Goal: Task Accomplishment & Management: Complete application form

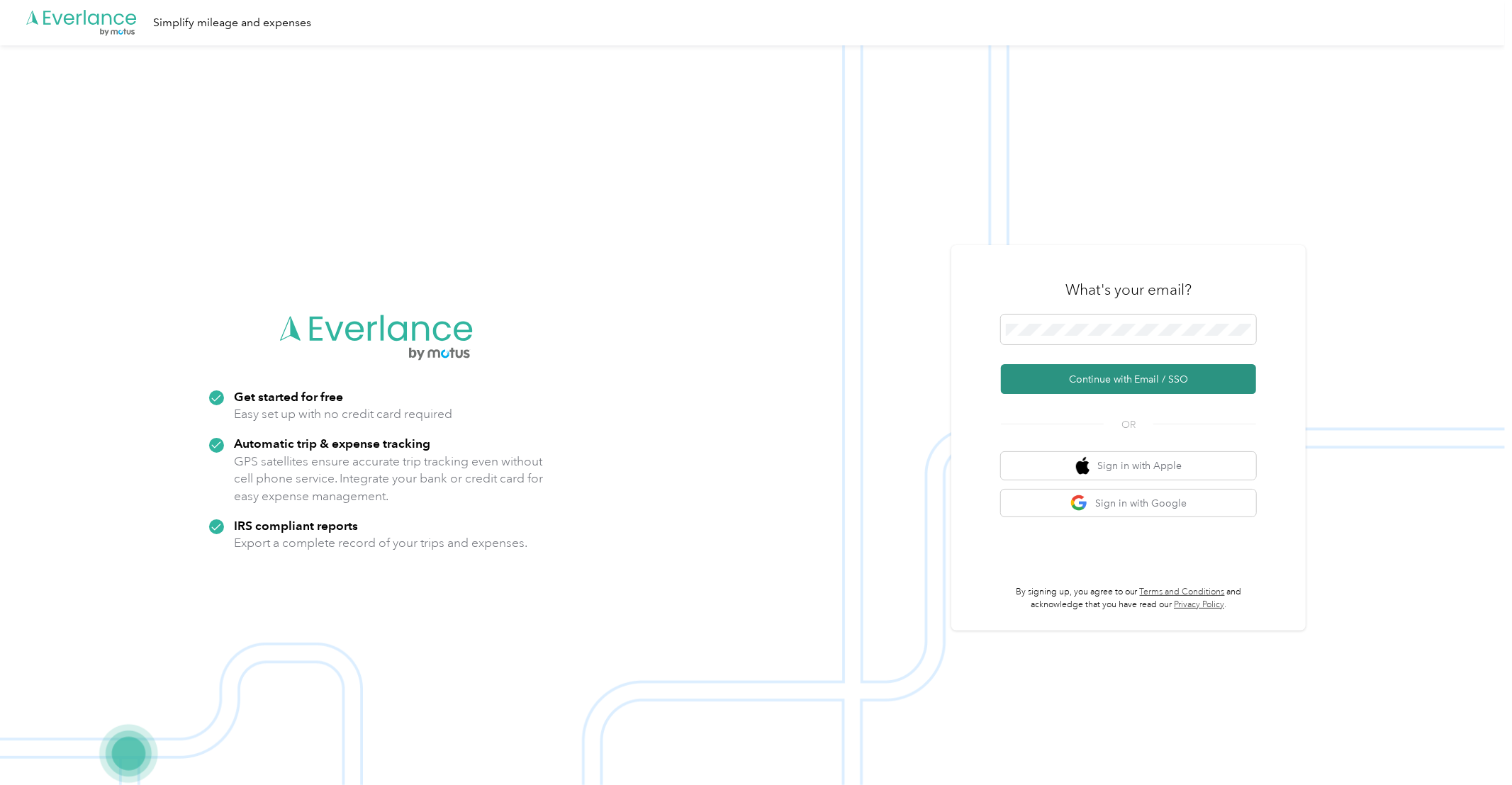
click at [1096, 381] on button "Continue with Email / SSO" at bounding box center [1128, 379] width 255 height 30
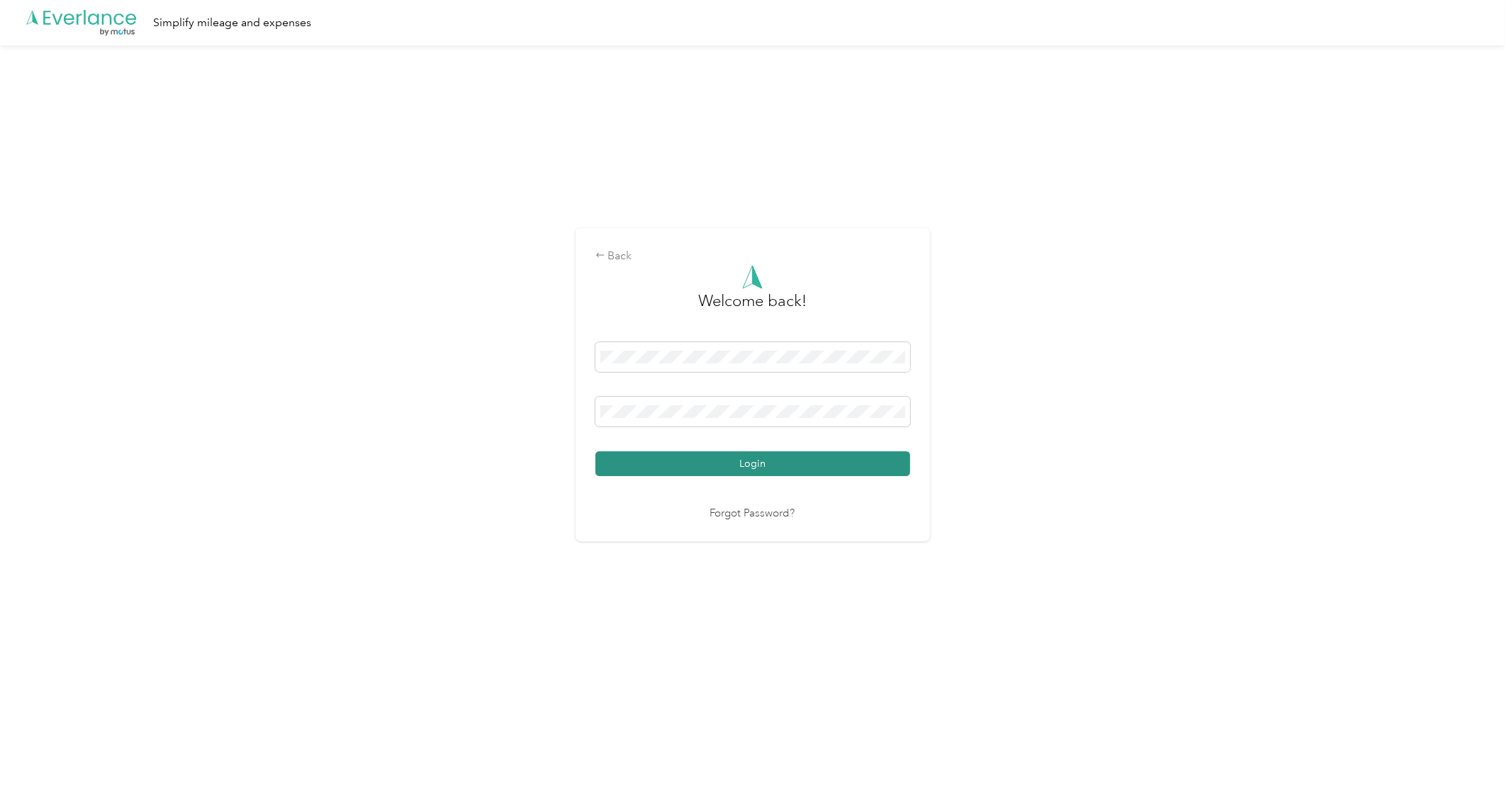
click at [659, 465] on button "Login" at bounding box center [752, 464] width 314 height 25
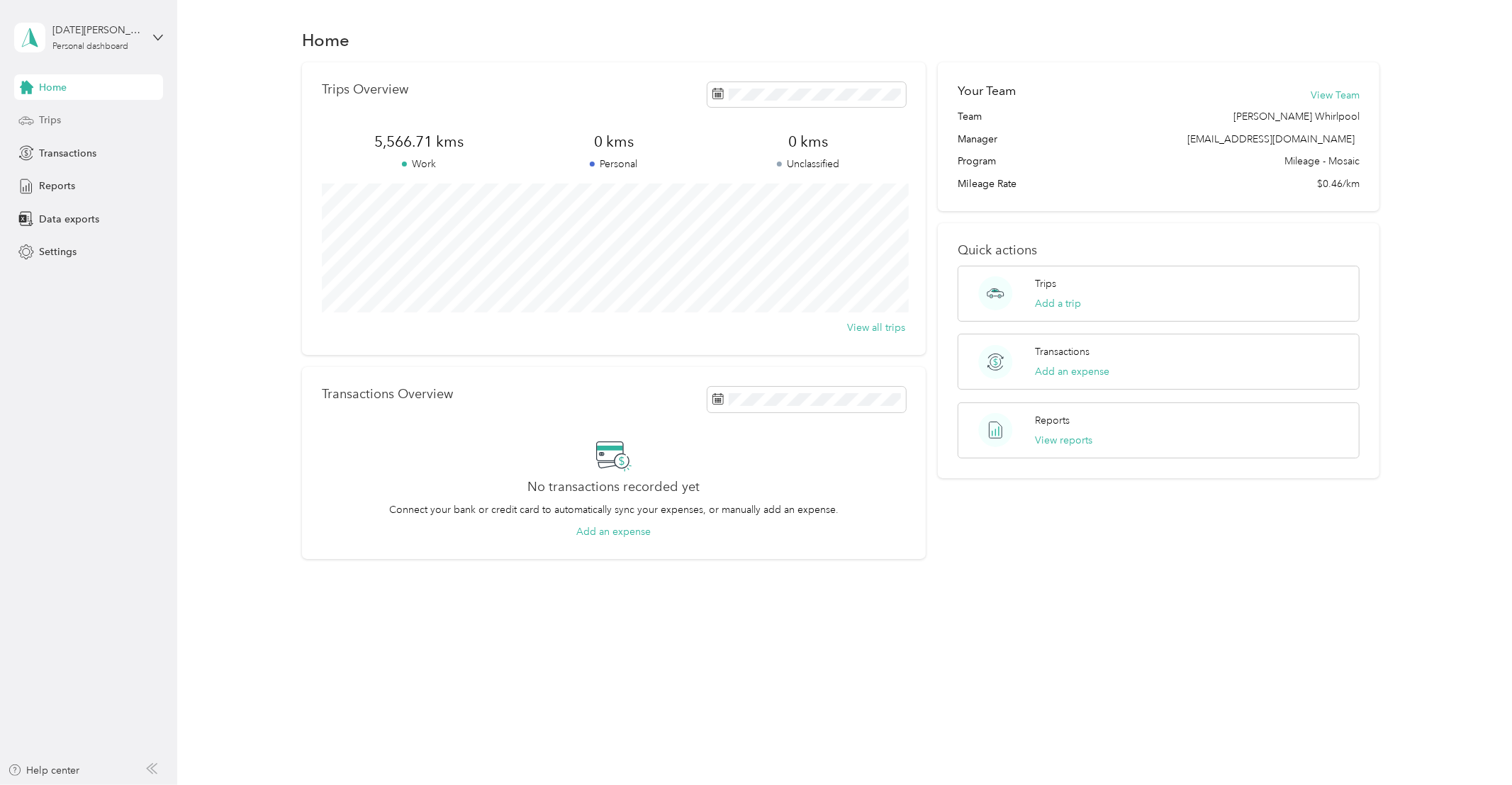
click at [46, 120] on span "Trips" at bounding box center [50, 120] width 22 height 15
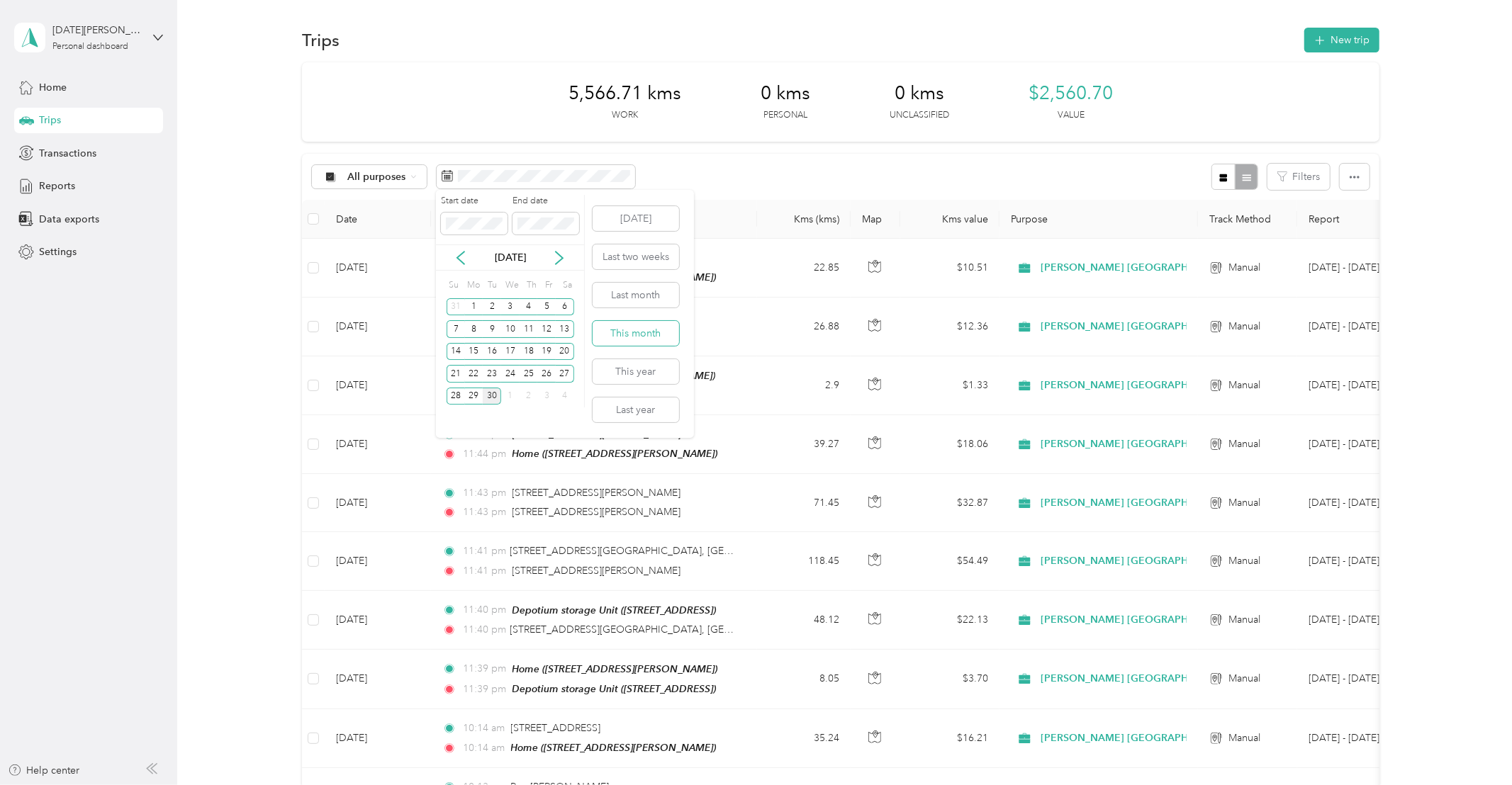
click at [633, 326] on button "This month" at bounding box center [635, 333] width 86 height 25
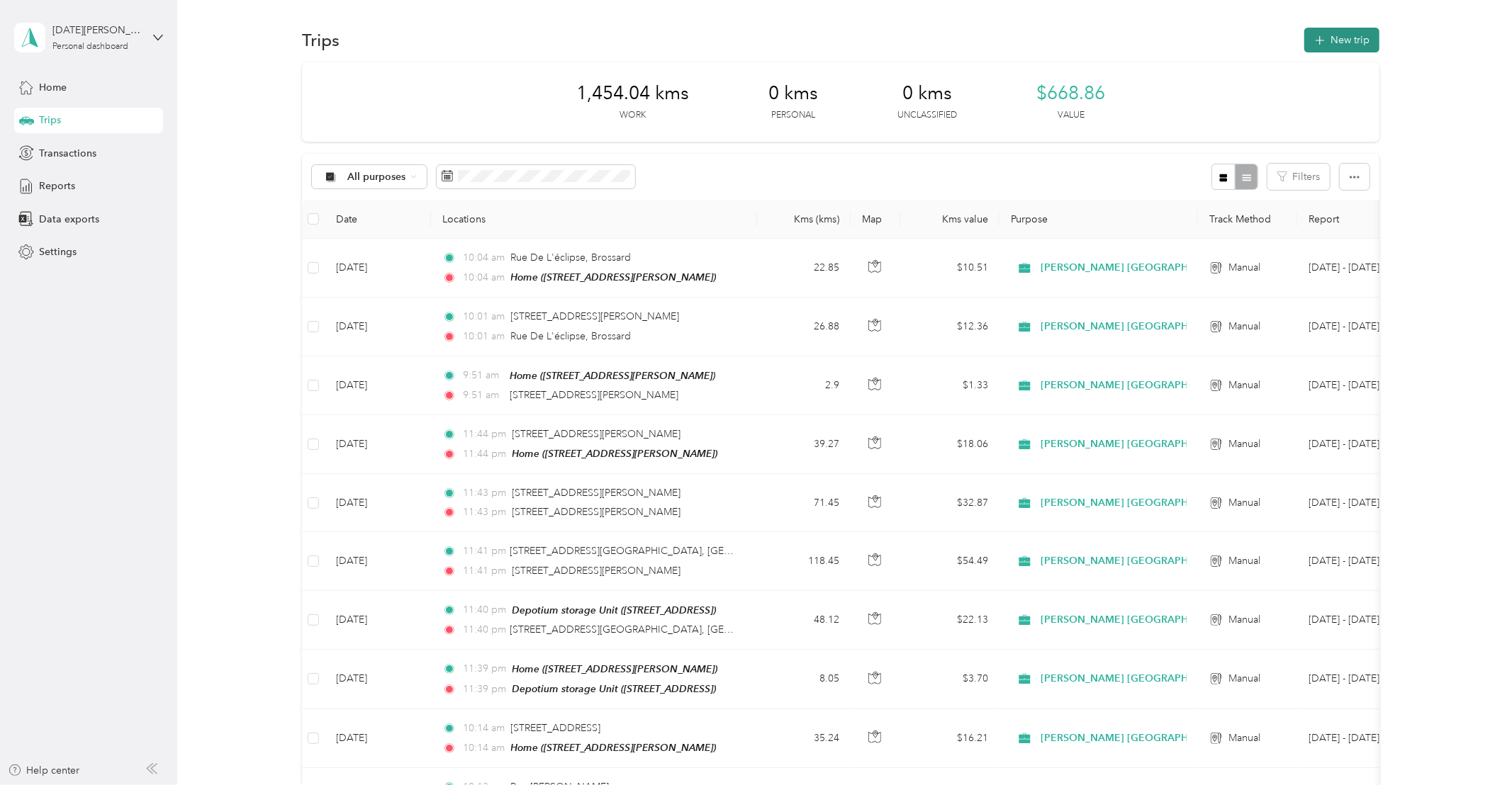
click at [1344, 40] on button "New trip" at bounding box center [1341, 40] width 75 height 25
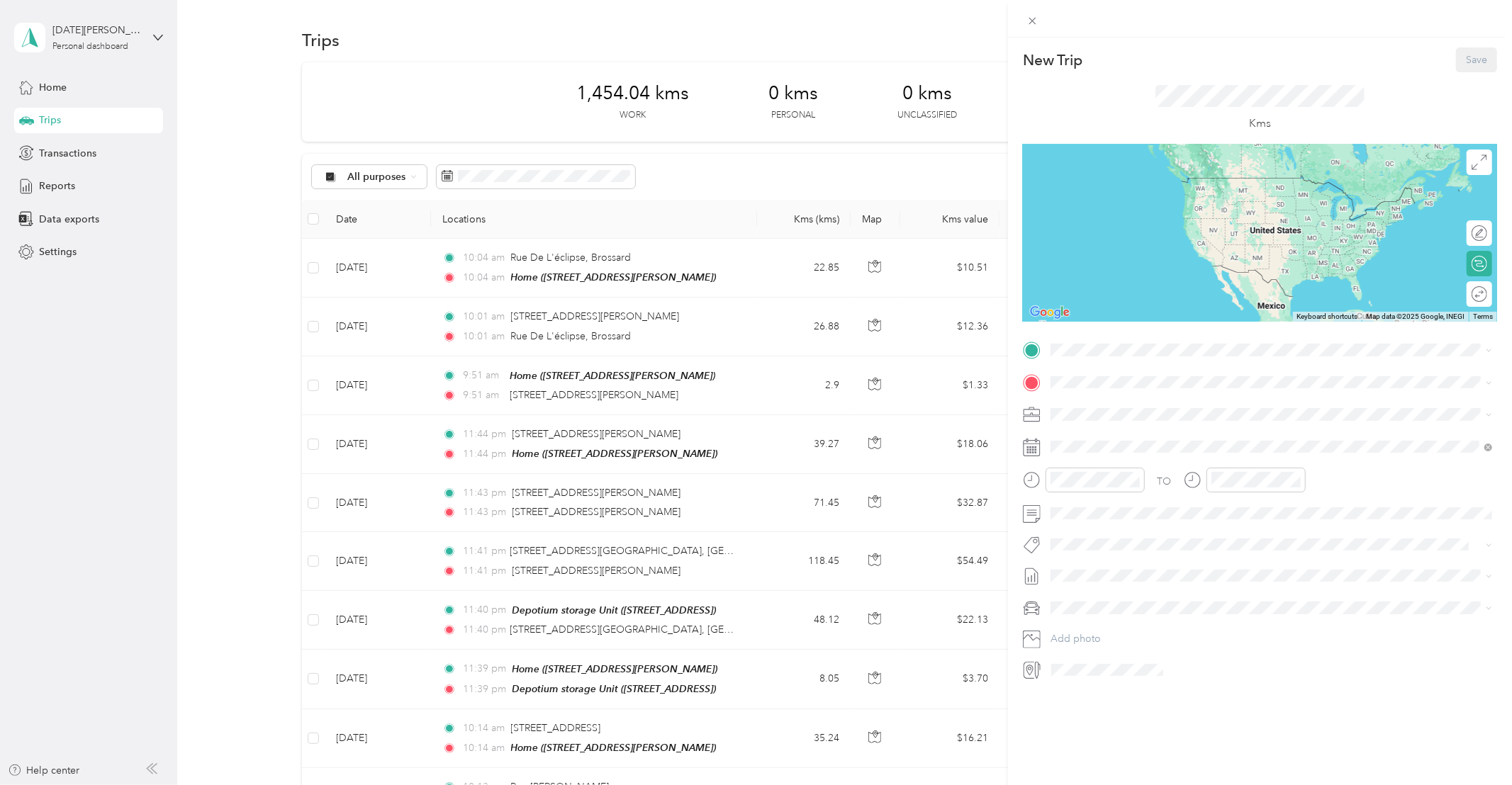
click at [497, 26] on div "New Trip Save This trip cannot be edited because it is either under review, app…" at bounding box center [756, 392] width 1512 height 785
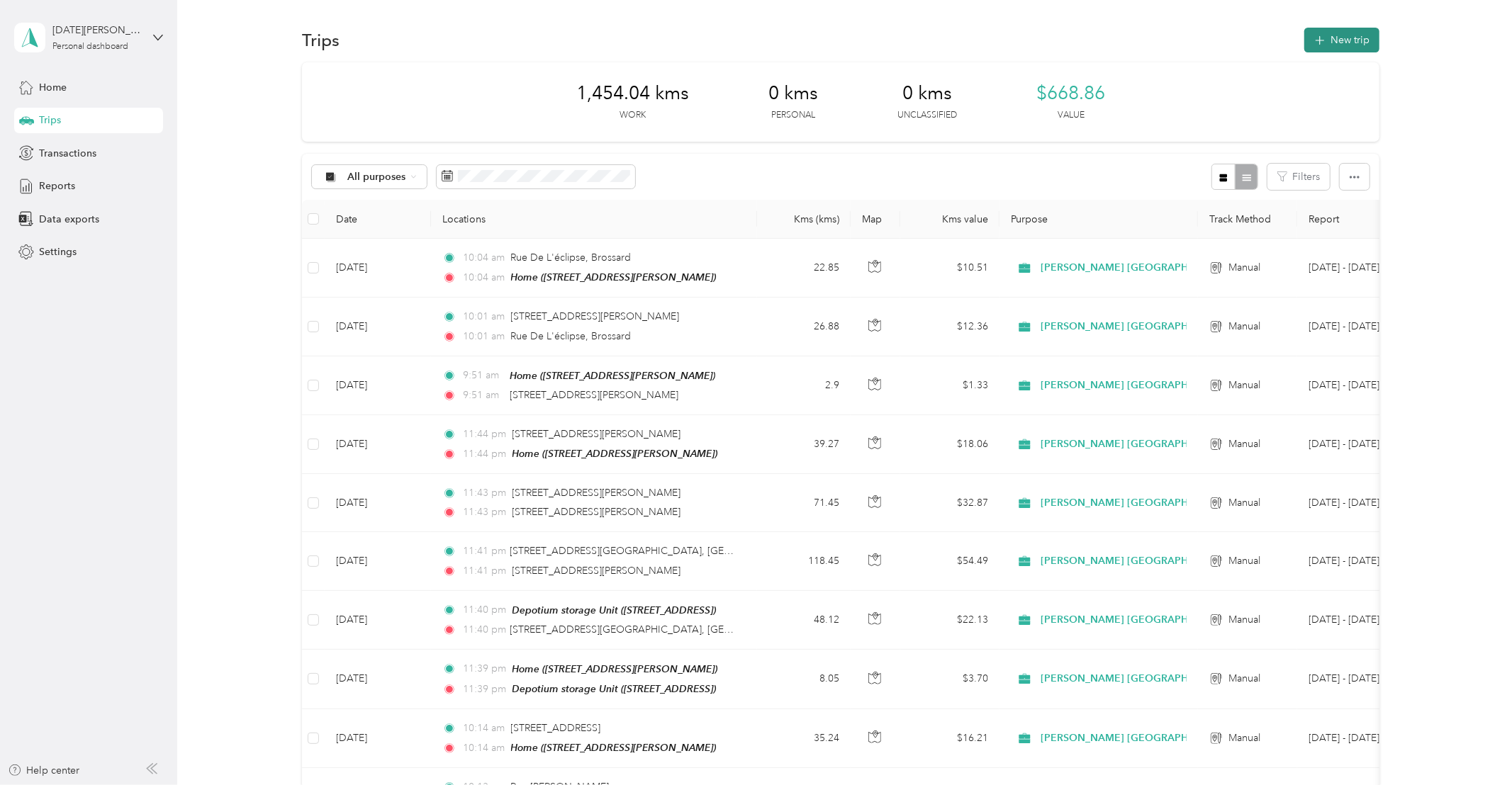
click at [1346, 31] on button "New trip" at bounding box center [1341, 40] width 75 height 25
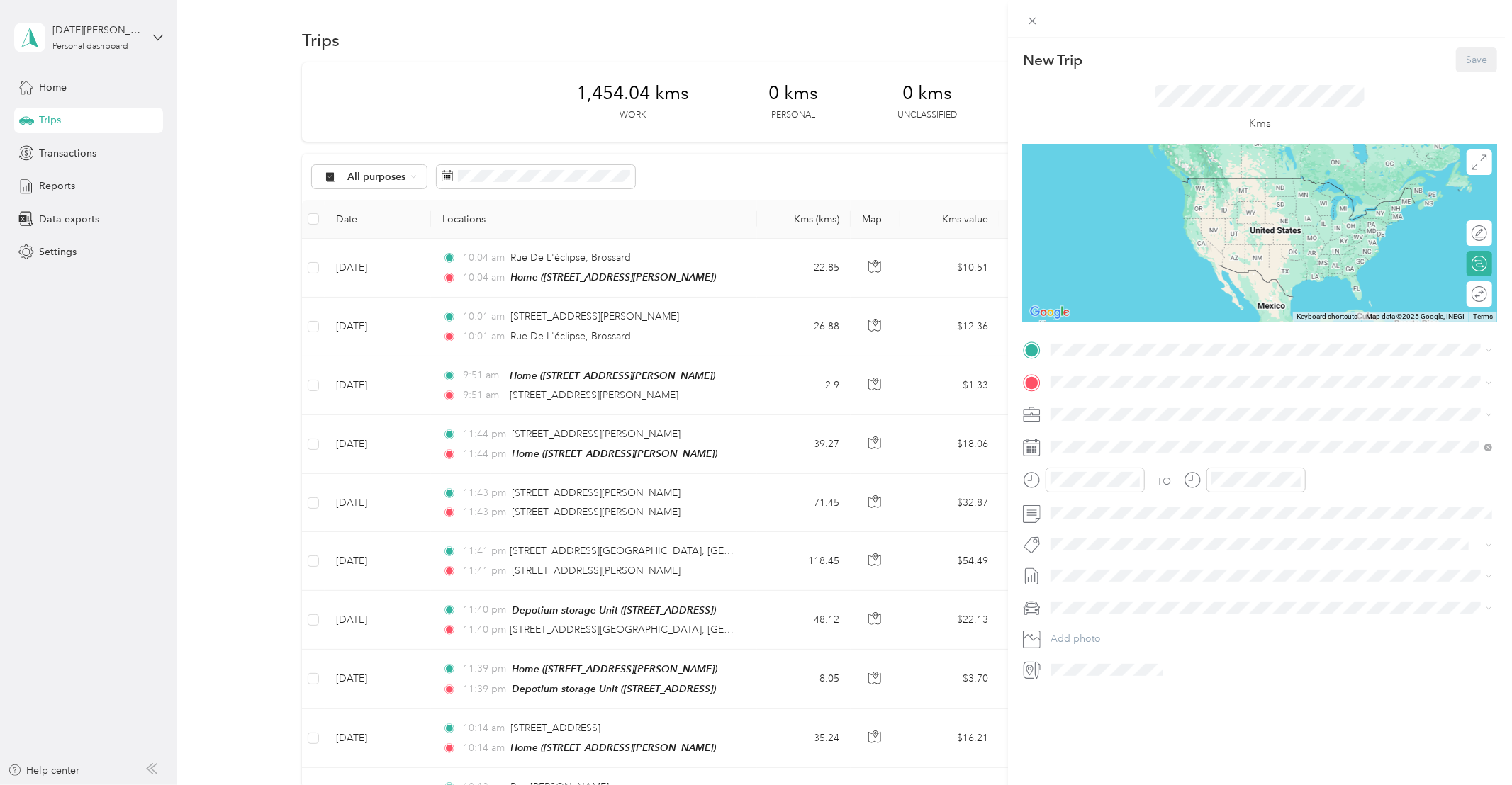
click at [1165, 468] on div "Home [STREET_ADDRESS][PERSON_NAME]" at bounding box center [1162, 453] width 169 height 30
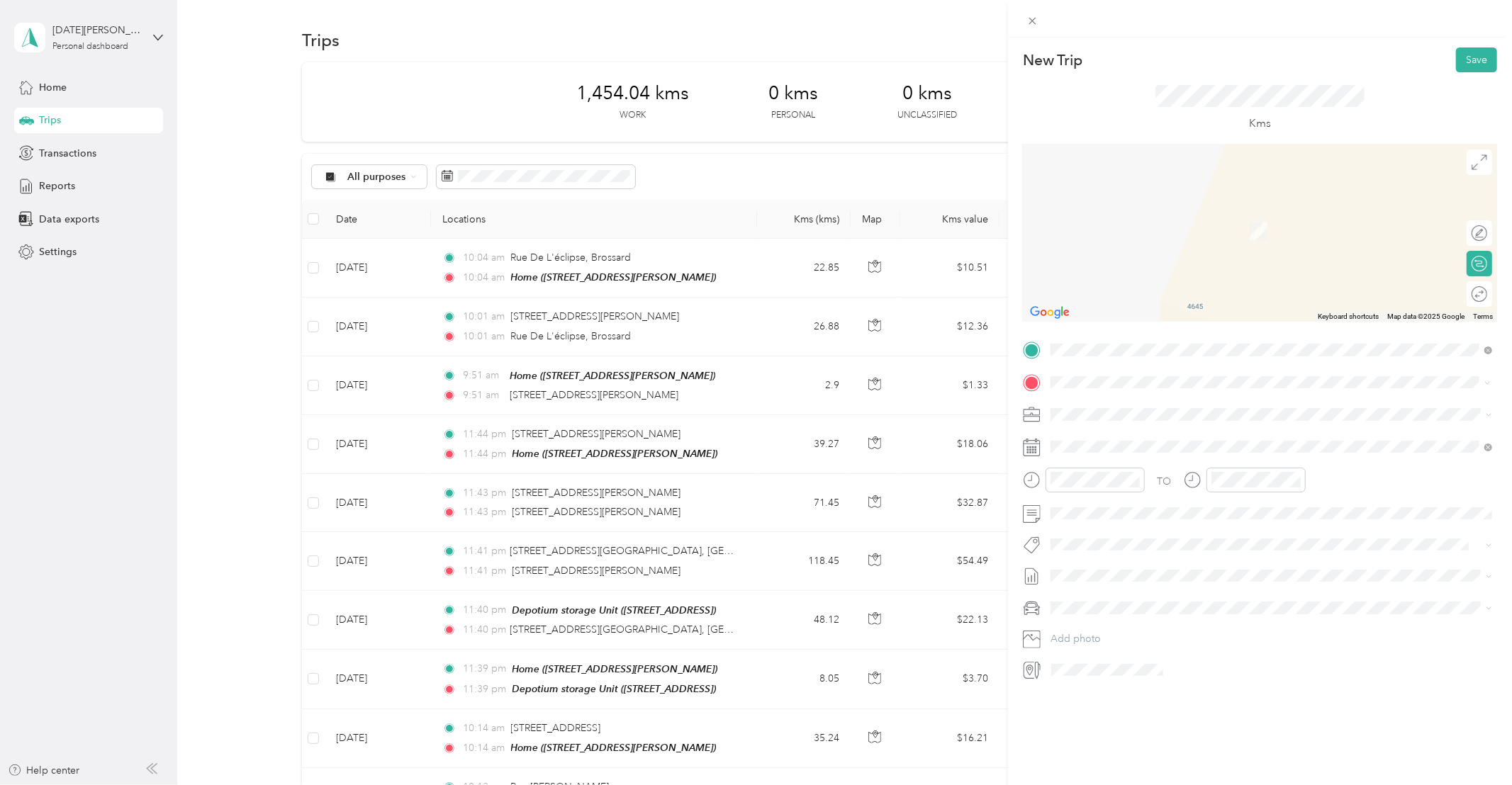
click at [1138, 439] on span "Rue De L'éclipse Brossard, [GEOGRAPHIC_DATA] J4Z 0P3, [GEOGRAPHIC_DATA]" at bounding box center [1225, 439] width 294 height 25
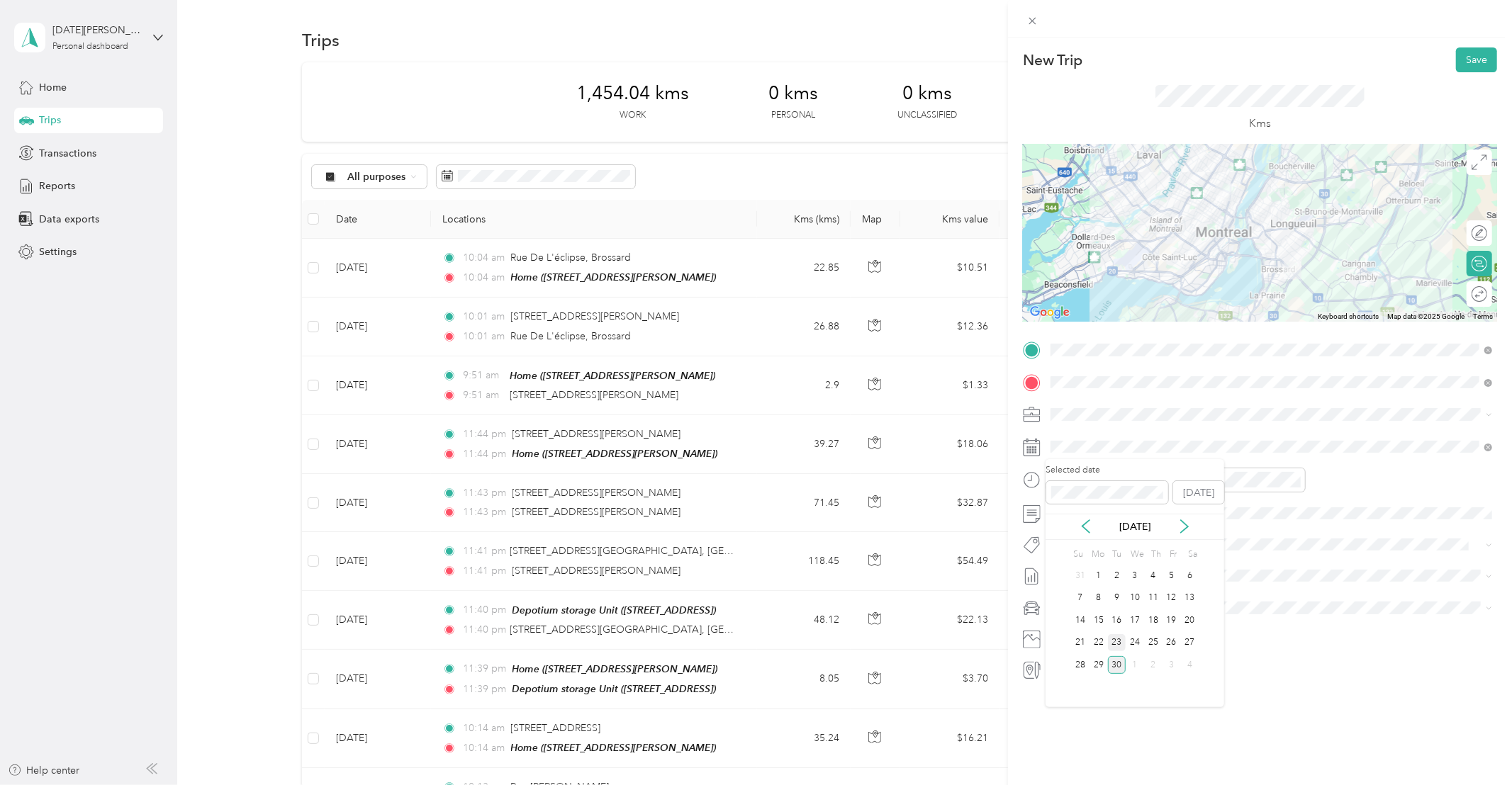
click at [1118, 644] on div "23" at bounding box center [1117, 643] width 19 height 18
click at [1105, 566] on span "Whirlpool Kars" at bounding box center [1094, 570] width 57 height 13
click at [1471, 58] on button "Save" at bounding box center [1476, 59] width 41 height 25
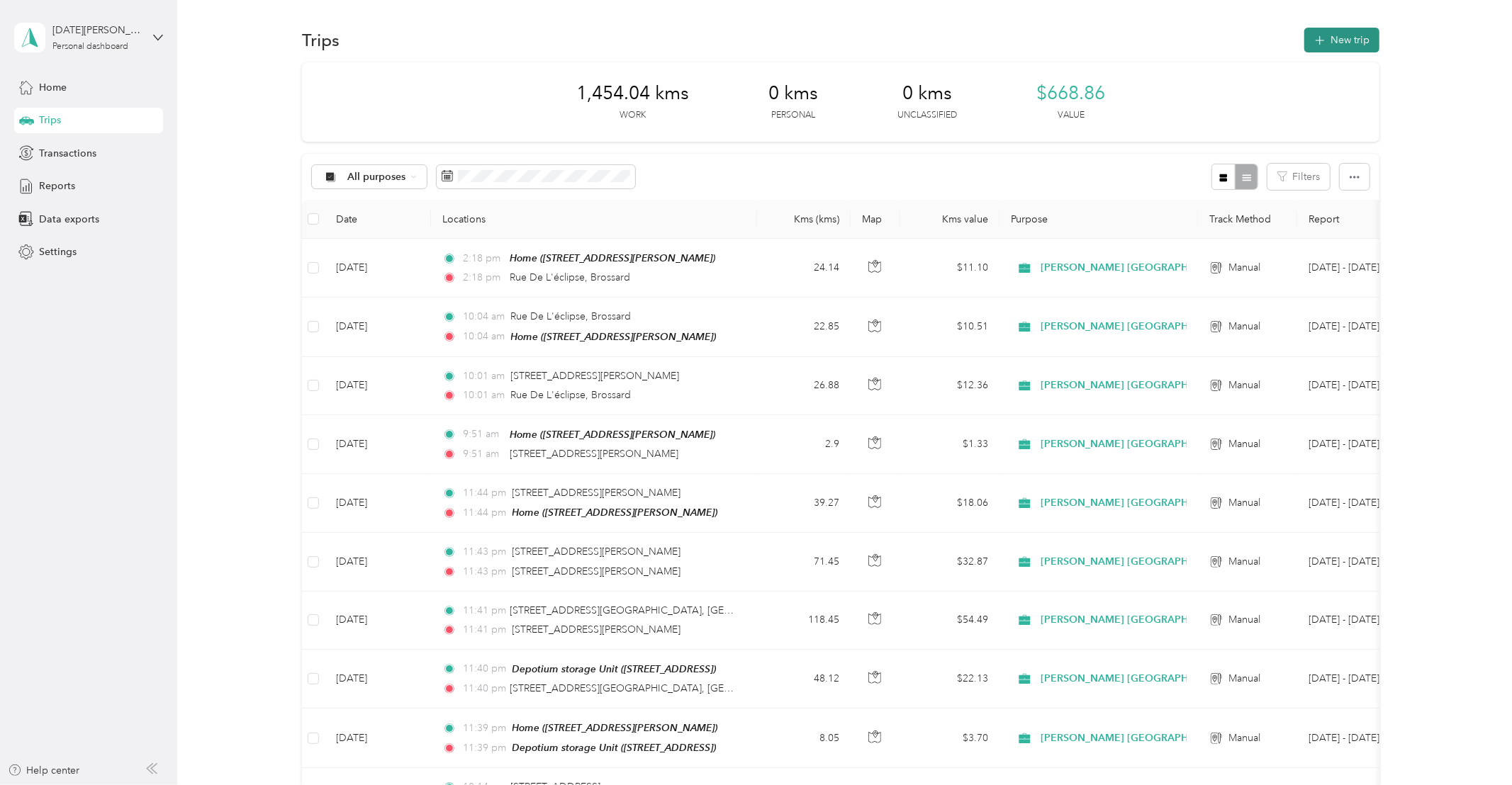
click at [1349, 36] on button "New trip" at bounding box center [1341, 40] width 75 height 25
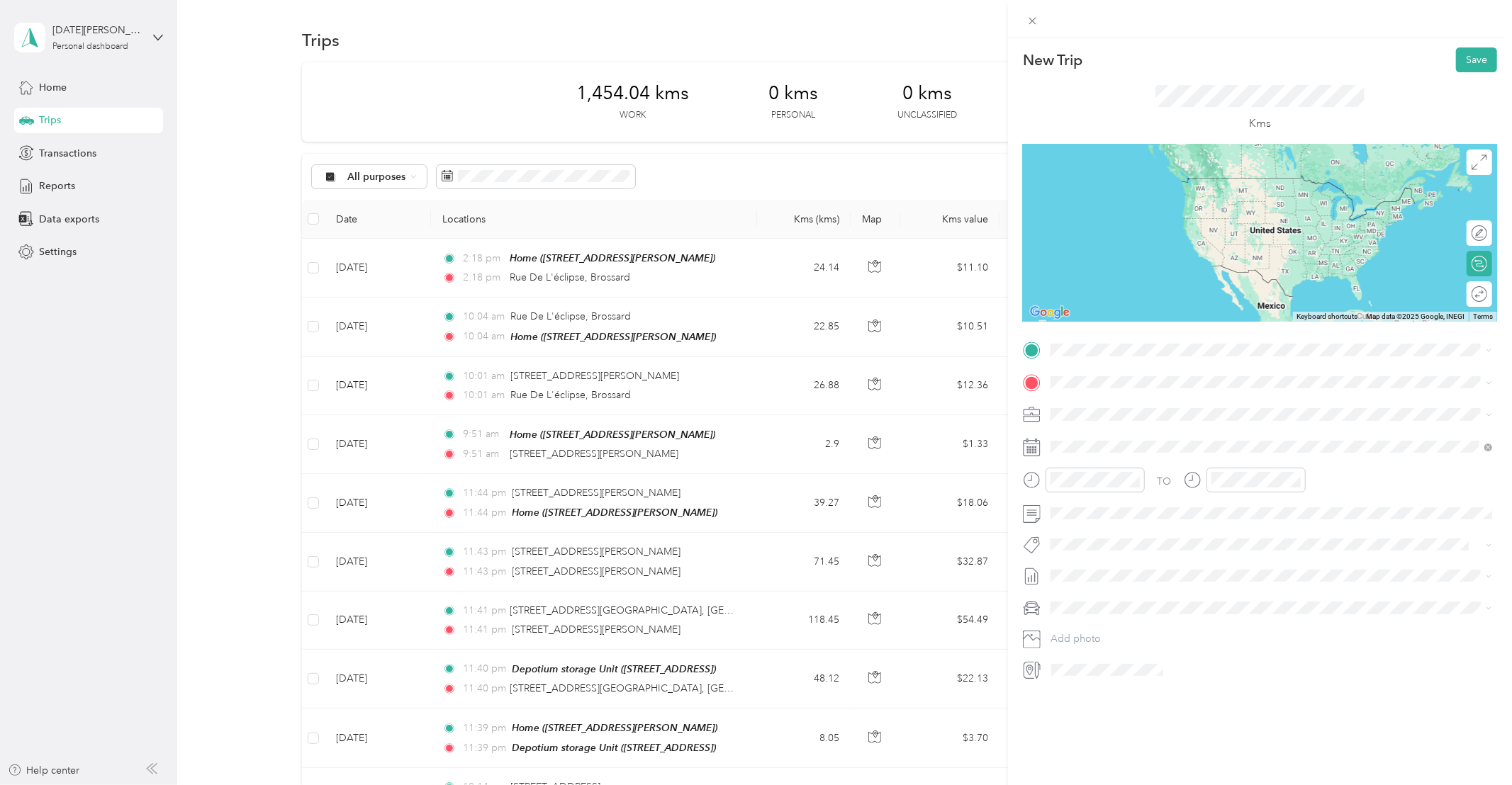
click at [1138, 401] on span "Rue De L'éclipse Brossard, [GEOGRAPHIC_DATA] J4Z 0P3, [GEOGRAPHIC_DATA]" at bounding box center [1225, 399] width 294 height 25
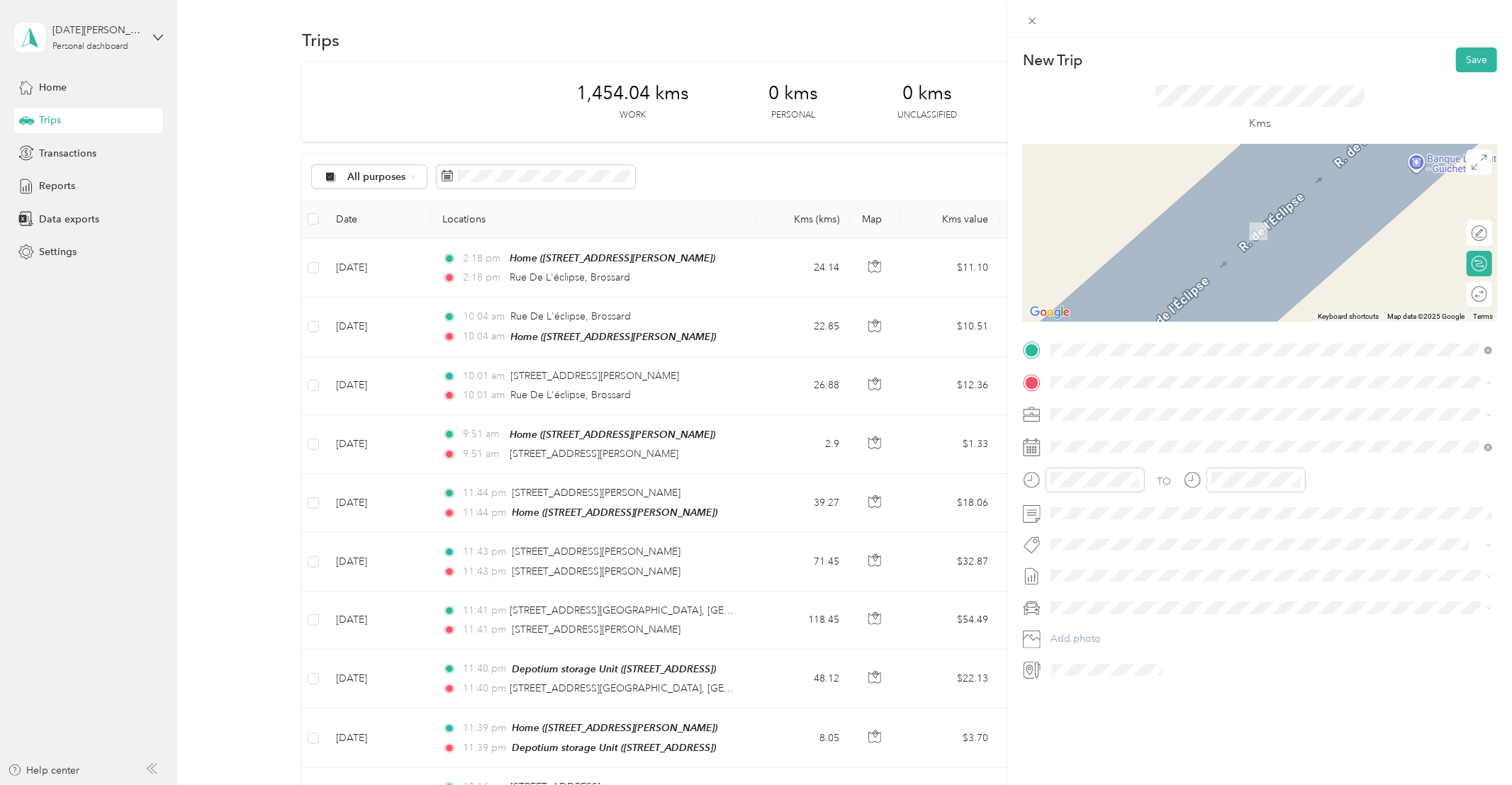
click at [1132, 504] on span "[STREET_ADDRESS][PERSON_NAME]" at bounding box center [1162, 498] width 169 height 12
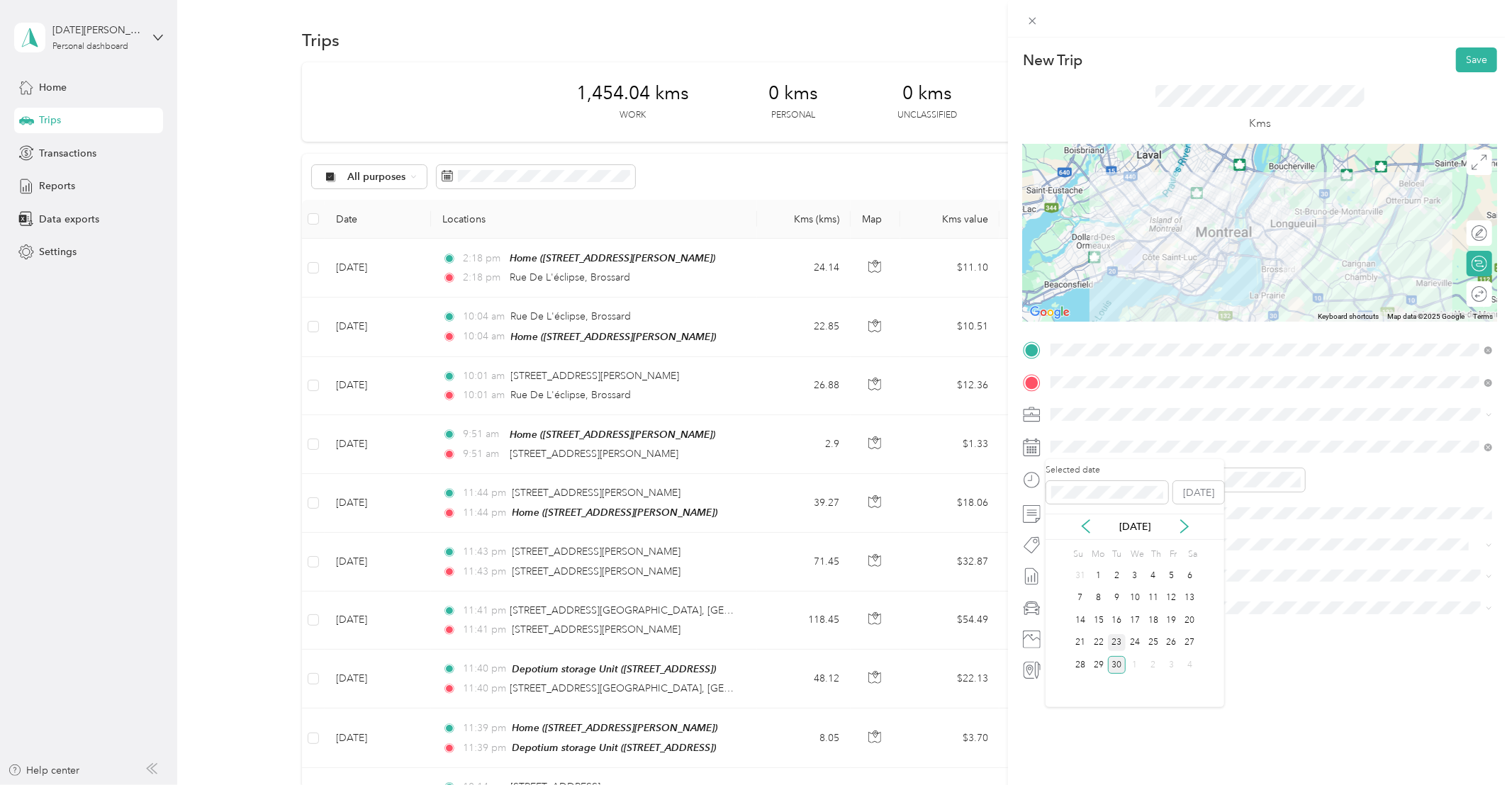
click at [1116, 644] on div "23" at bounding box center [1117, 643] width 19 height 18
click at [1078, 571] on li "Whirlpool Kars" at bounding box center [1271, 567] width 452 height 28
click at [1478, 62] on button "Save" at bounding box center [1476, 59] width 41 height 25
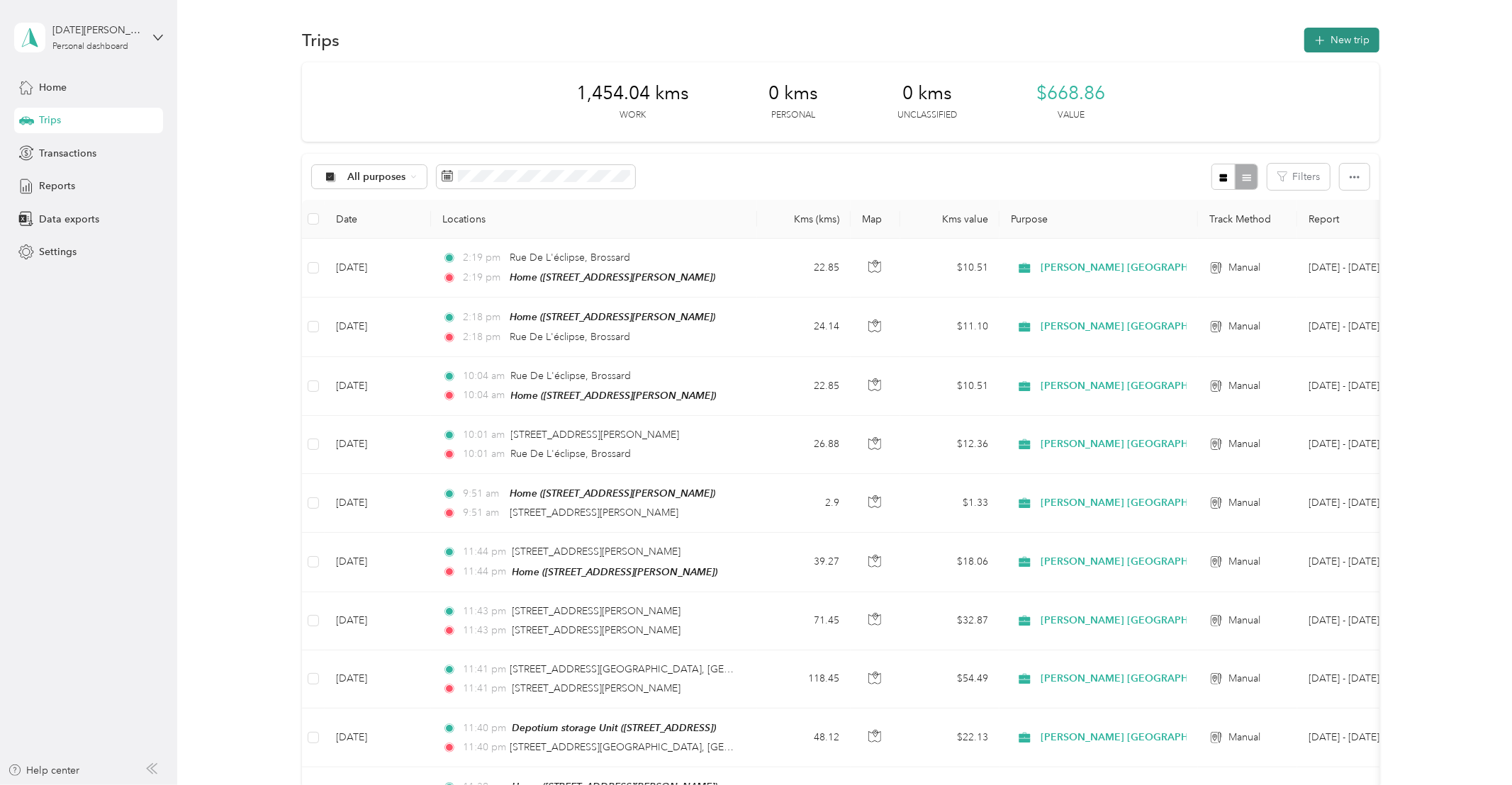
click at [1338, 32] on button "New trip" at bounding box center [1341, 40] width 75 height 25
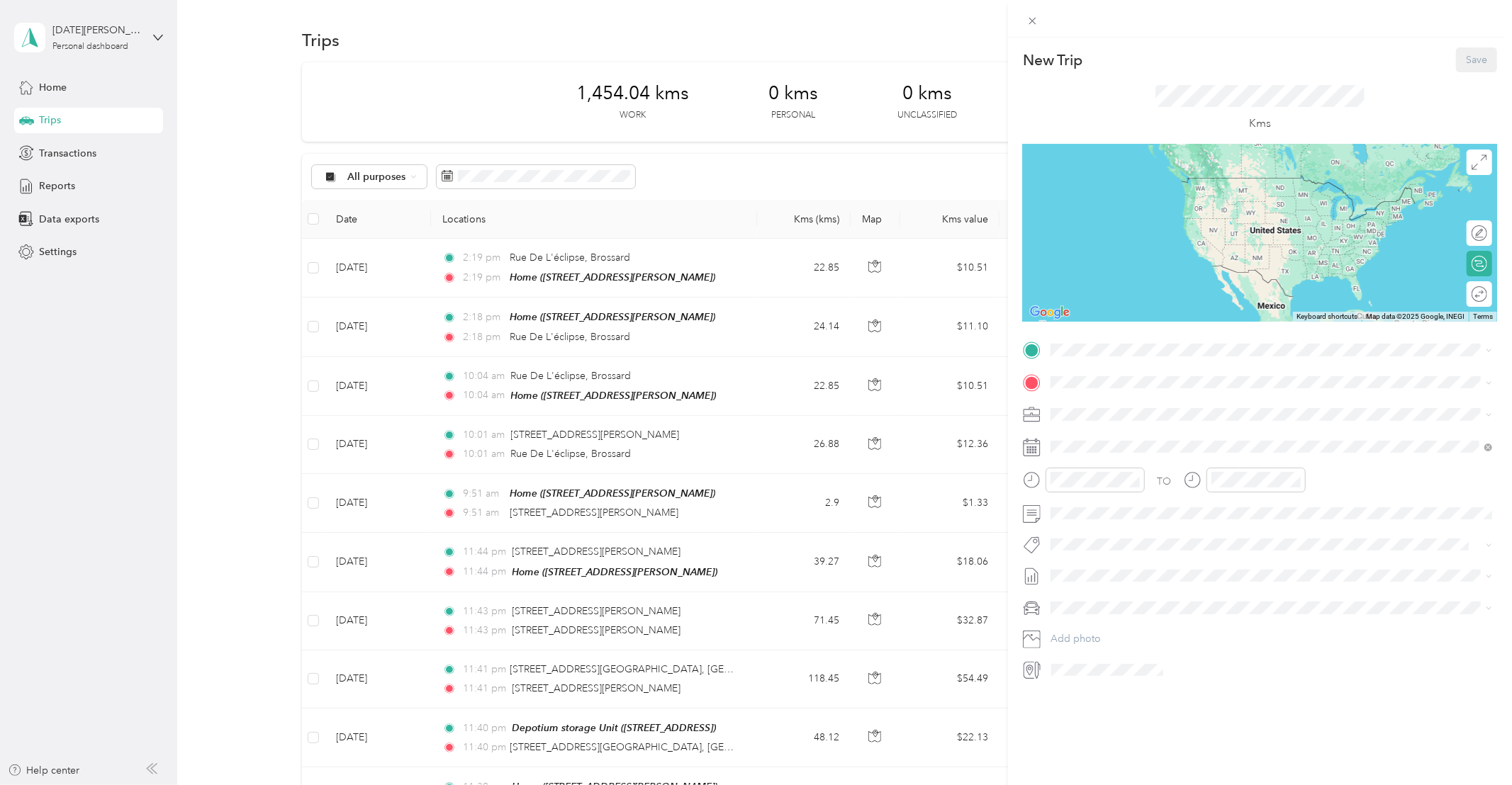
click at [1115, 471] on div "Home [STREET_ADDRESS][PERSON_NAME]" at bounding box center [1162, 459] width 169 height 30
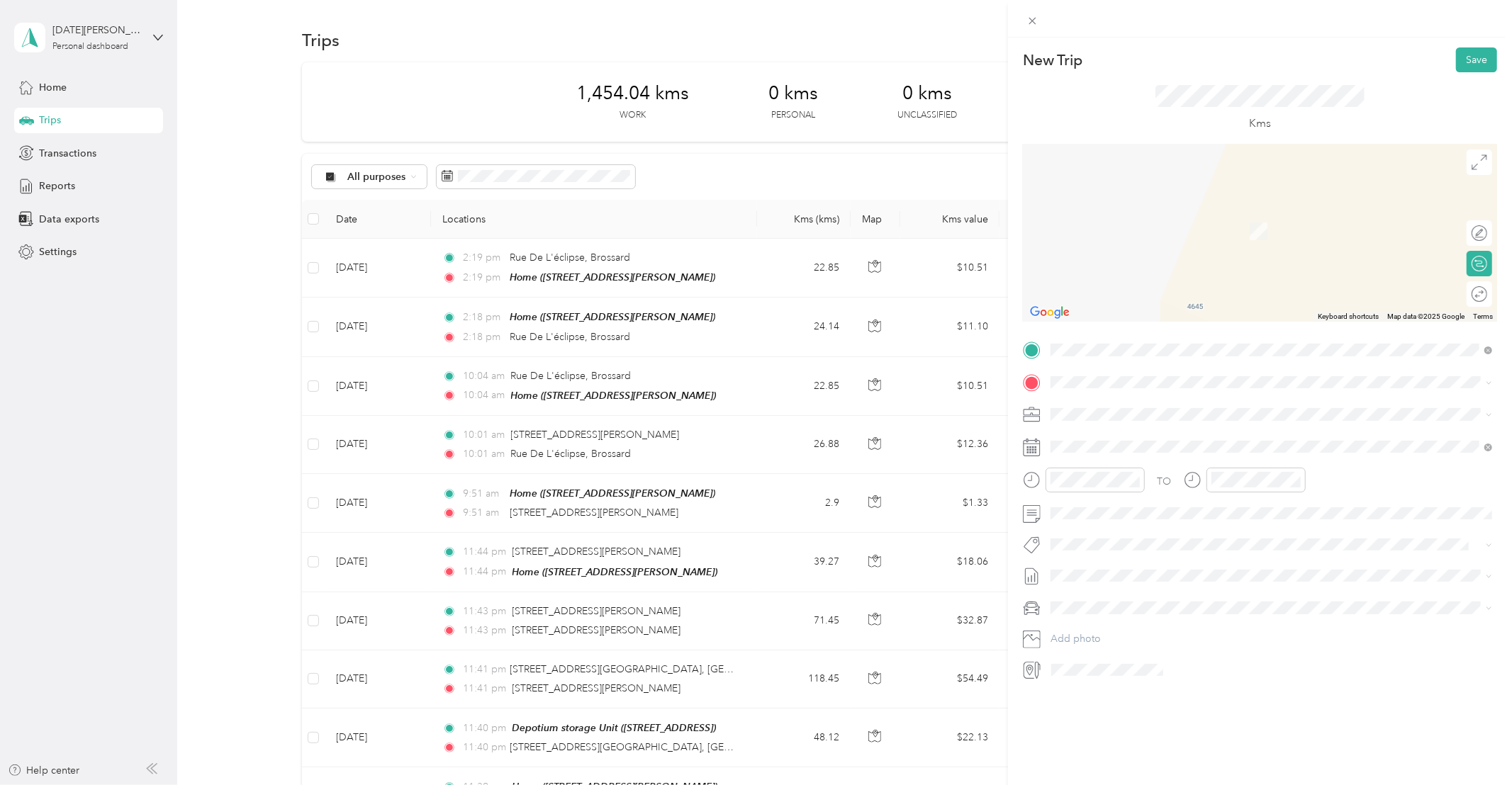
click at [1160, 434] on span "Rue De L'éclipse Brossard, [GEOGRAPHIC_DATA] J4Z 0P3, [GEOGRAPHIC_DATA]" at bounding box center [1225, 431] width 294 height 25
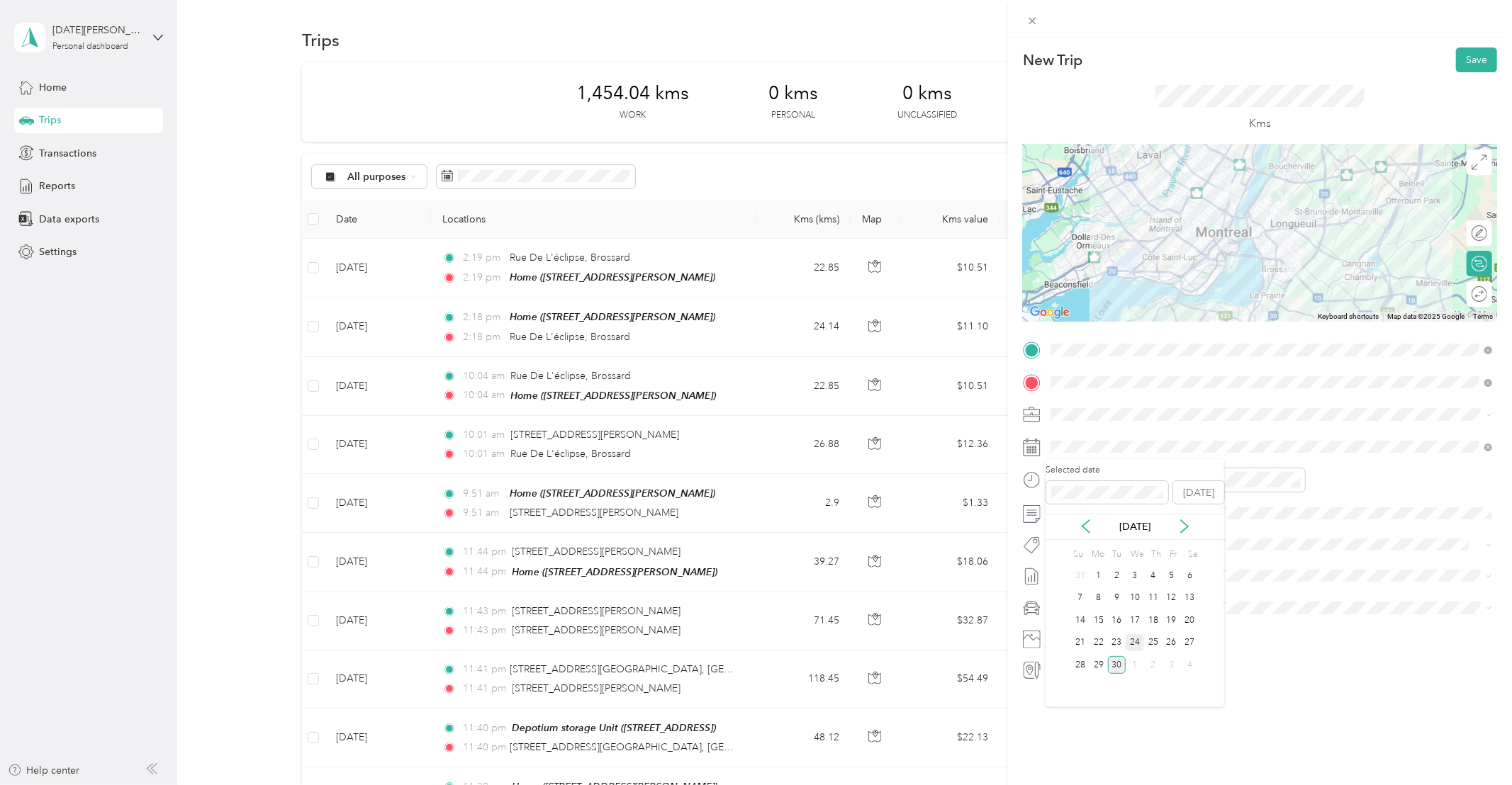
click at [1136, 644] on div "24" at bounding box center [1135, 643] width 19 height 18
click at [1104, 571] on li "Whirlpool Kars" at bounding box center [1271, 569] width 452 height 28
click at [1482, 64] on button "Save" at bounding box center [1476, 59] width 41 height 25
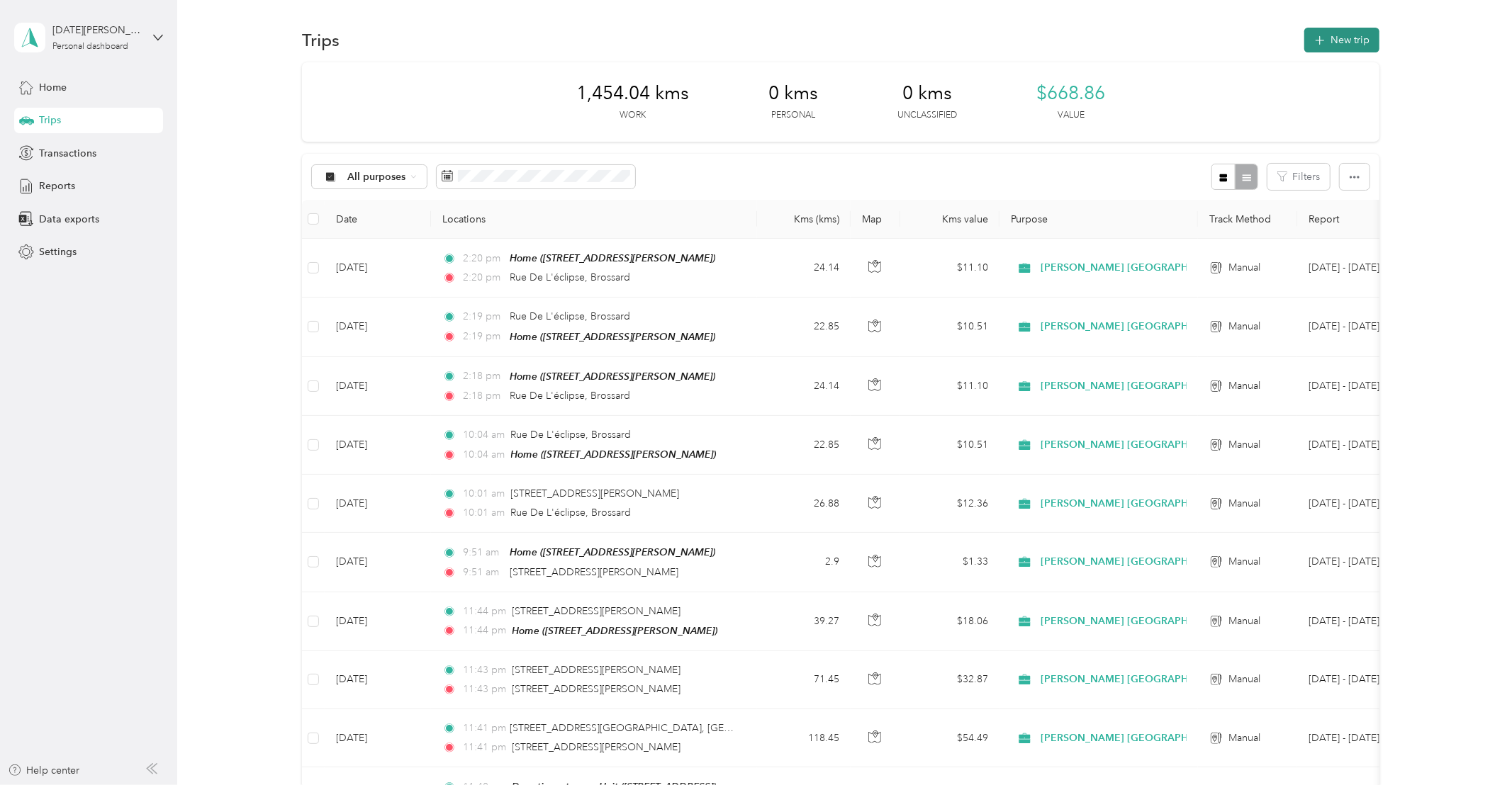
click at [1353, 40] on button "New trip" at bounding box center [1341, 40] width 75 height 25
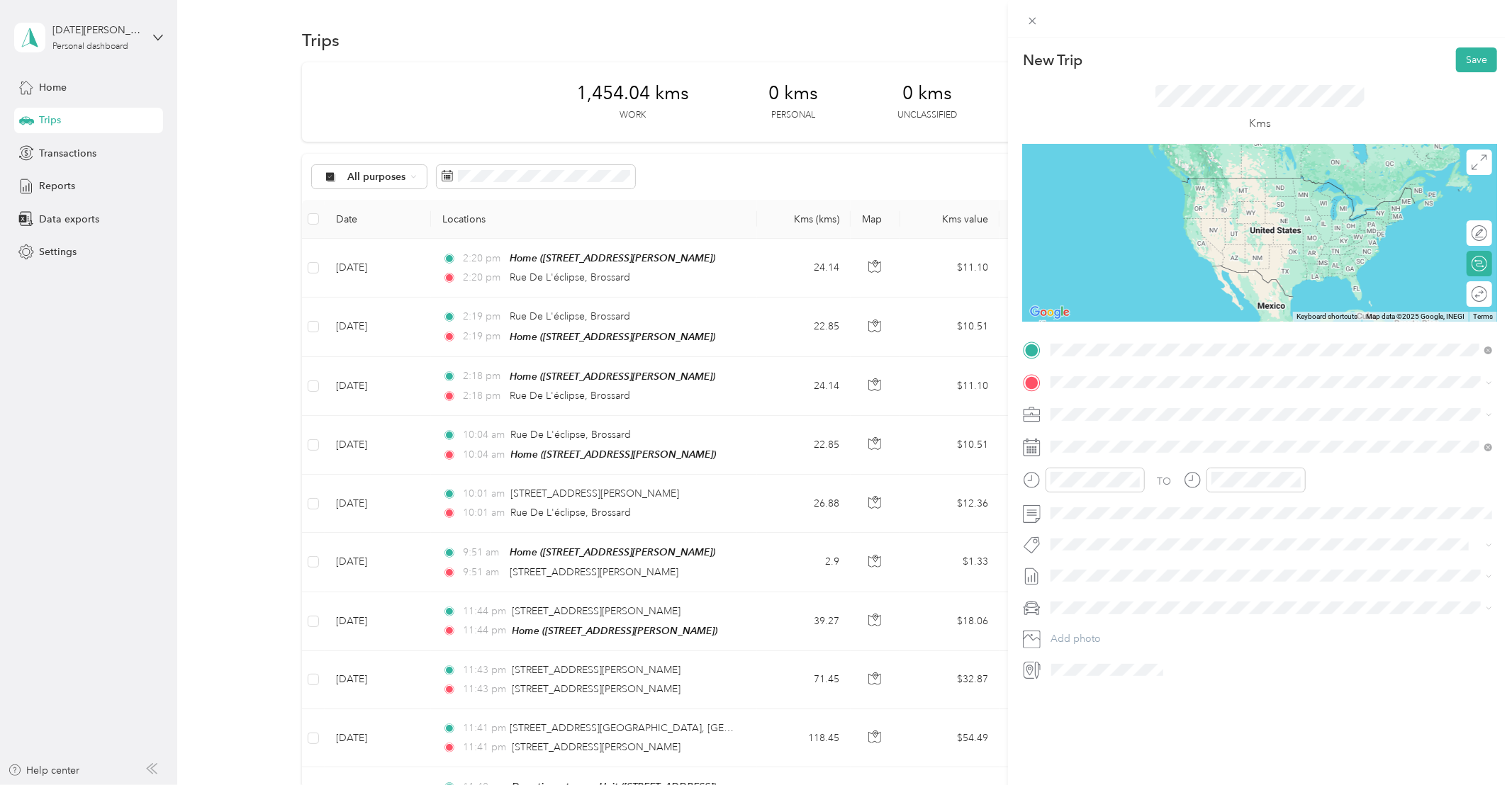
click at [1184, 400] on span "Rue De L'éclipse Brossard, [GEOGRAPHIC_DATA] J4Z 0P3, [GEOGRAPHIC_DATA]" at bounding box center [1225, 406] width 294 height 25
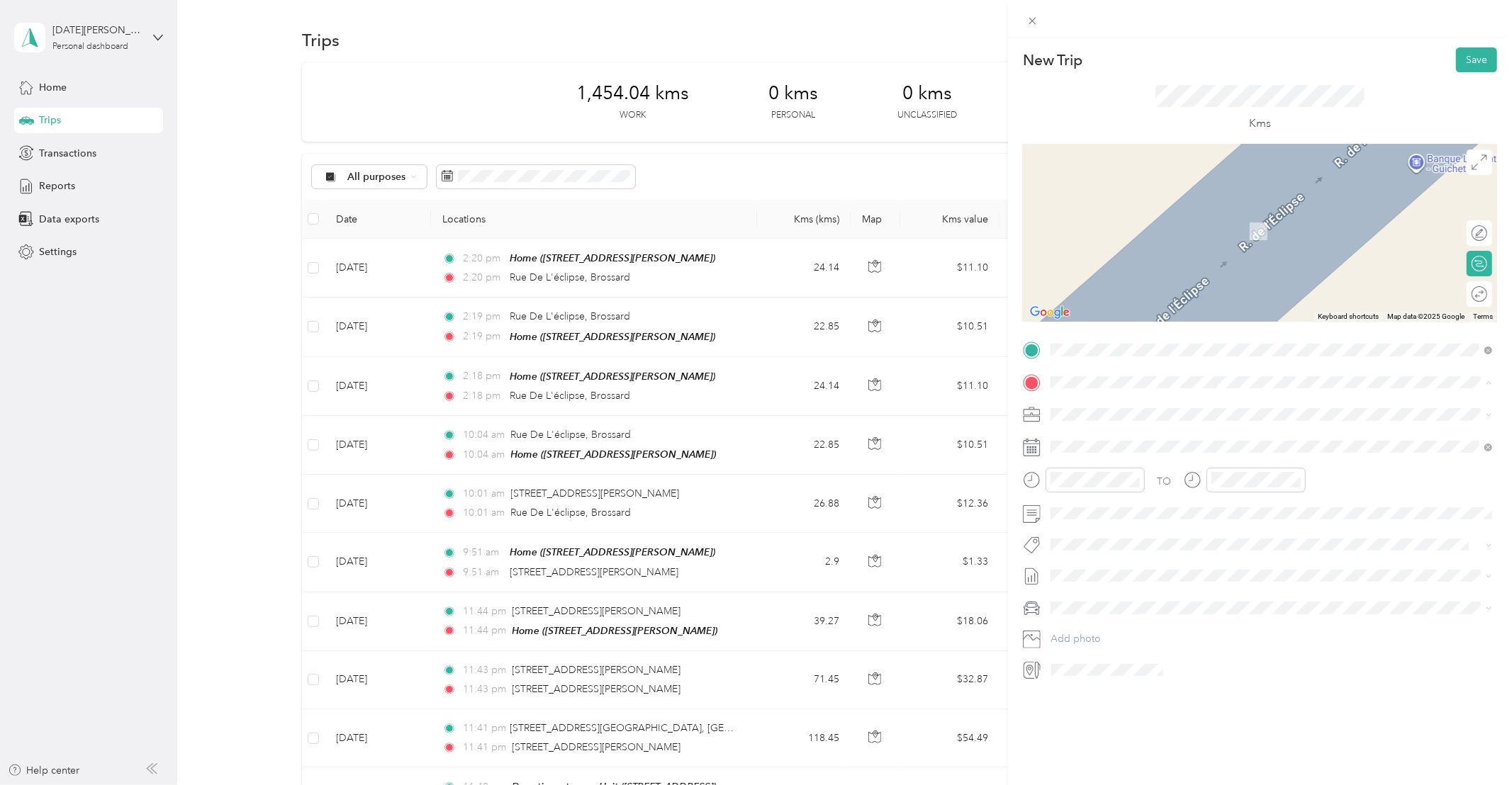
click at [1122, 500] on div "Home [STREET_ADDRESS][PERSON_NAME]" at bounding box center [1162, 491] width 169 height 30
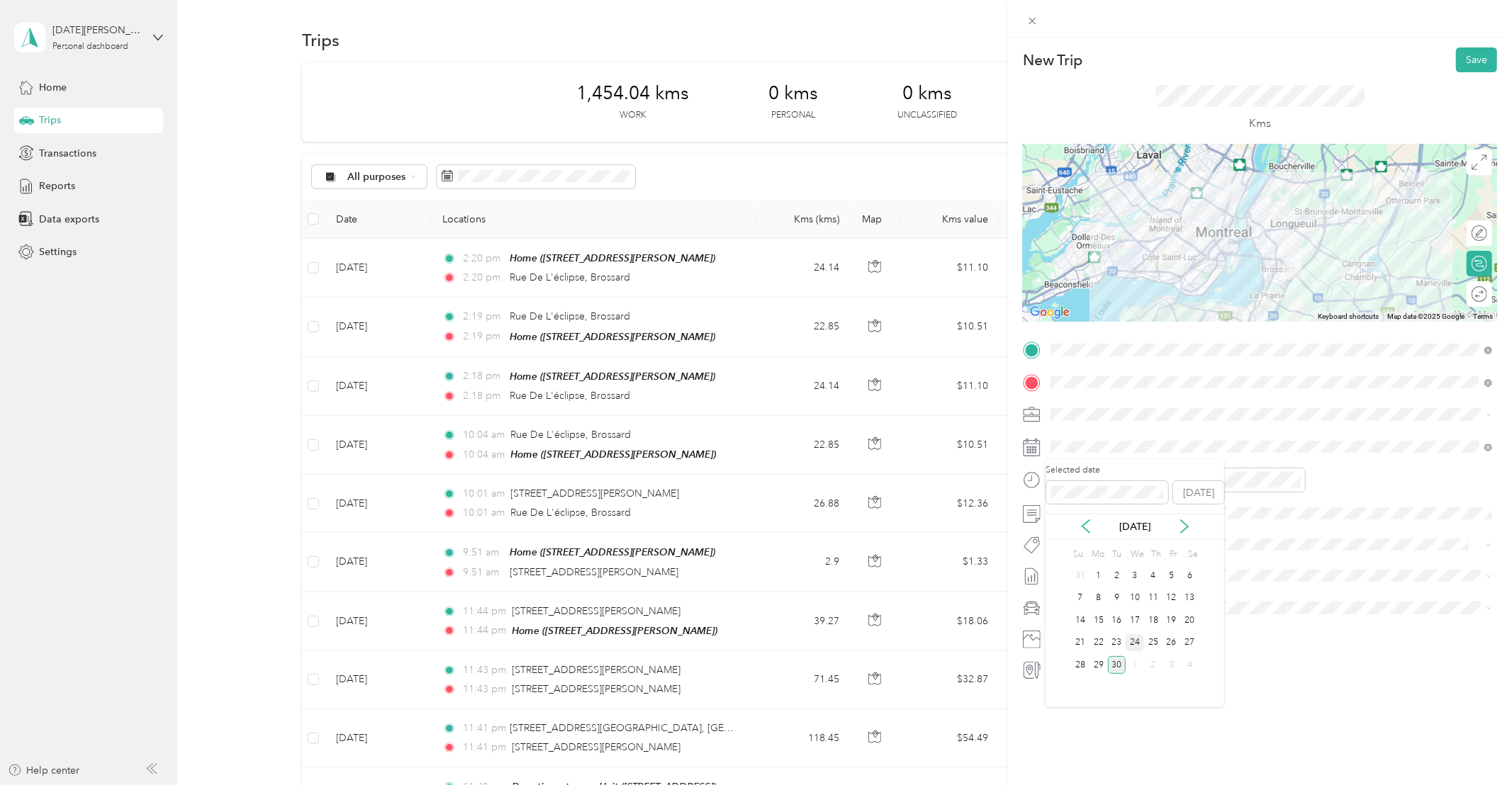
click at [1135, 643] on div "24" at bounding box center [1135, 643] width 19 height 18
click at [1083, 569] on div "Whirlpool Kars" at bounding box center [1271, 561] width 432 height 18
click at [1485, 58] on button "Save" at bounding box center [1476, 59] width 41 height 25
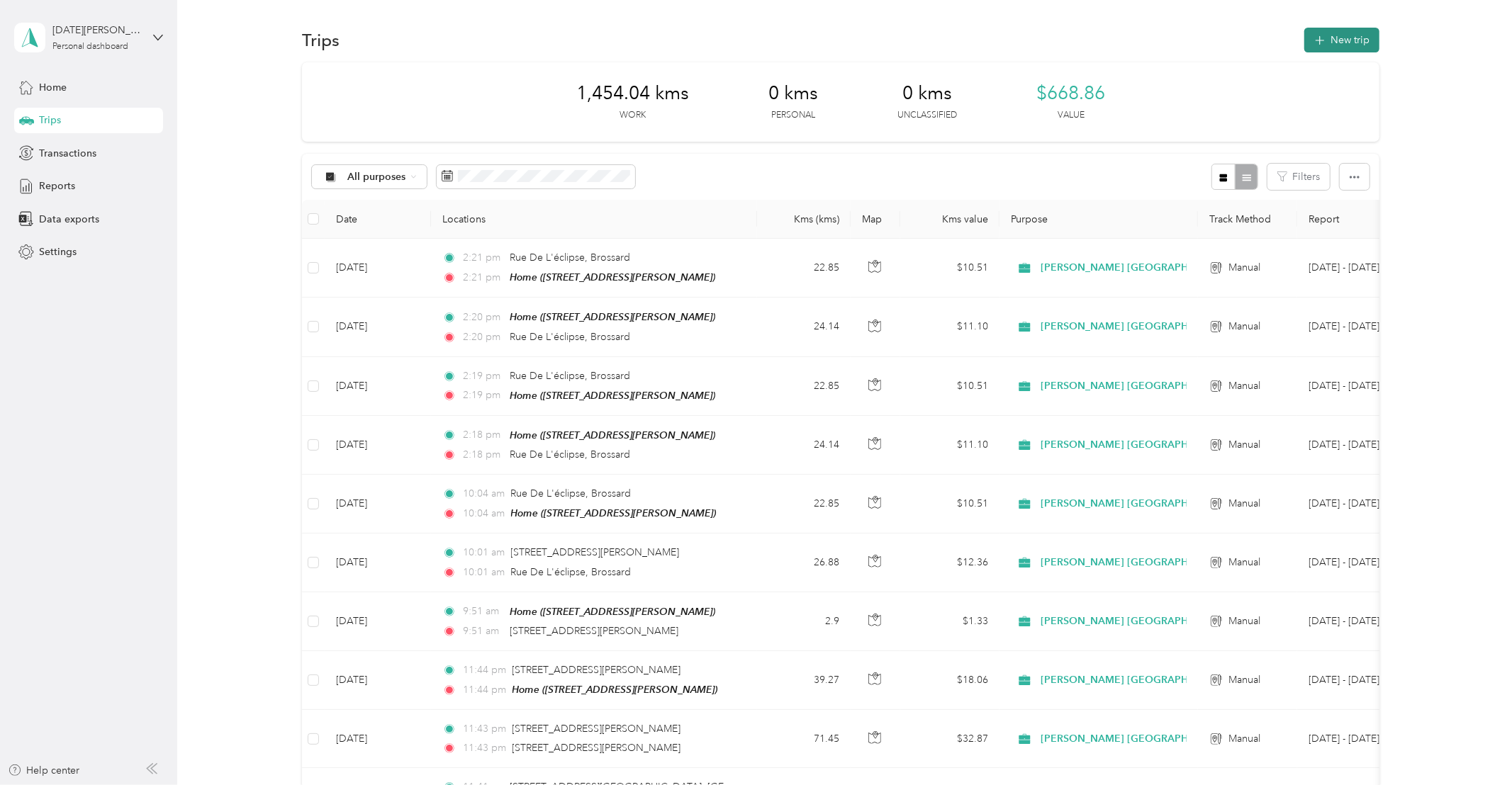
click at [1336, 38] on button "New trip" at bounding box center [1341, 40] width 75 height 25
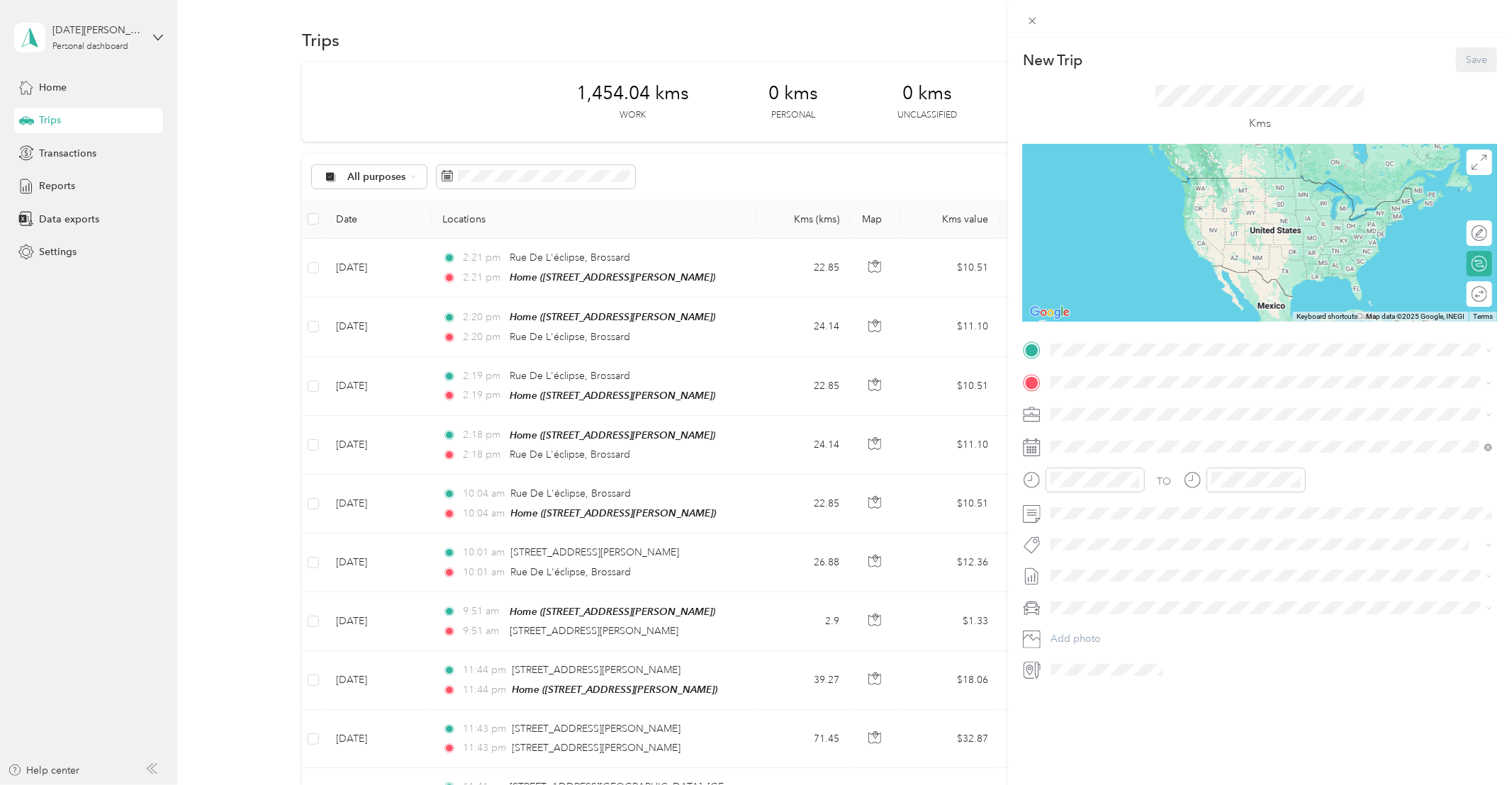
click at [1110, 466] on div "Home [STREET_ADDRESS][PERSON_NAME]" at bounding box center [1162, 451] width 169 height 30
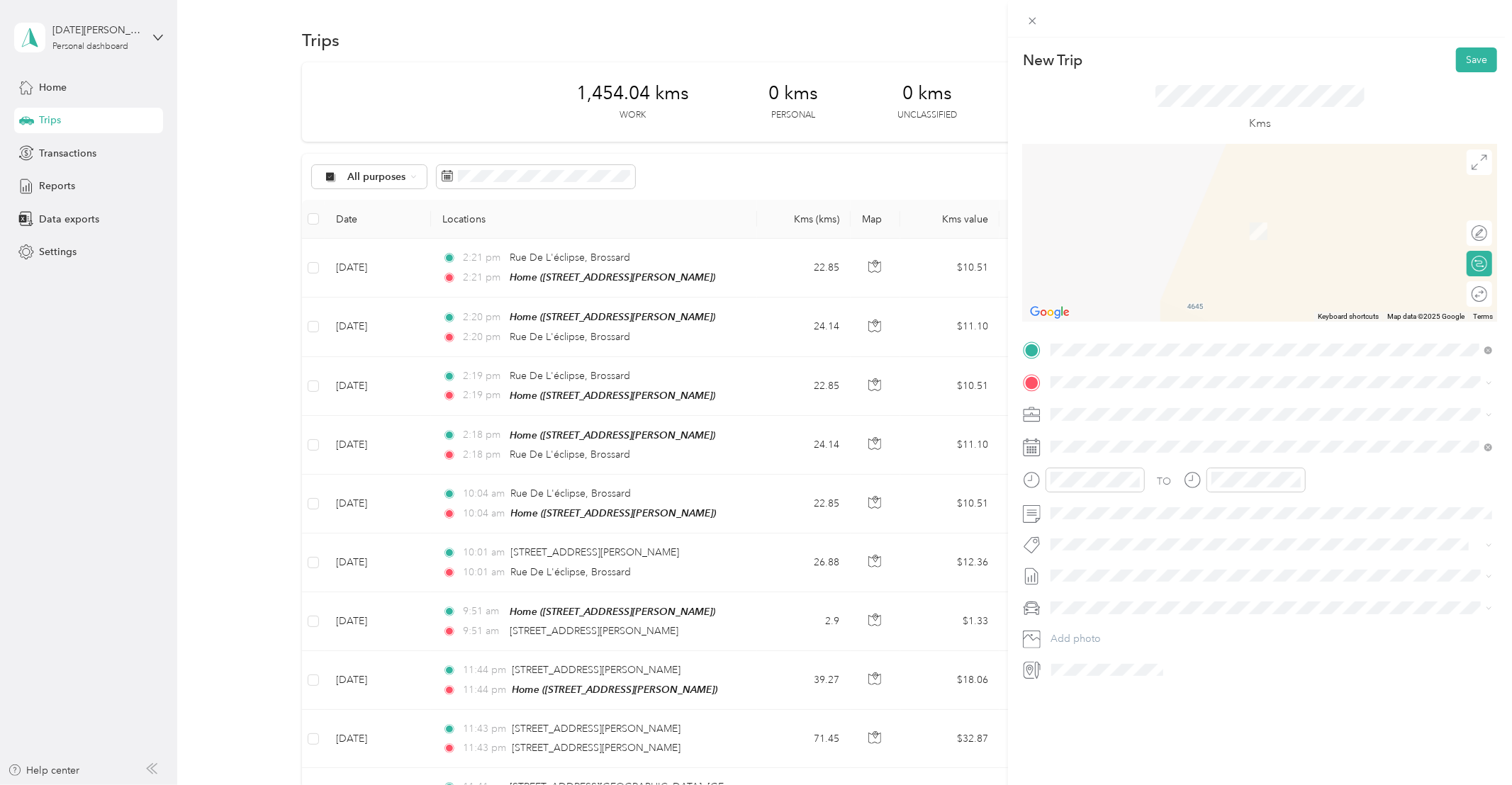
click at [1101, 541] on div "Depotium storage Unit [STREET_ADDRESS]" at bounding box center [1131, 534] width 107 height 30
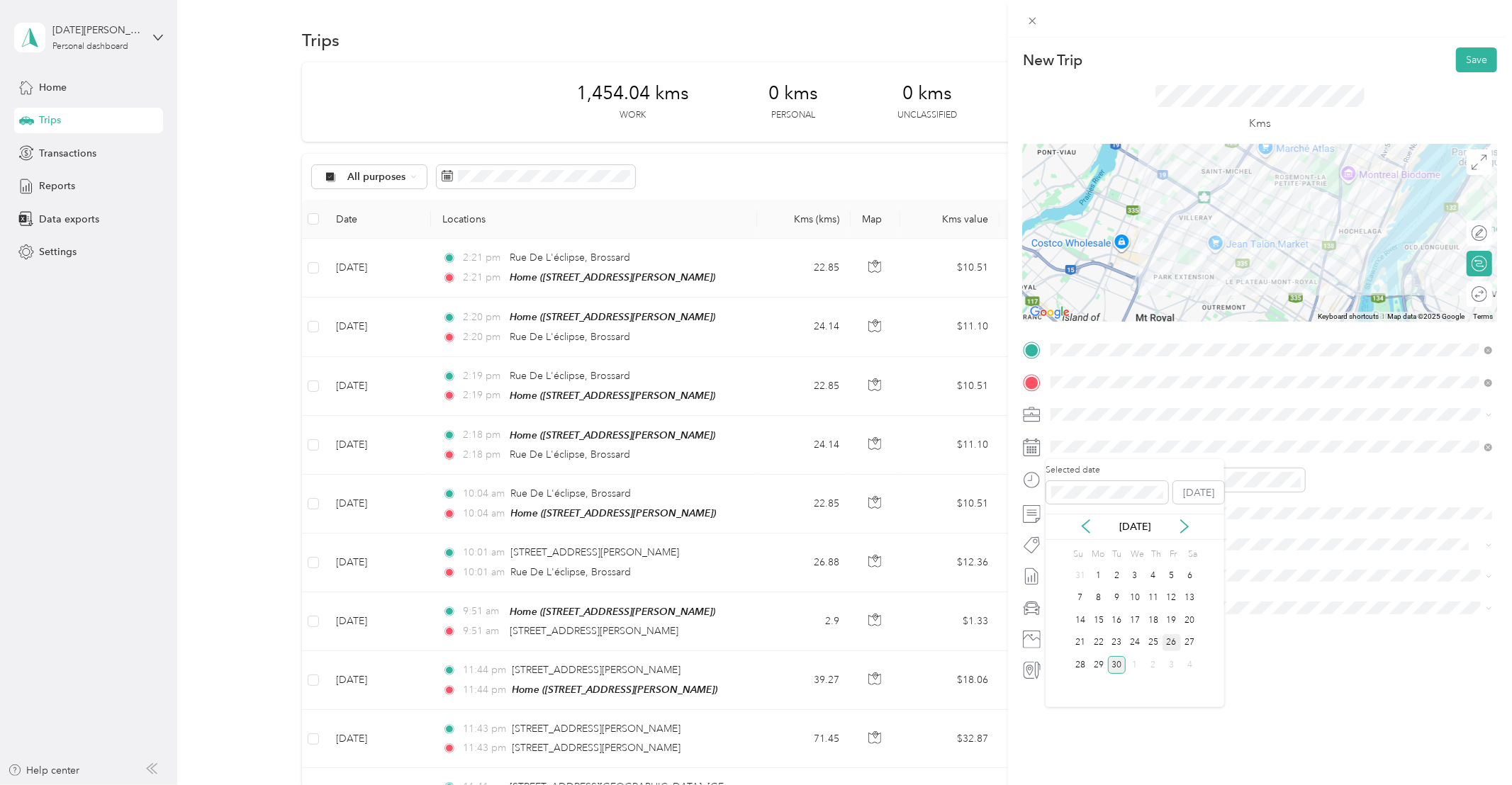
click at [1170, 640] on div "26" at bounding box center [1172, 643] width 19 height 18
click at [1086, 571] on li "Whirlpool Kars" at bounding box center [1271, 568] width 452 height 28
click at [1471, 60] on button "Save" at bounding box center [1476, 59] width 41 height 25
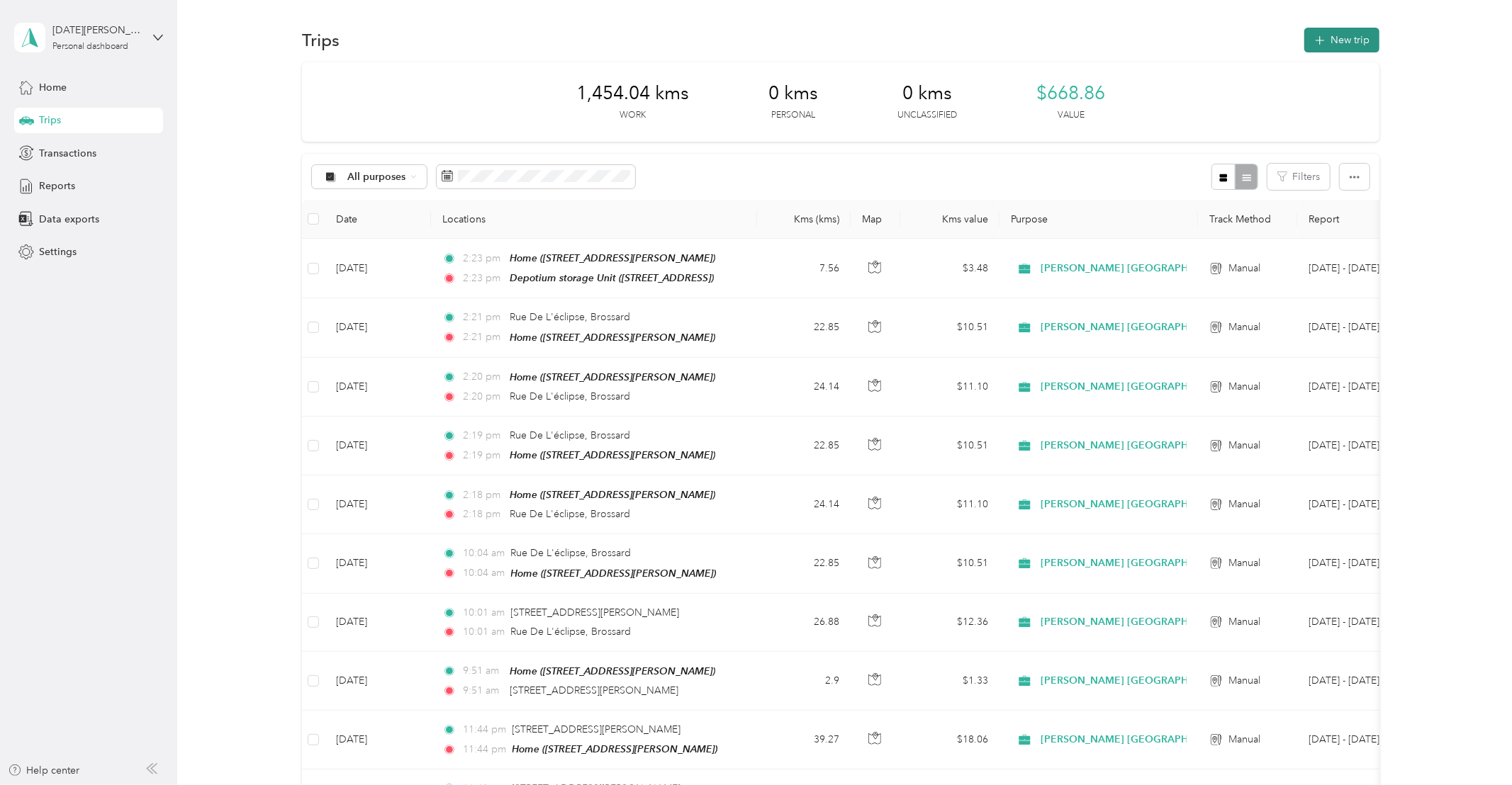
click at [1353, 41] on button "New trip" at bounding box center [1341, 40] width 75 height 25
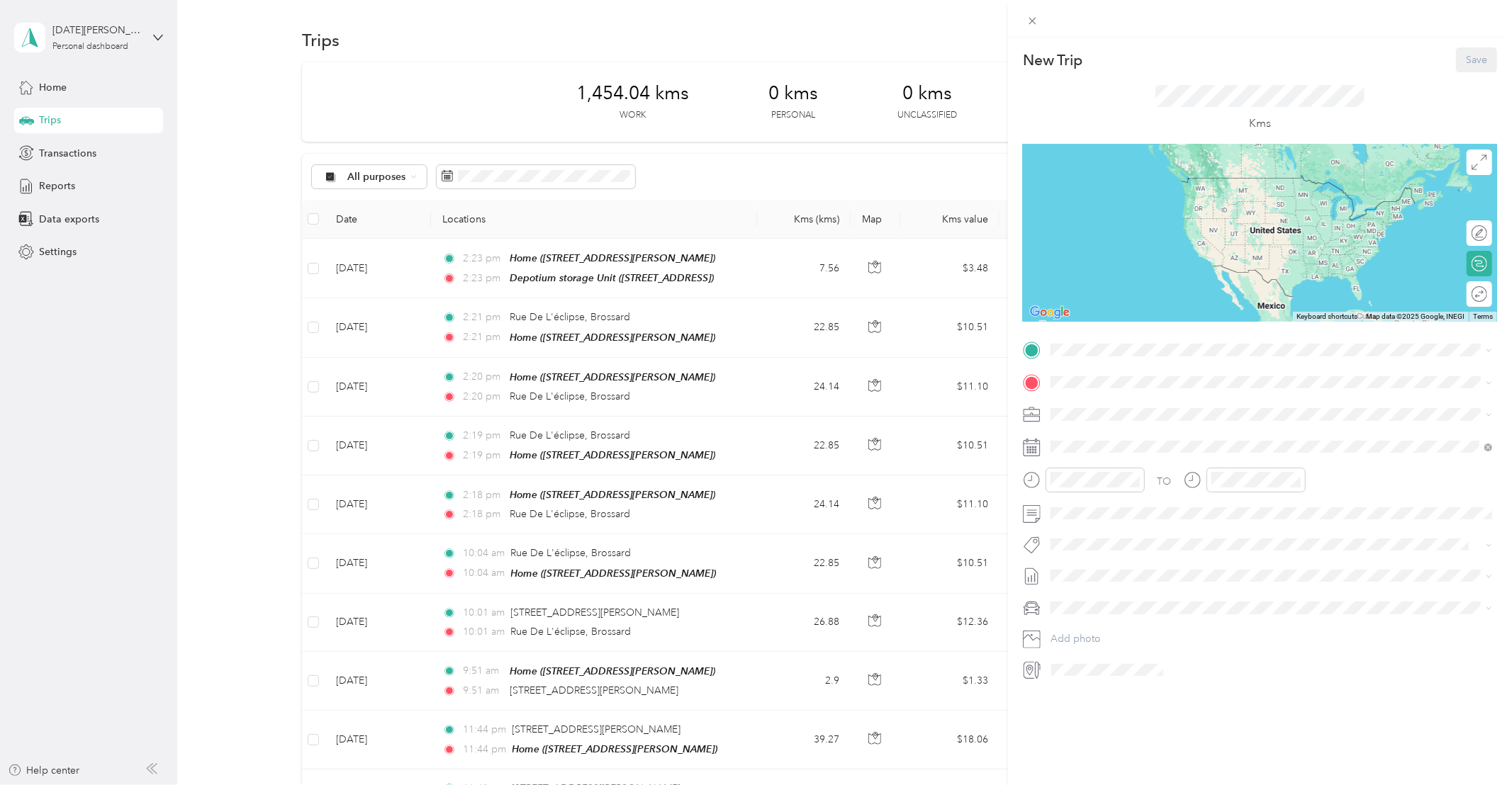
click at [1088, 514] on span "[STREET_ADDRESS]" at bounding box center [1123, 508] width 90 height 12
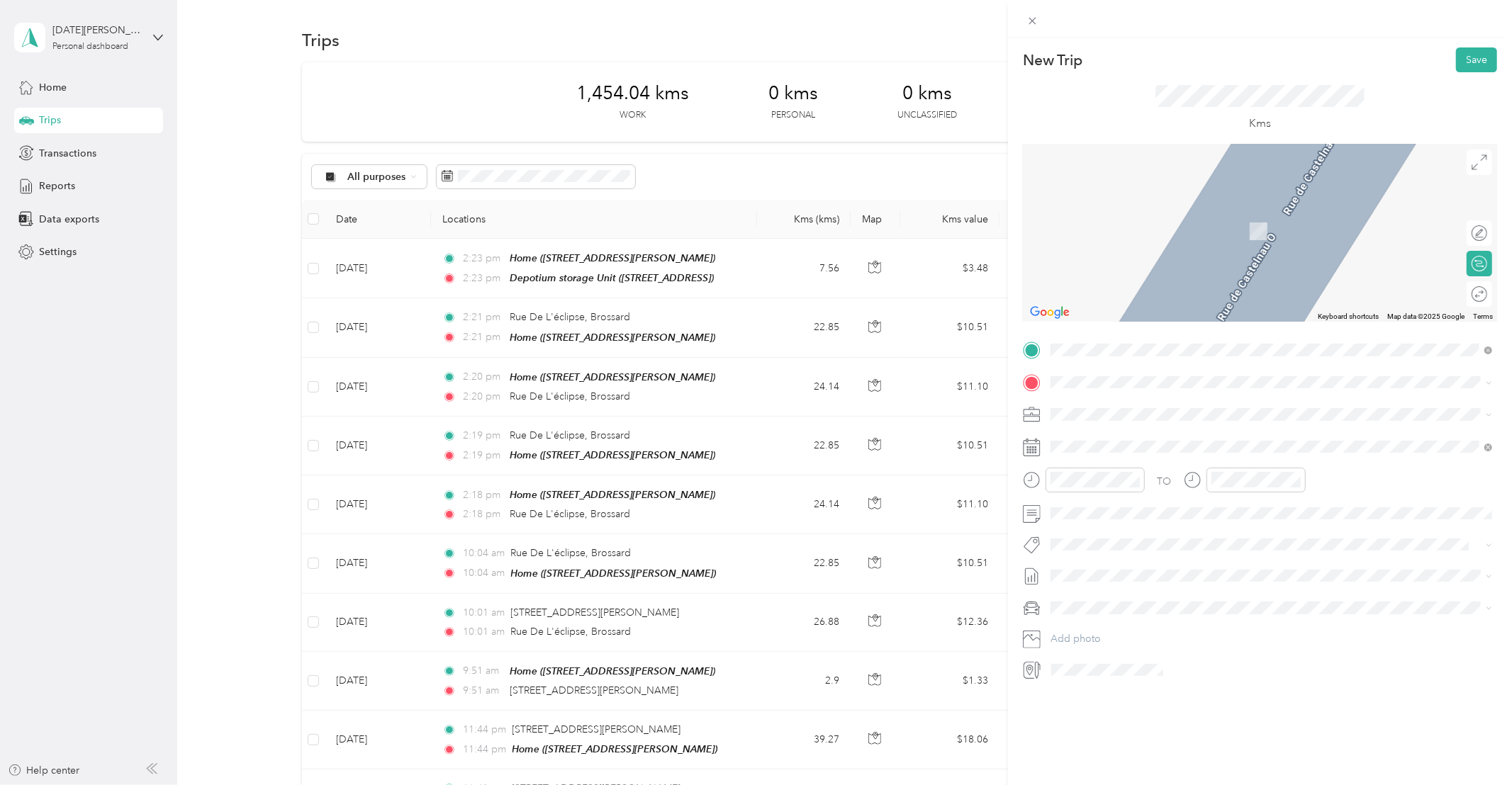
click at [1141, 462] on span "[STREET_ADDRESS]" at bounding box center [1123, 456] width 90 height 13
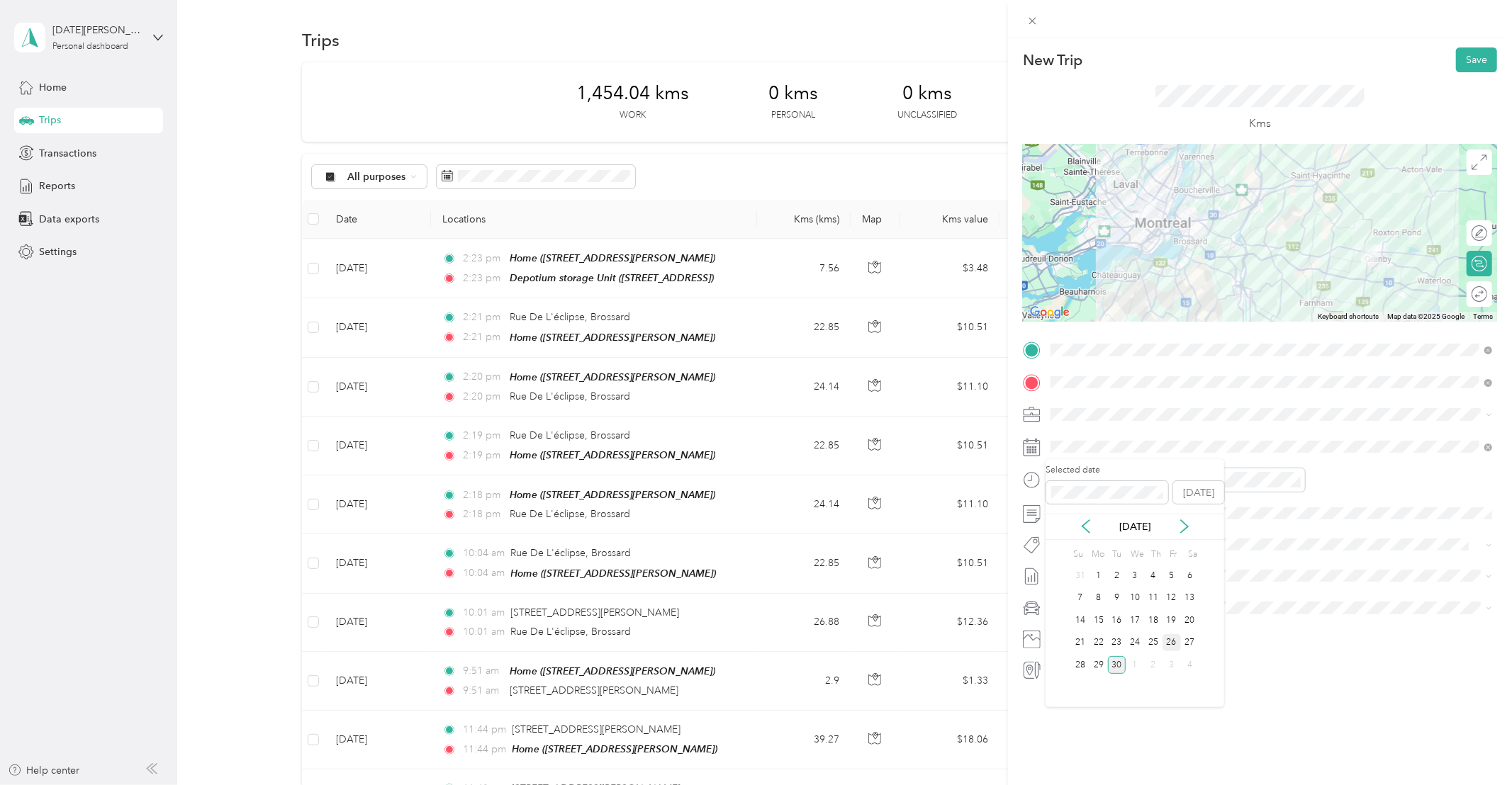
click at [1170, 643] on div "26" at bounding box center [1172, 643] width 19 height 18
click at [1107, 571] on li "Whirlpool Kars" at bounding box center [1271, 563] width 452 height 28
click at [1471, 59] on button "Save" at bounding box center [1476, 59] width 41 height 25
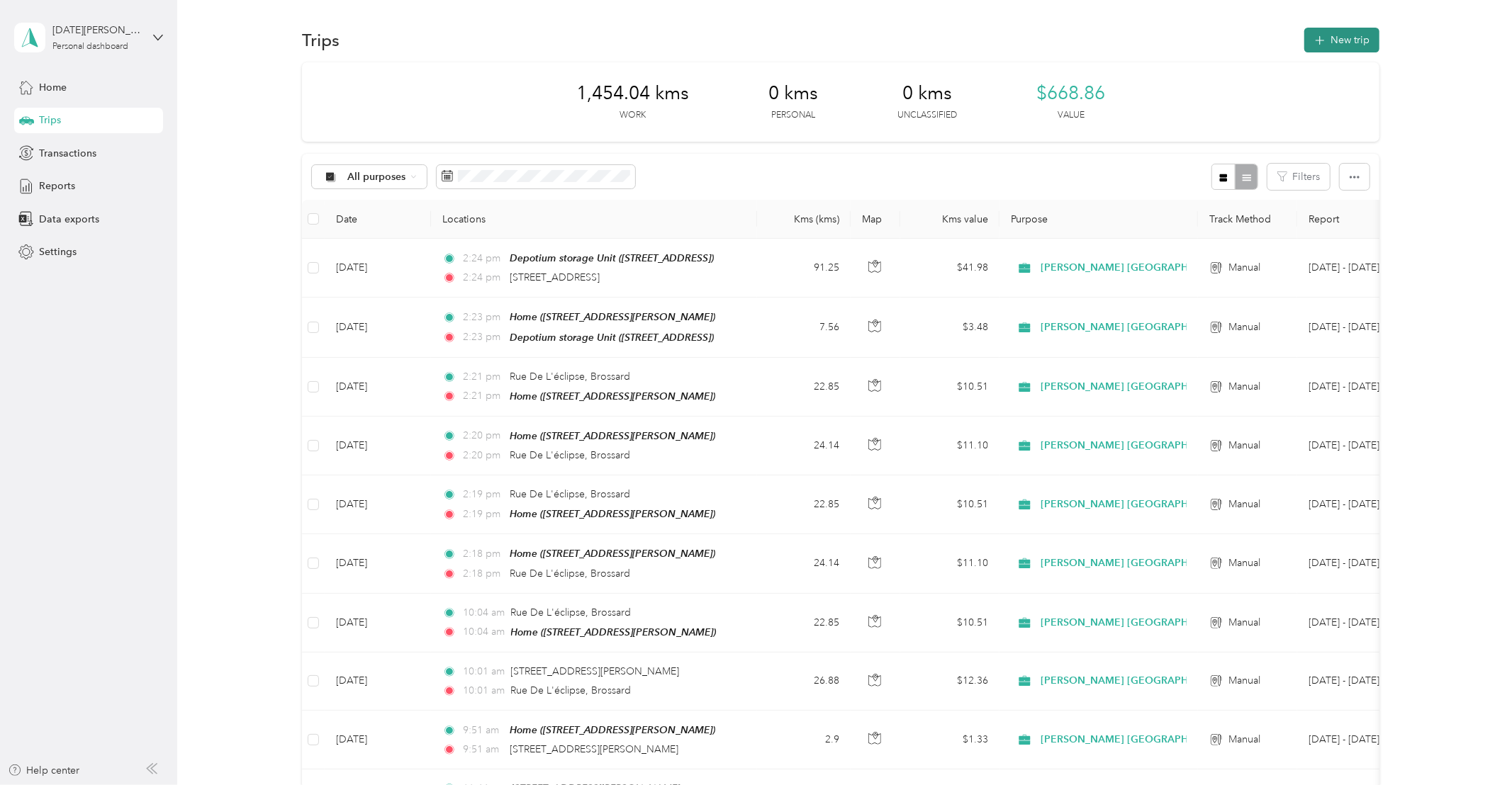
click at [1341, 41] on button "New trip" at bounding box center [1341, 40] width 75 height 25
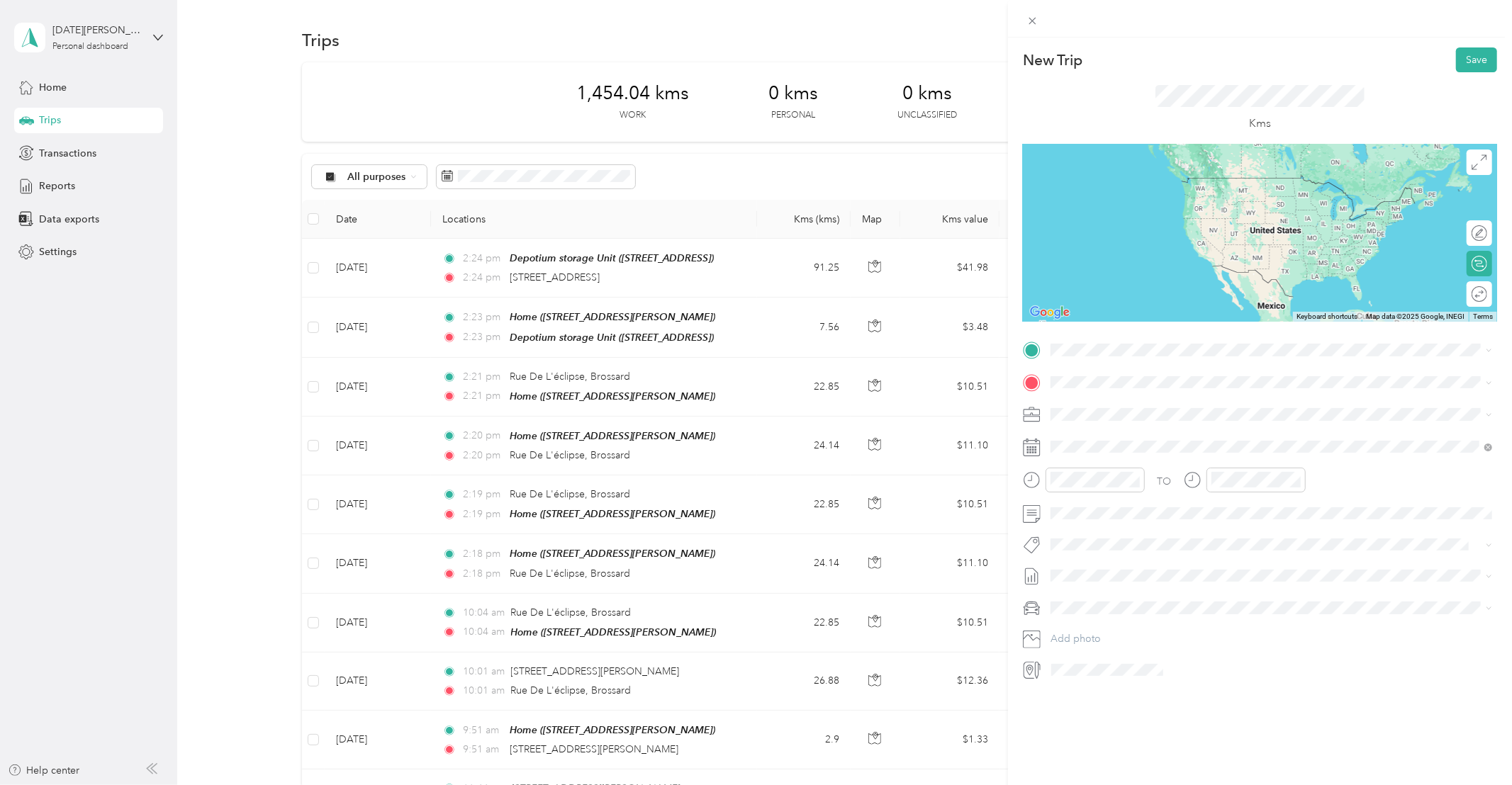
click at [1114, 429] on span "[STREET_ADDRESS]" at bounding box center [1123, 423] width 90 height 13
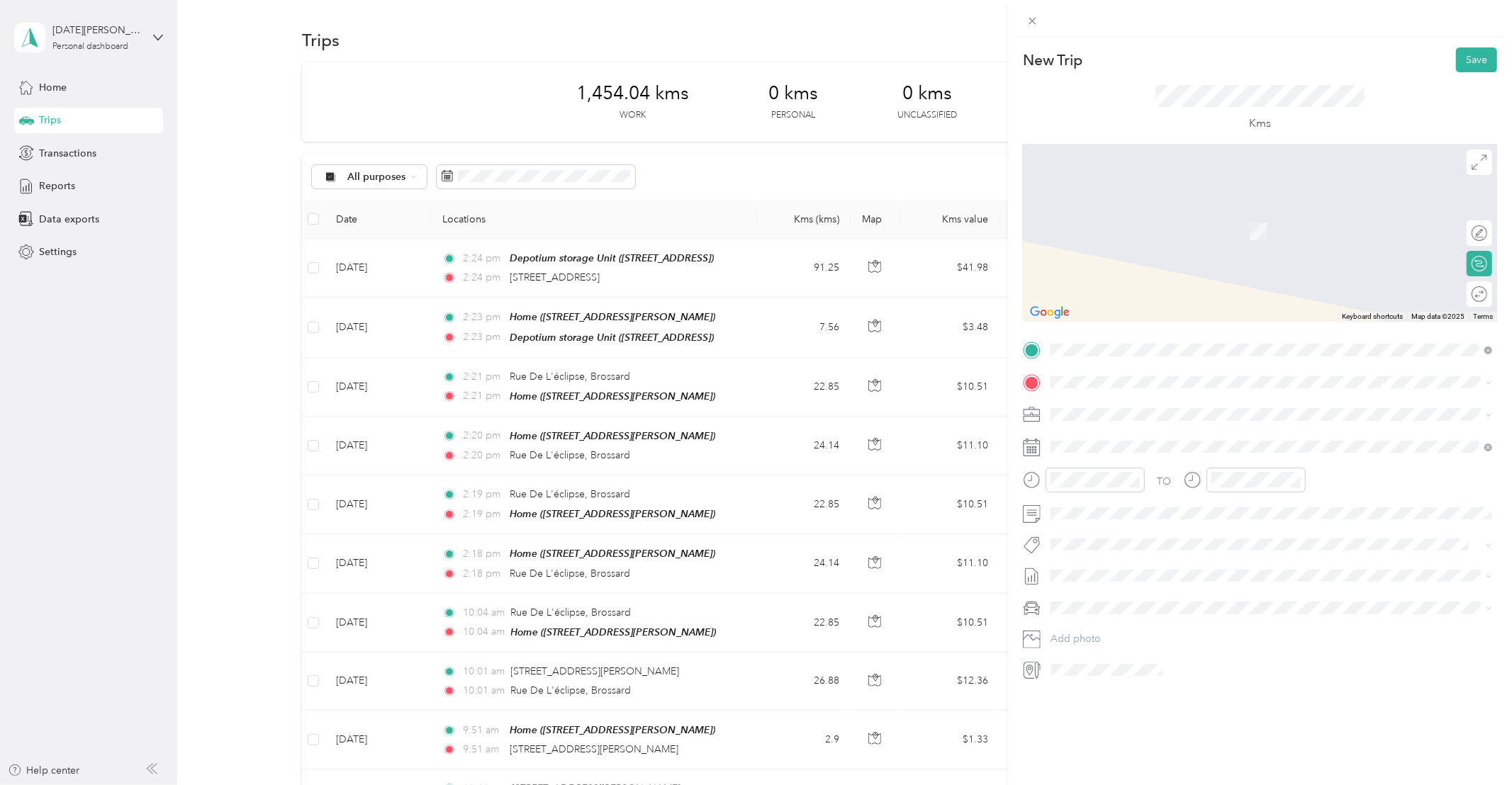
click at [1086, 429] on span "[STREET_ADDRESS][PERSON_NAME]" at bounding box center [1162, 431] width 169 height 13
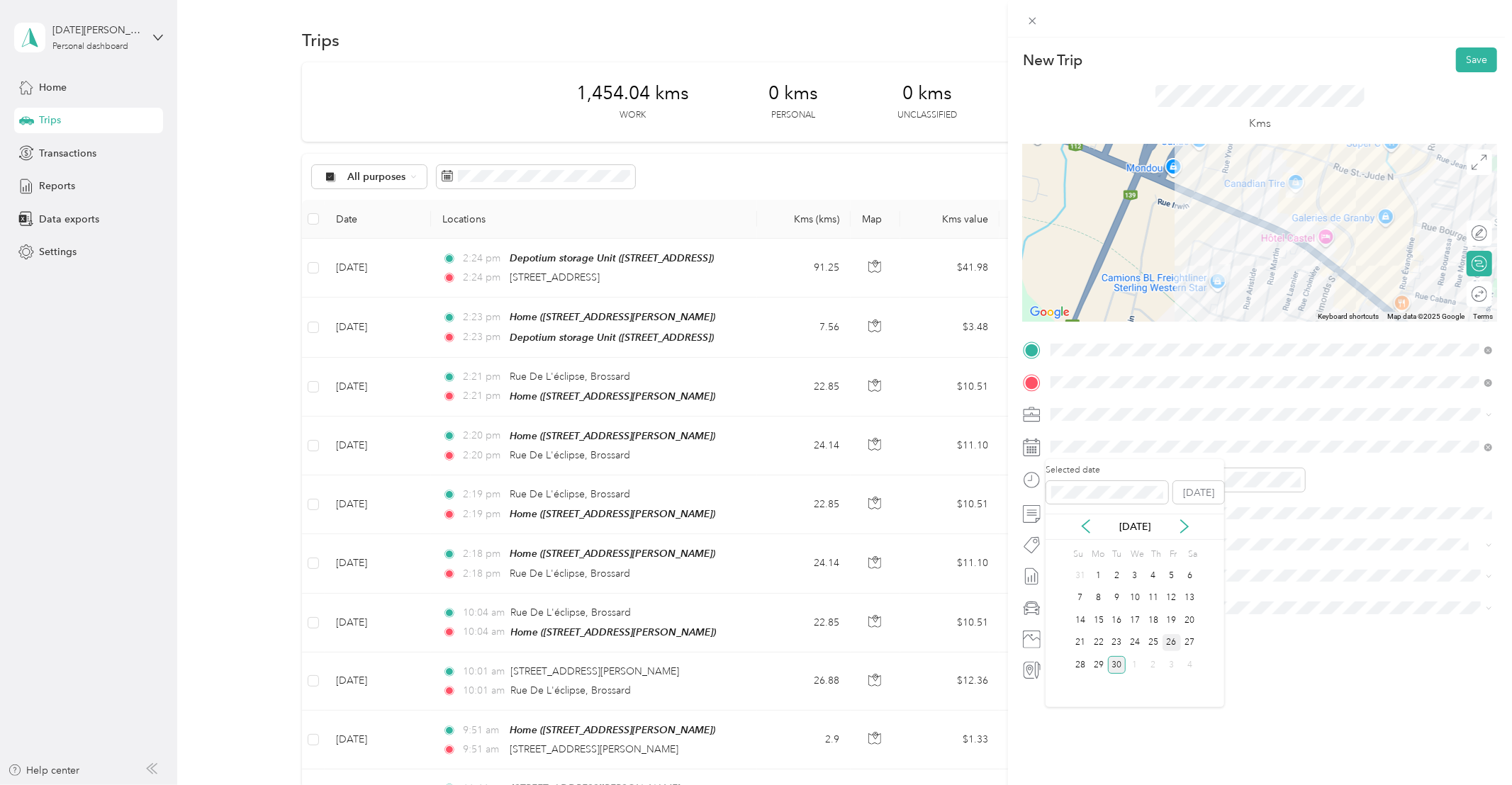
click at [1173, 641] on div "26" at bounding box center [1172, 643] width 19 height 18
click at [1090, 569] on div "Whirlpool Kars" at bounding box center [1271, 561] width 432 height 18
click at [1473, 56] on button "Save" at bounding box center [1476, 59] width 41 height 25
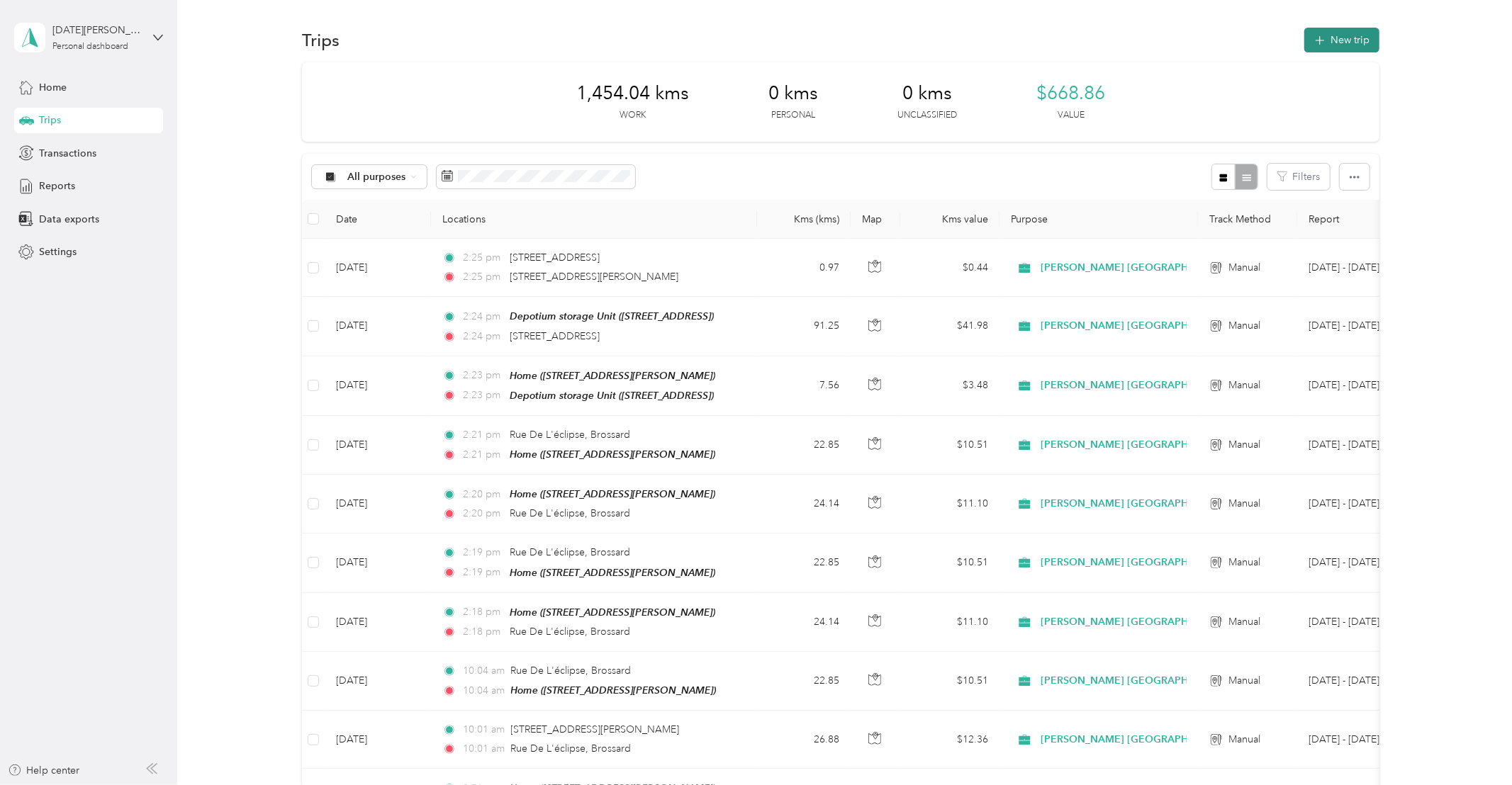
click at [1355, 41] on button "New trip" at bounding box center [1341, 40] width 75 height 25
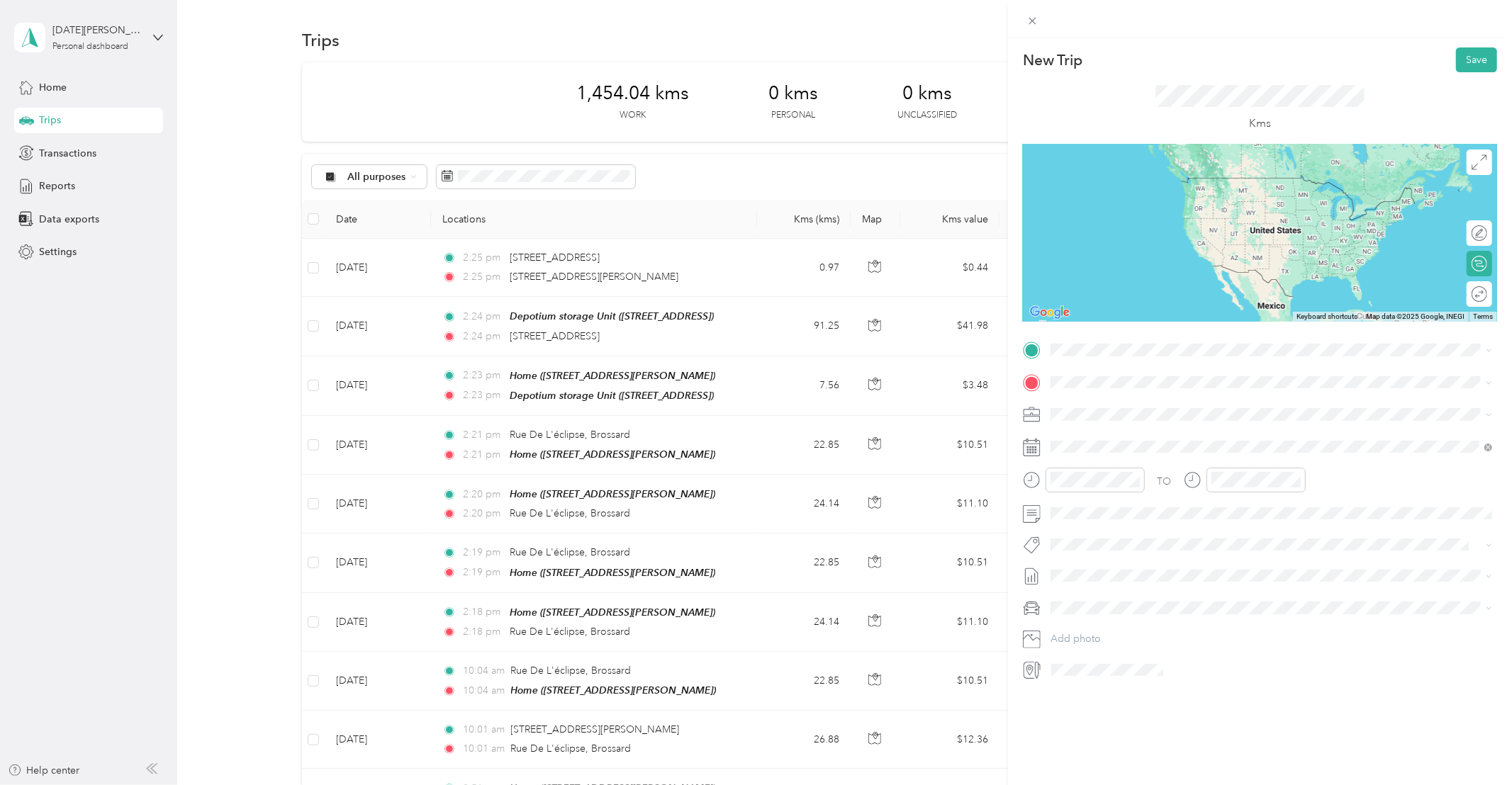
click at [1113, 399] on span "[STREET_ADDRESS][PERSON_NAME]" at bounding box center [1162, 394] width 169 height 13
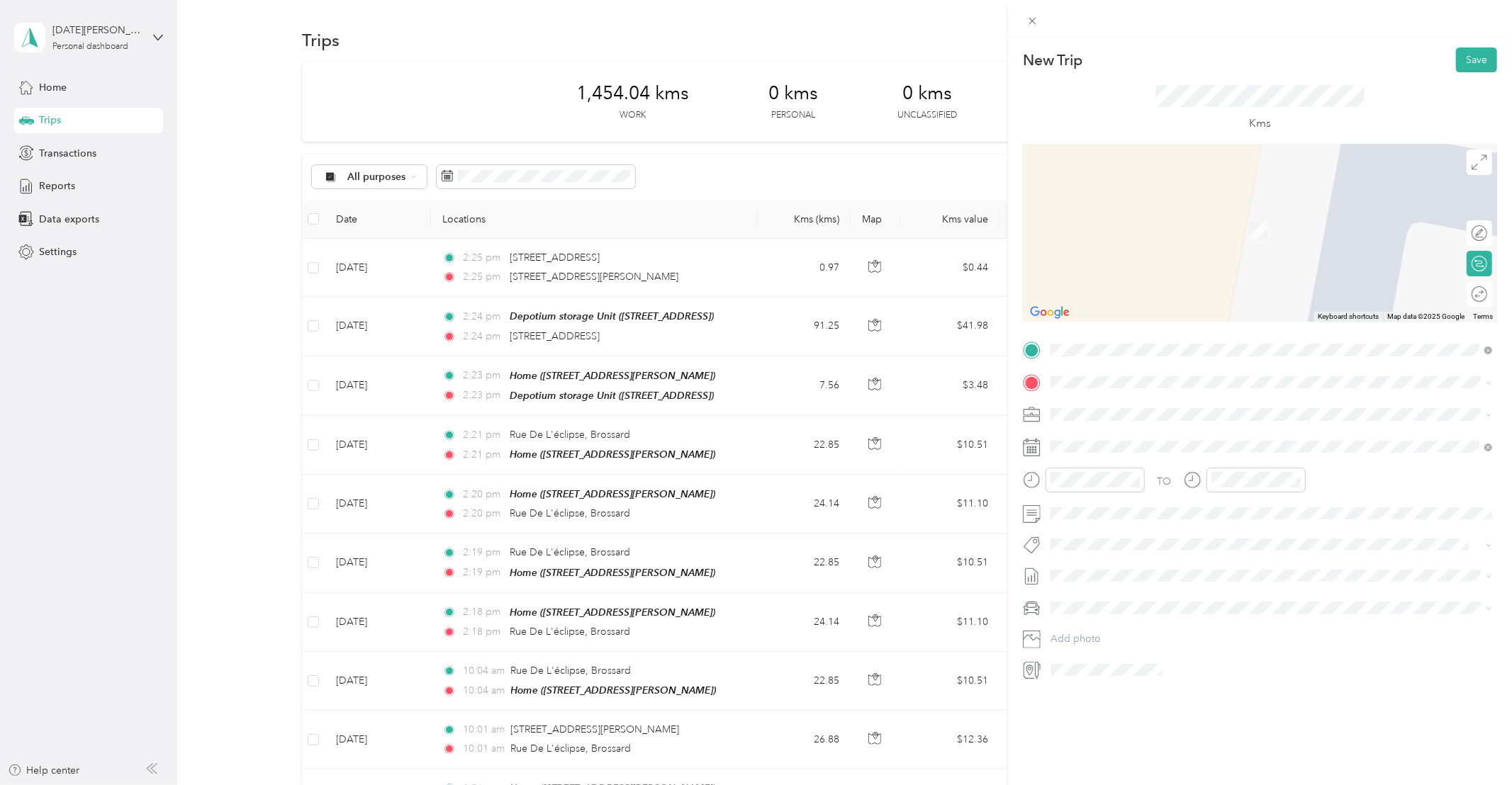
click at [1163, 461] on span "[STREET_ADDRESS]" at bounding box center [1123, 455] width 90 height 13
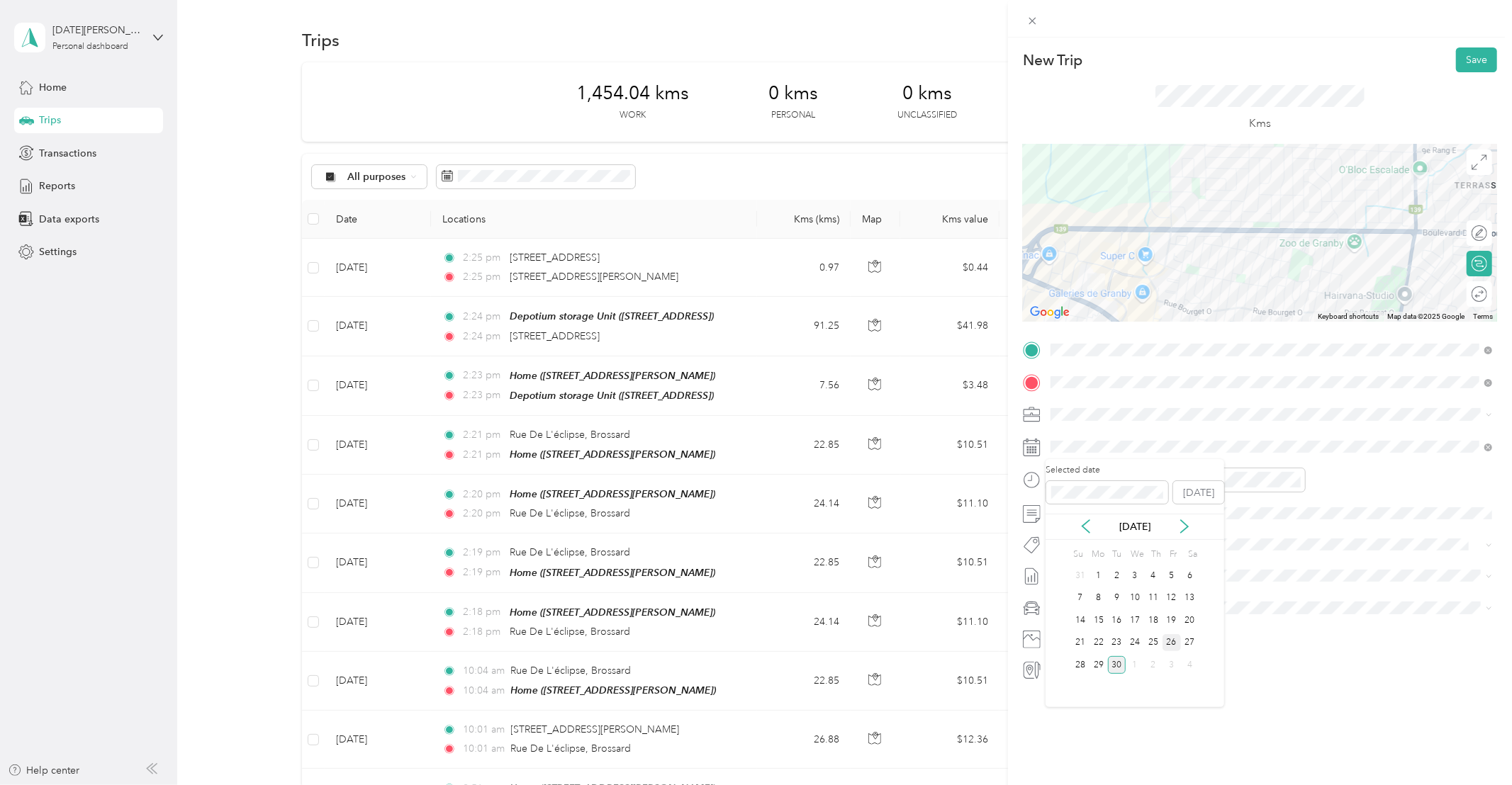
click at [1173, 645] on div "26" at bounding box center [1172, 643] width 19 height 18
click at [1110, 567] on button "Whirlpool Kars" at bounding box center [1094, 564] width 77 height 18
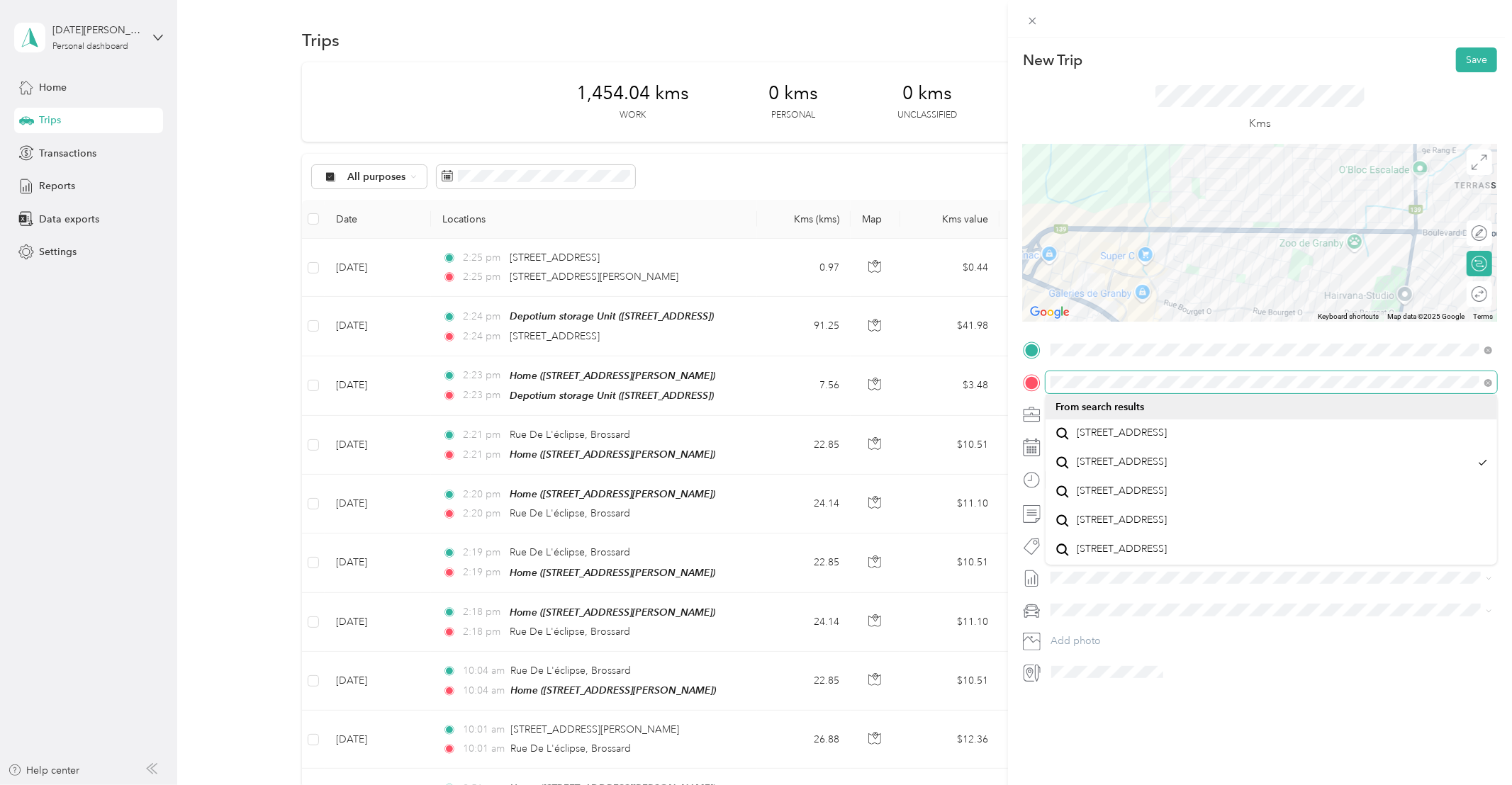
click at [1044, 386] on div at bounding box center [1260, 383] width 474 height 23
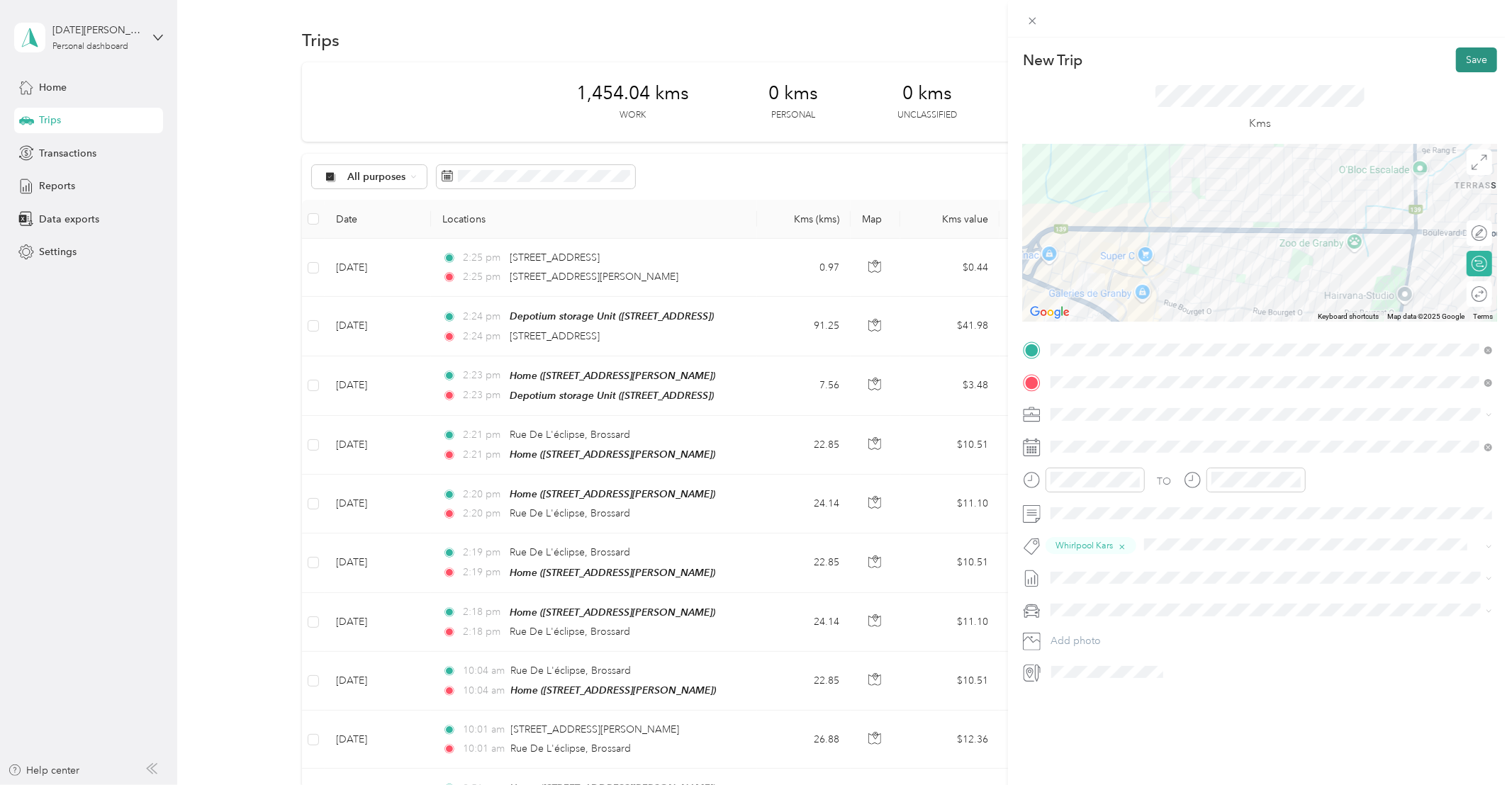
click at [1478, 59] on button "Save" at bounding box center [1476, 59] width 41 height 25
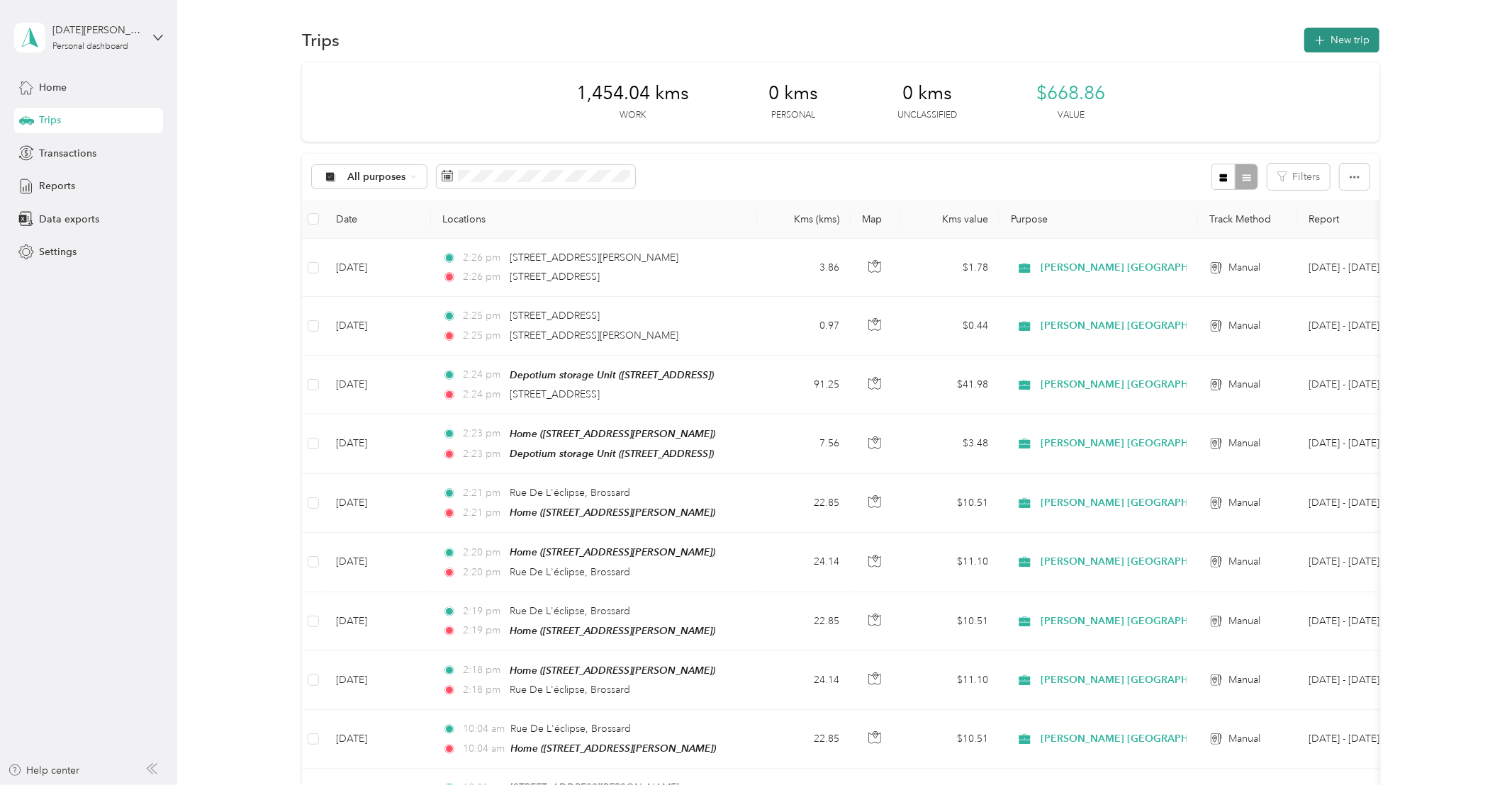
click at [1340, 48] on button "New trip" at bounding box center [1341, 40] width 75 height 25
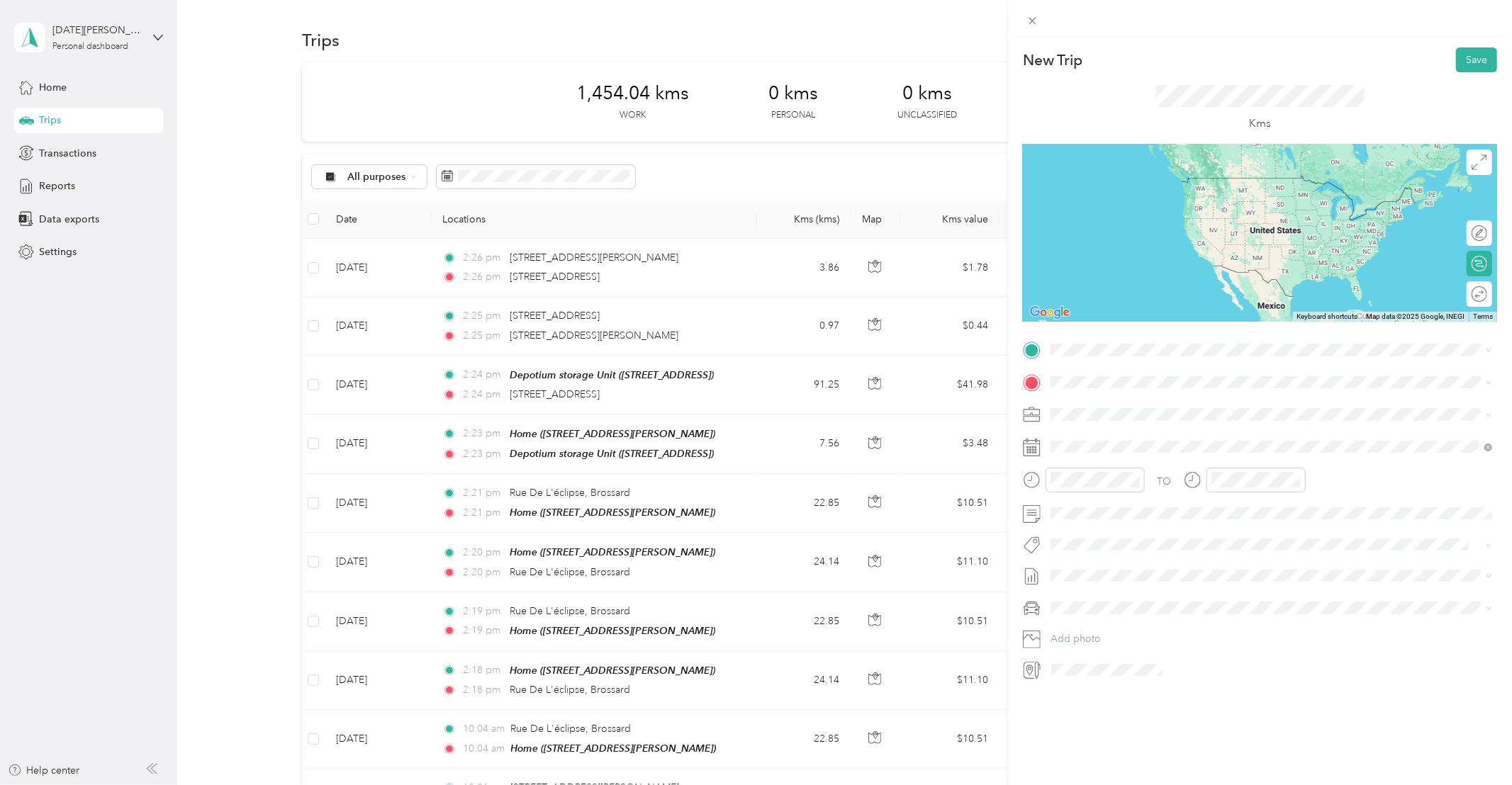
click at [1143, 400] on span "[STREET_ADDRESS]" at bounding box center [1123, 394] width 90 height 13
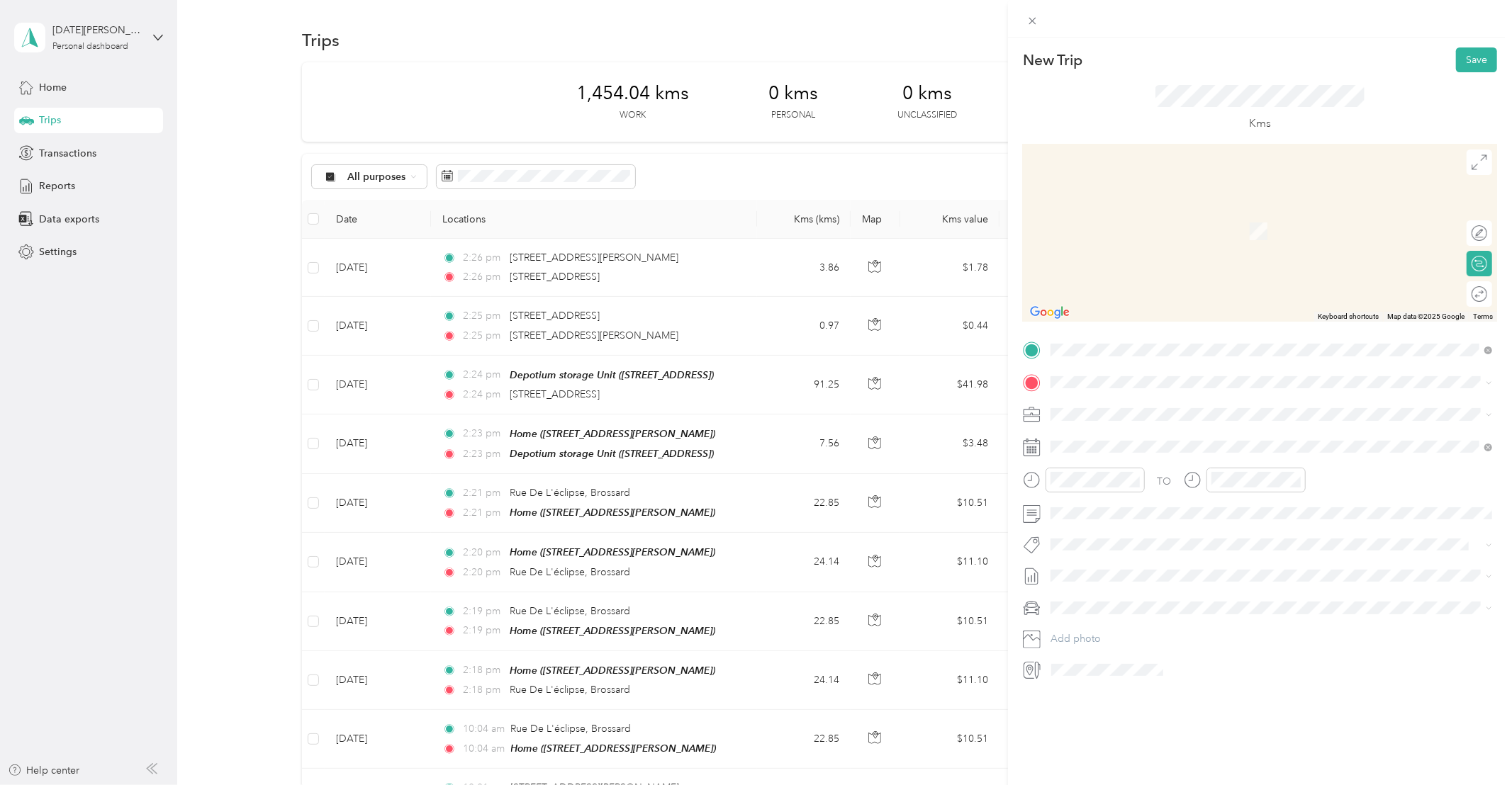
click at [1123, 504] on span "[STREET_ADDRESS][PERSON_NAME]" at bounding box center [1162, 498] width 169 height 12
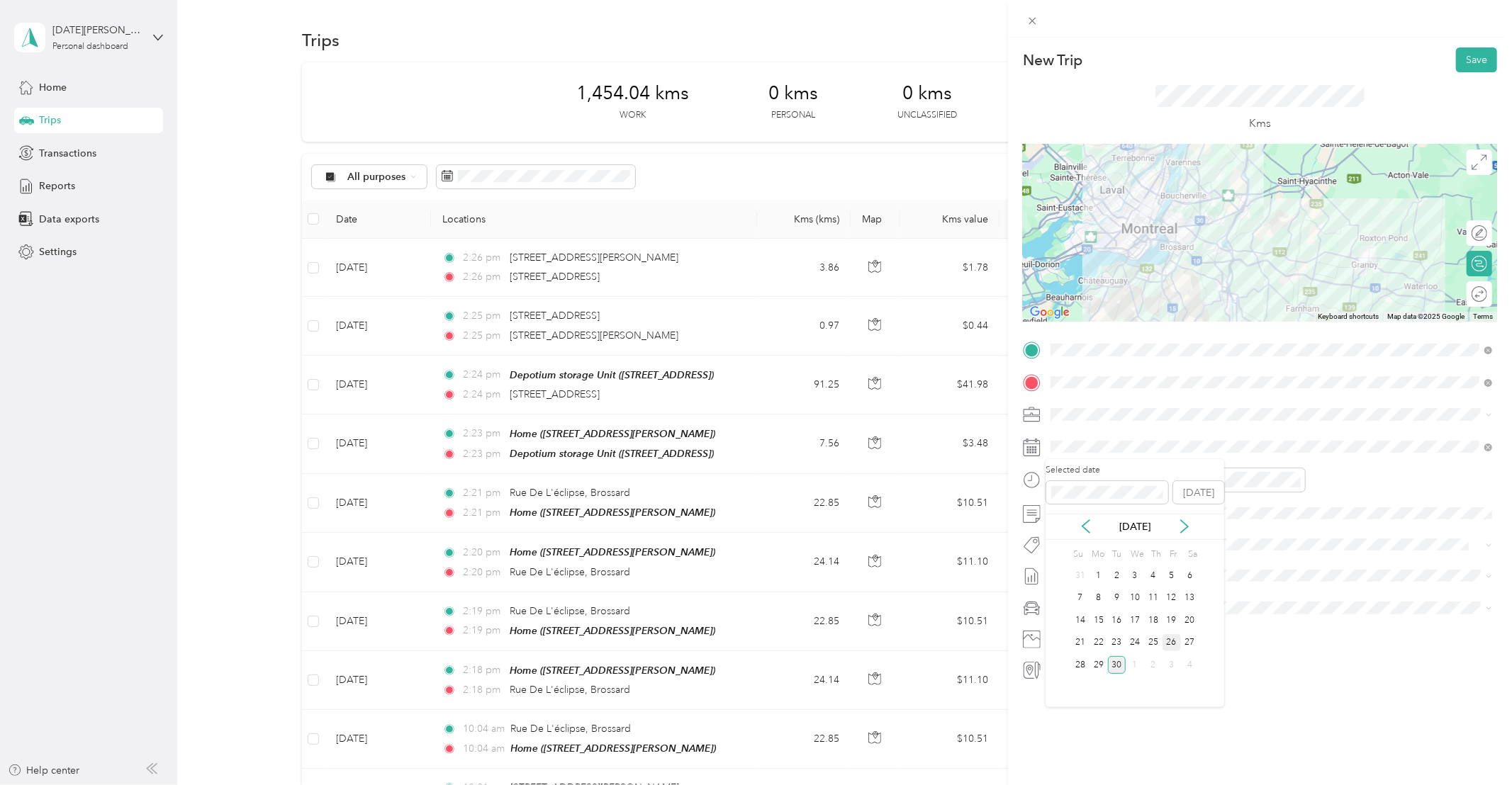
click at [1171, 643] on div "26" at bounding box center [1172, 643] width 19 height 18
click at [1088, 566] on span "Whirlpool Kars" at bounding box center [1094, 570] width 57 height 13
click at [1477, 59] on button "Save" at bounding box center [1476, 59] width 41 height 25
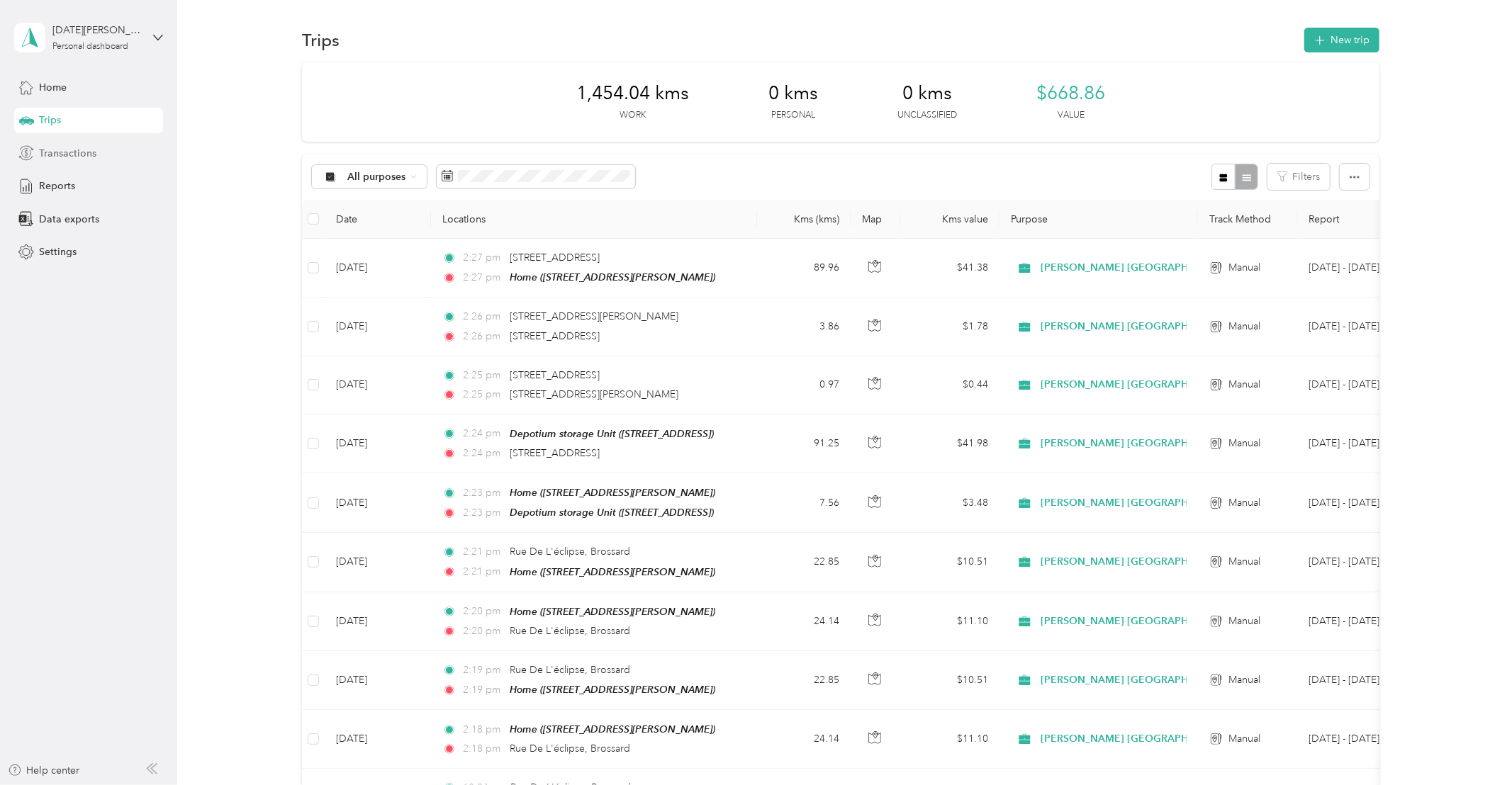
click at [63, 156] on span "Transactions" at bounding box center [68, 153] width 57 height 15
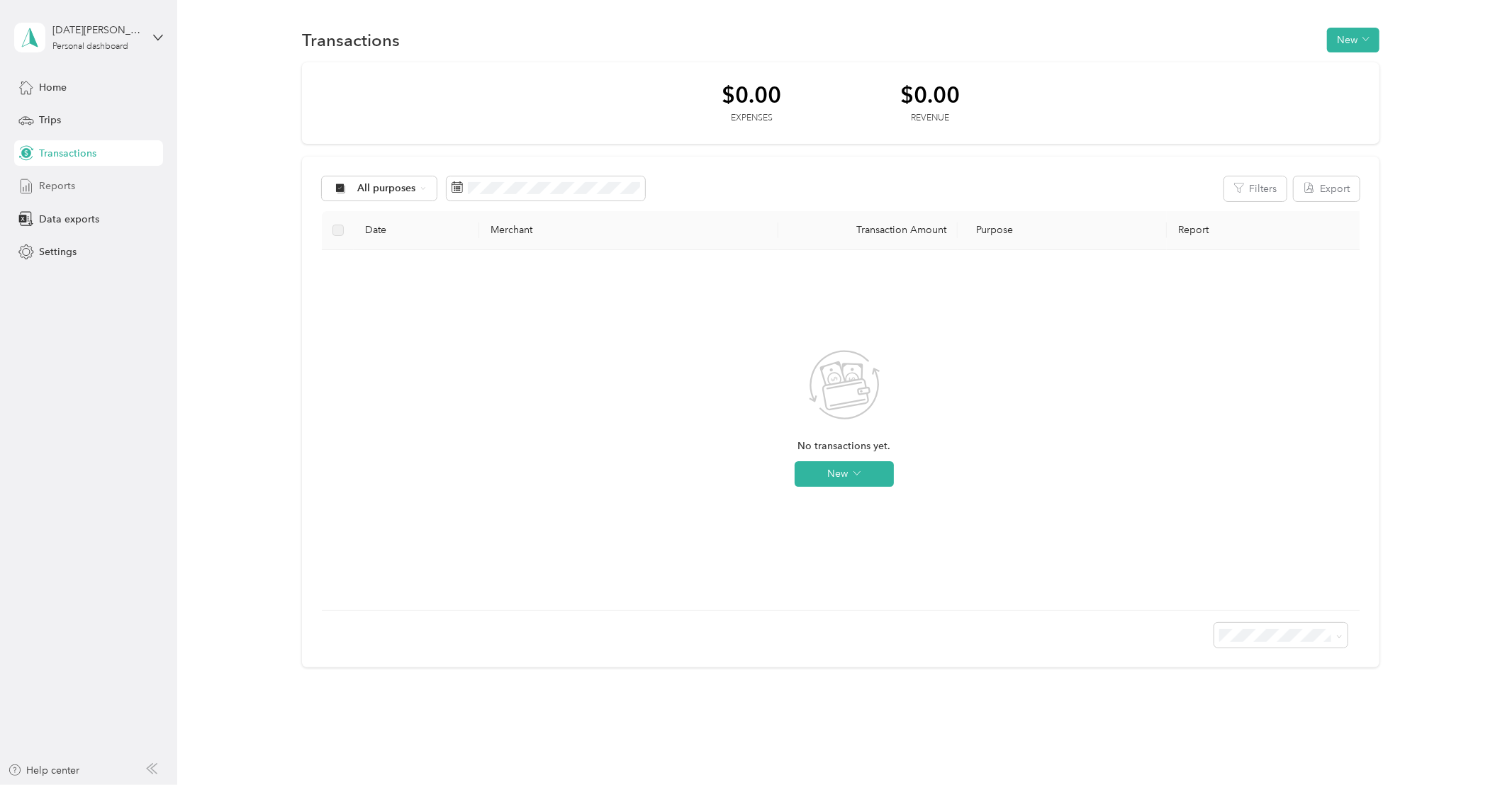
click at [64, 187] on span "Reports" at bounding box center [57, 186] width 36 height 15
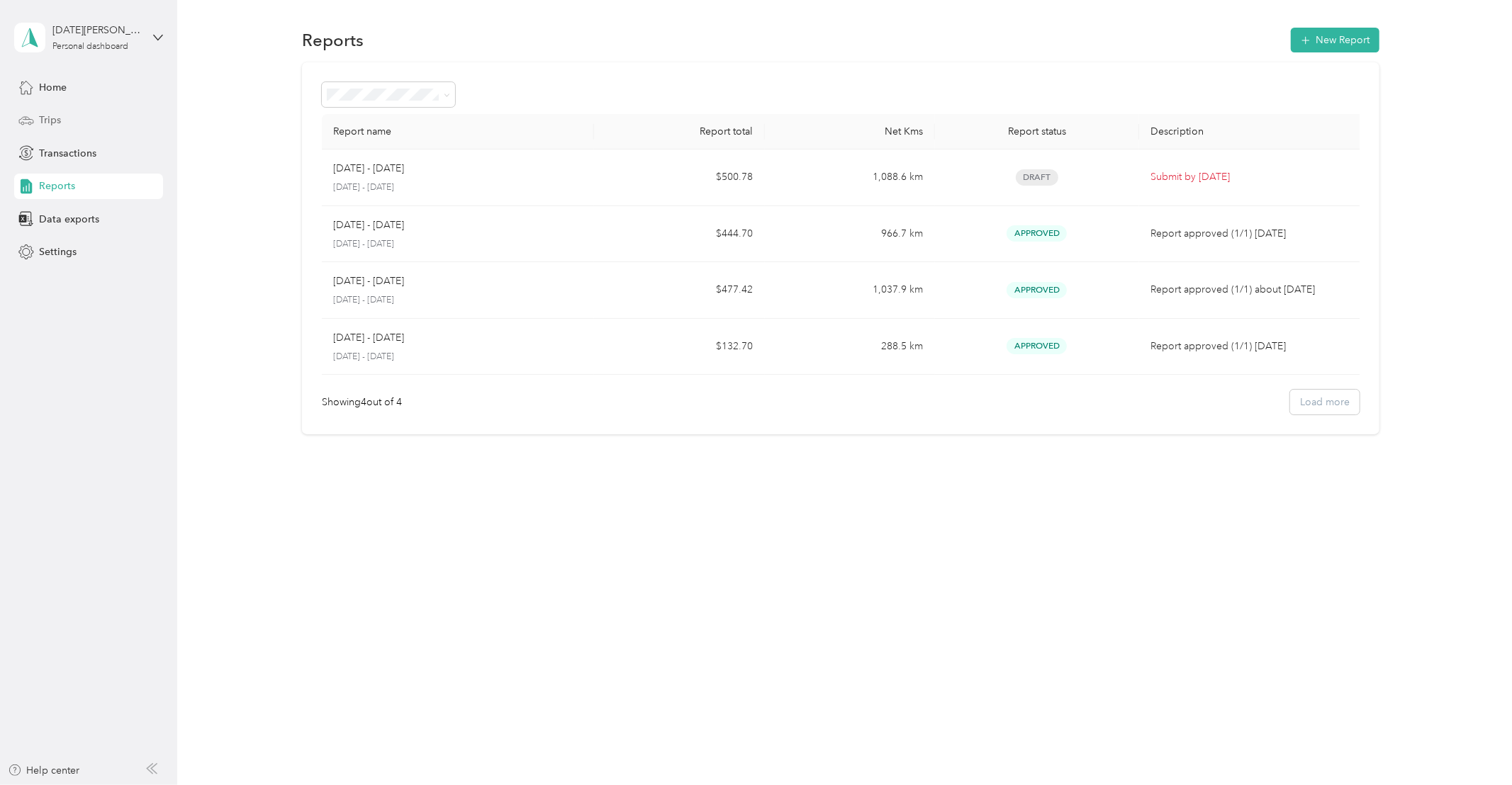
click at [64, 119] on div "Trips" at bounding box center [89, 121] width 149 height 26
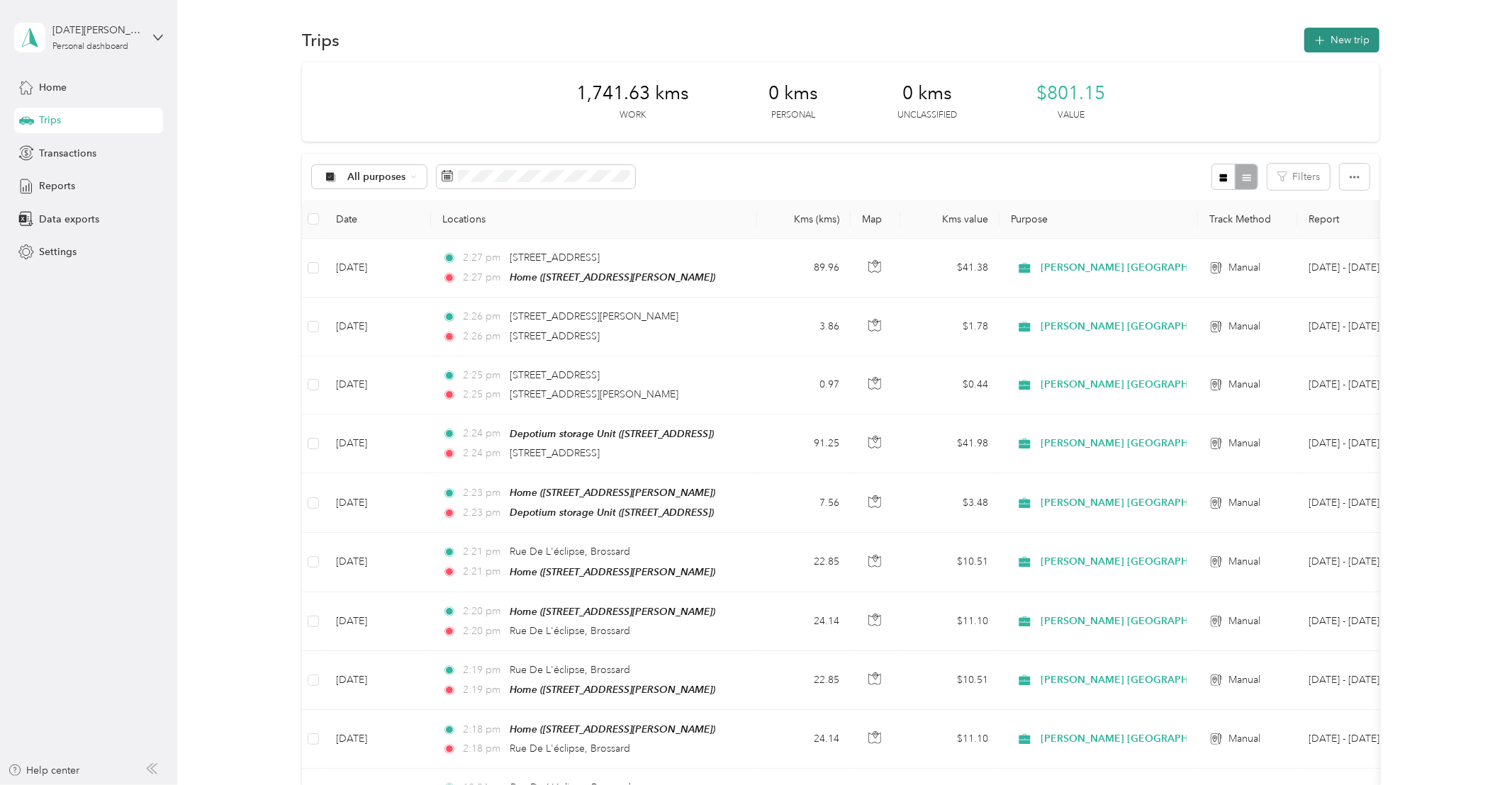
click at [1348, 38] on button "New trip" at bounding box center [1341, 40] width 75 height 25
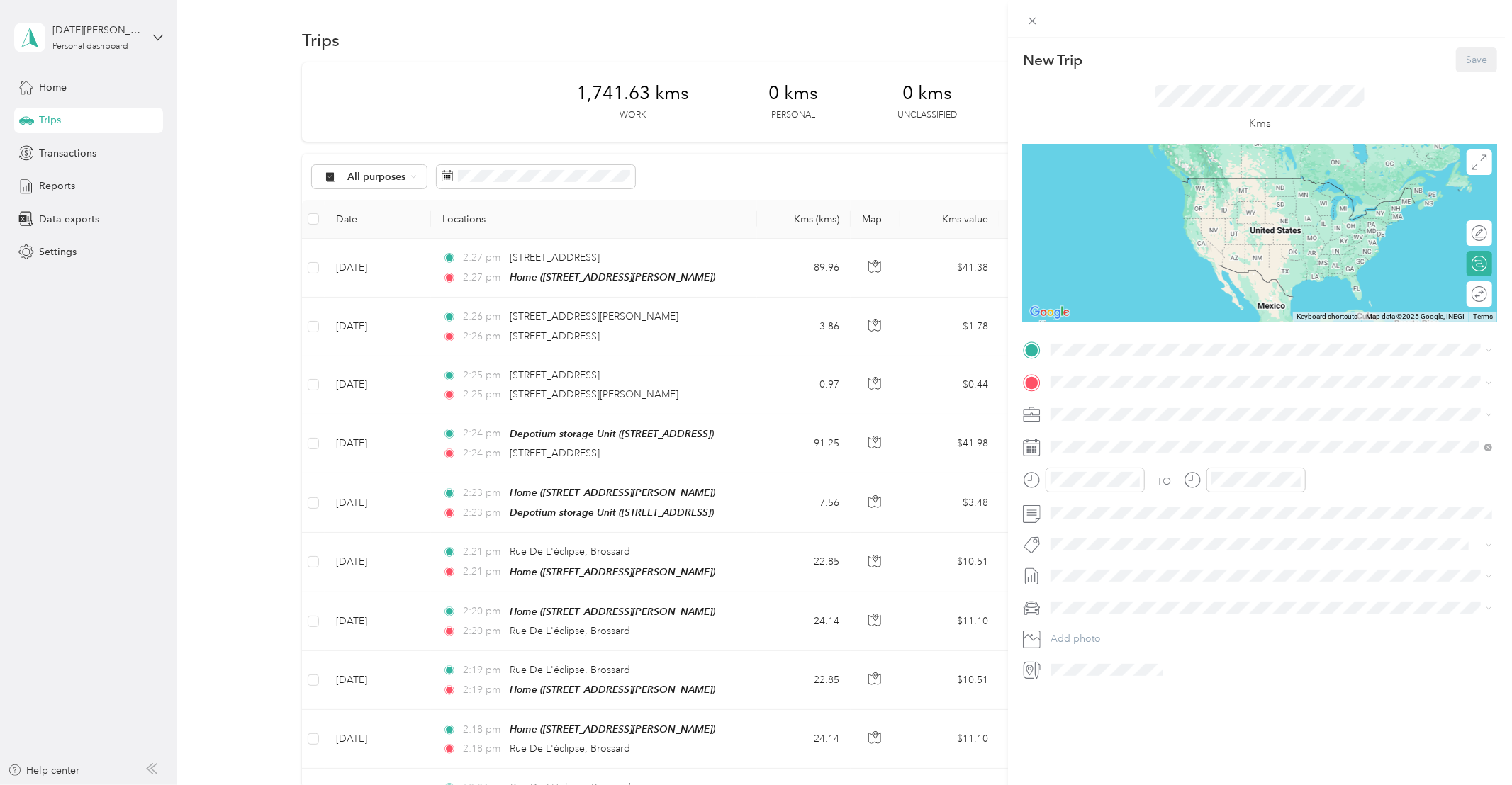
click at [1118, 471] on div "Home [STREET_ADDRESS][PERSON_NAME]" at bounding box center [1162, 458] width 169 height 30
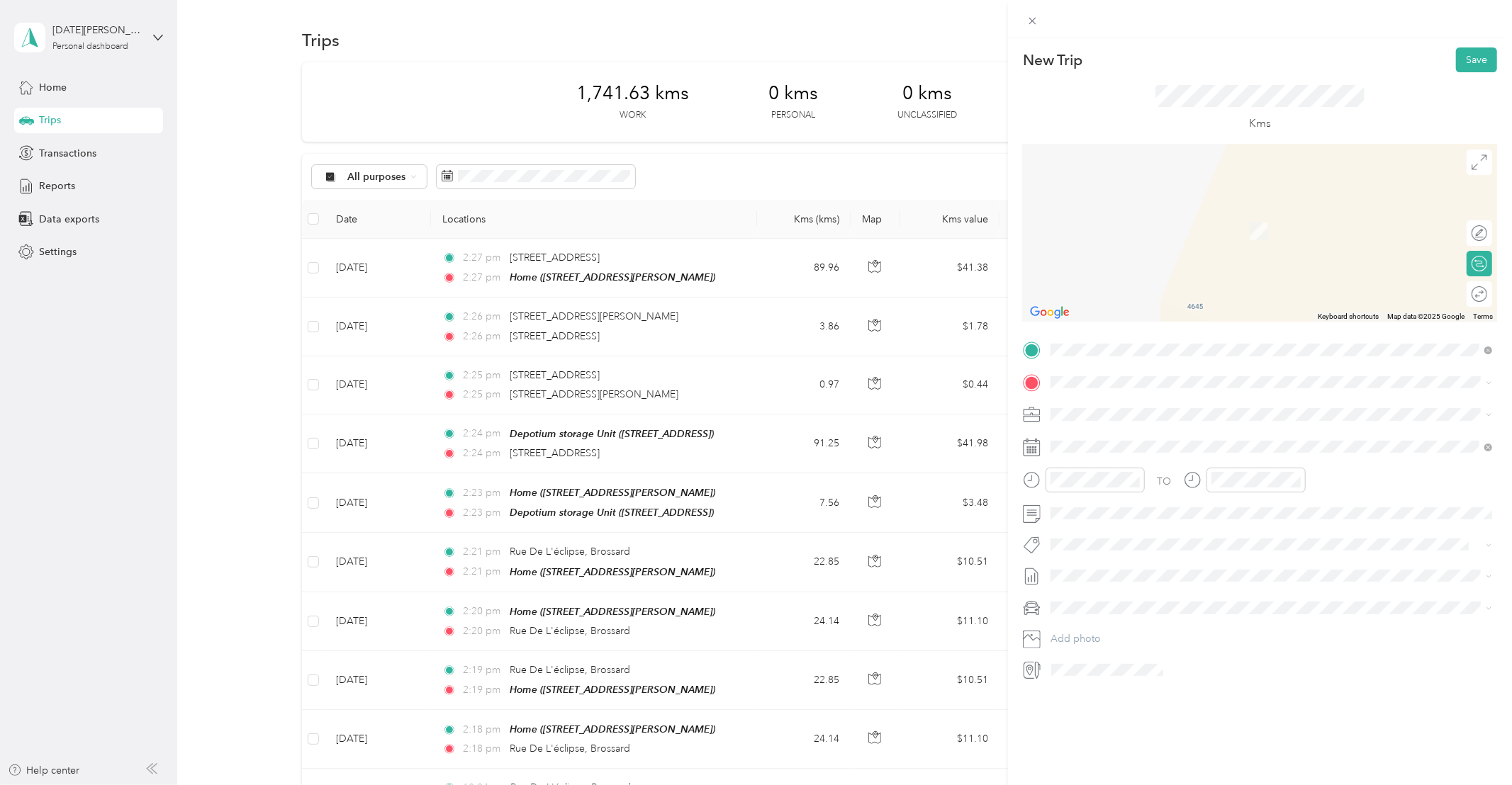
click at [1140, 534] on strong "Depotium storage Unit" at bounding box center [1131, 527] width 107 height 13
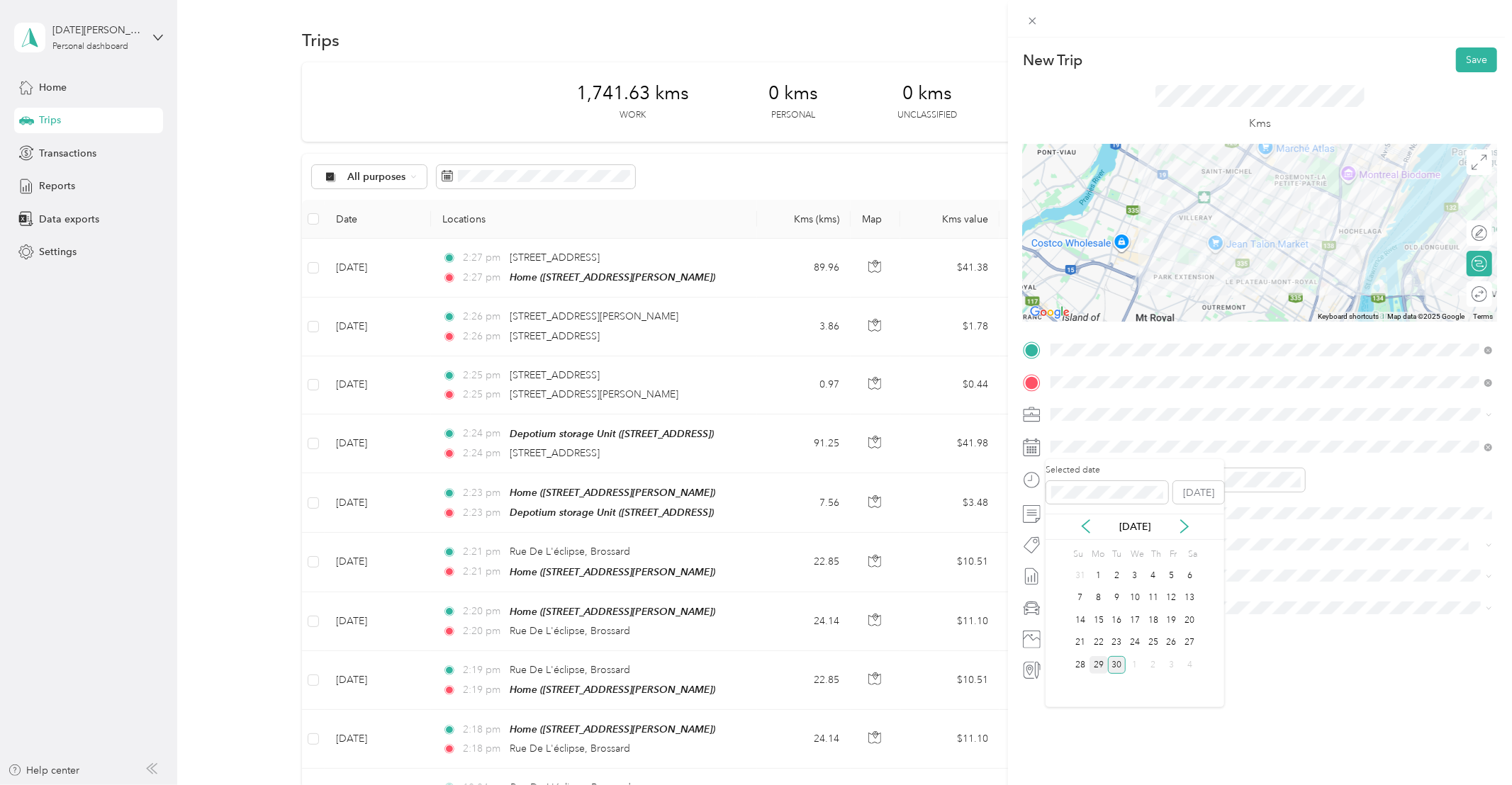
click at [1100, 667] on div "29" at bounding box center [1098, 664] width 19 height 18
click at [1091, 570] on li "Whirlpool Kars" at bounding box center [1271, 561] width 452 height 28
click at [1473, 56] on button "Save" at bounding box center [1476, 59] width 41 height 25
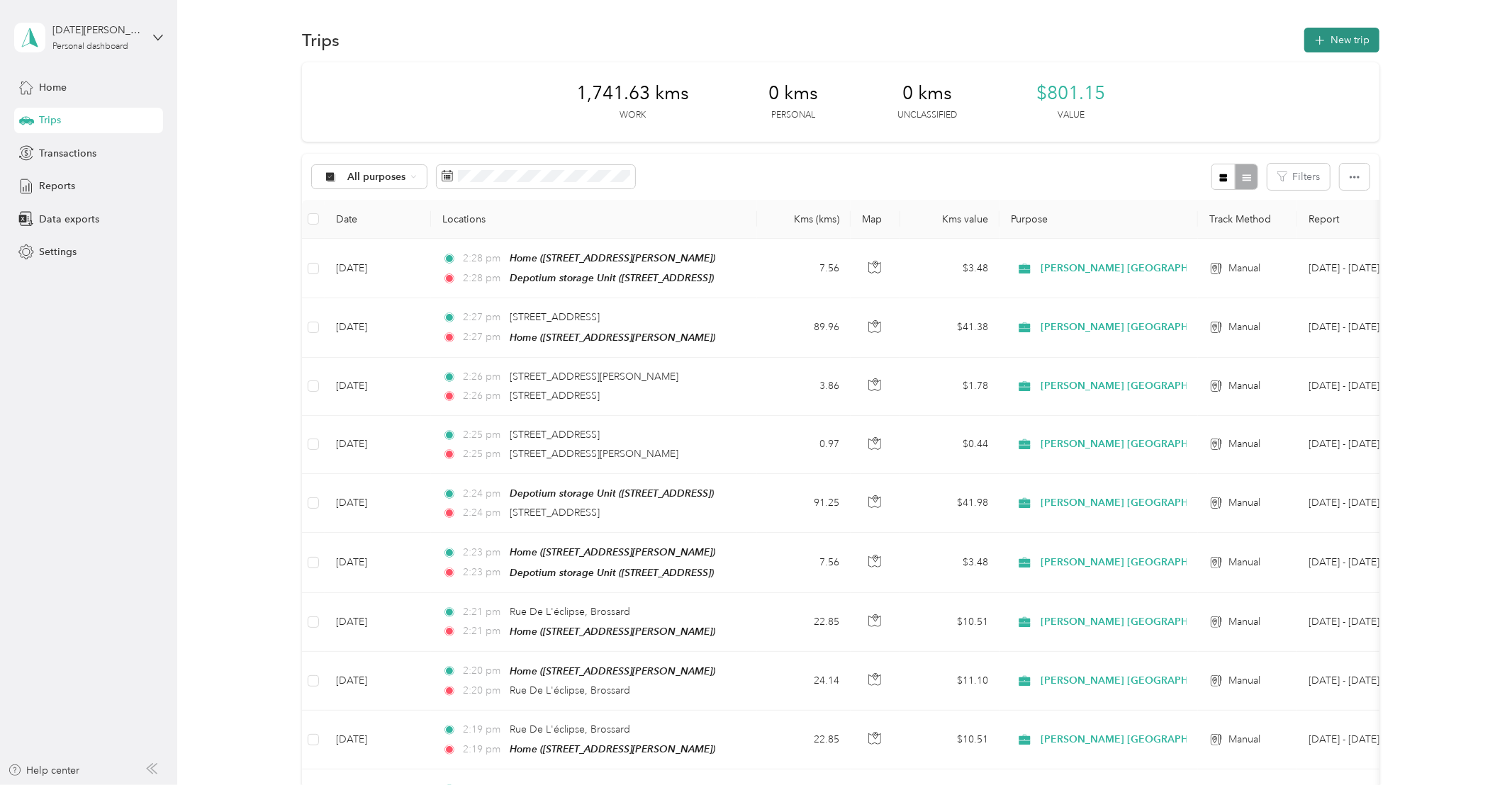
click at [1347, 41] on button "New trip" at bounding box center [1341, 40] width 75 height 25
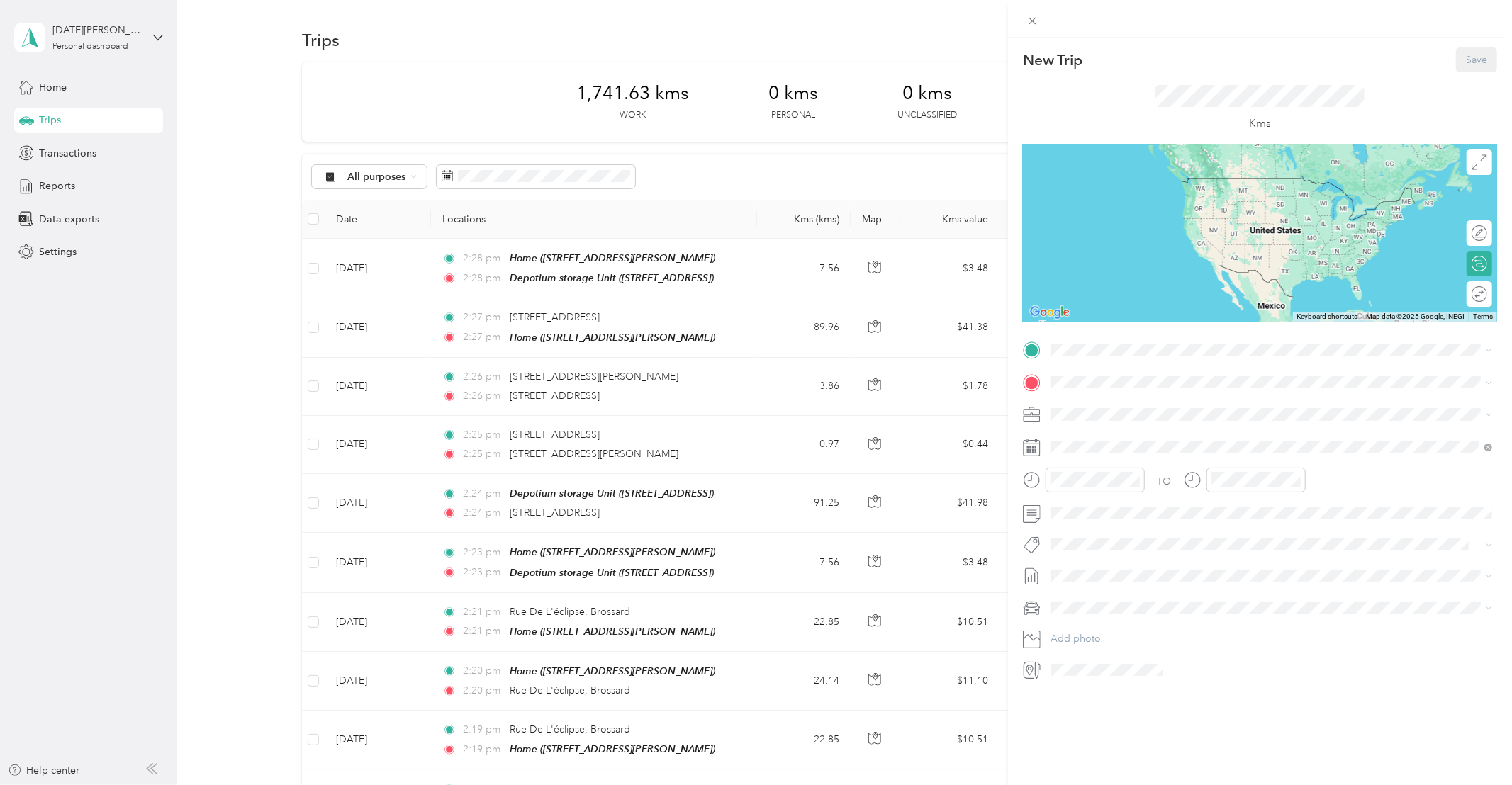
click at [1149, 516] on div "Depotium storage Unit [STREET_ADDRESS]" at bounding box center [1131, 502] width 107 height 30
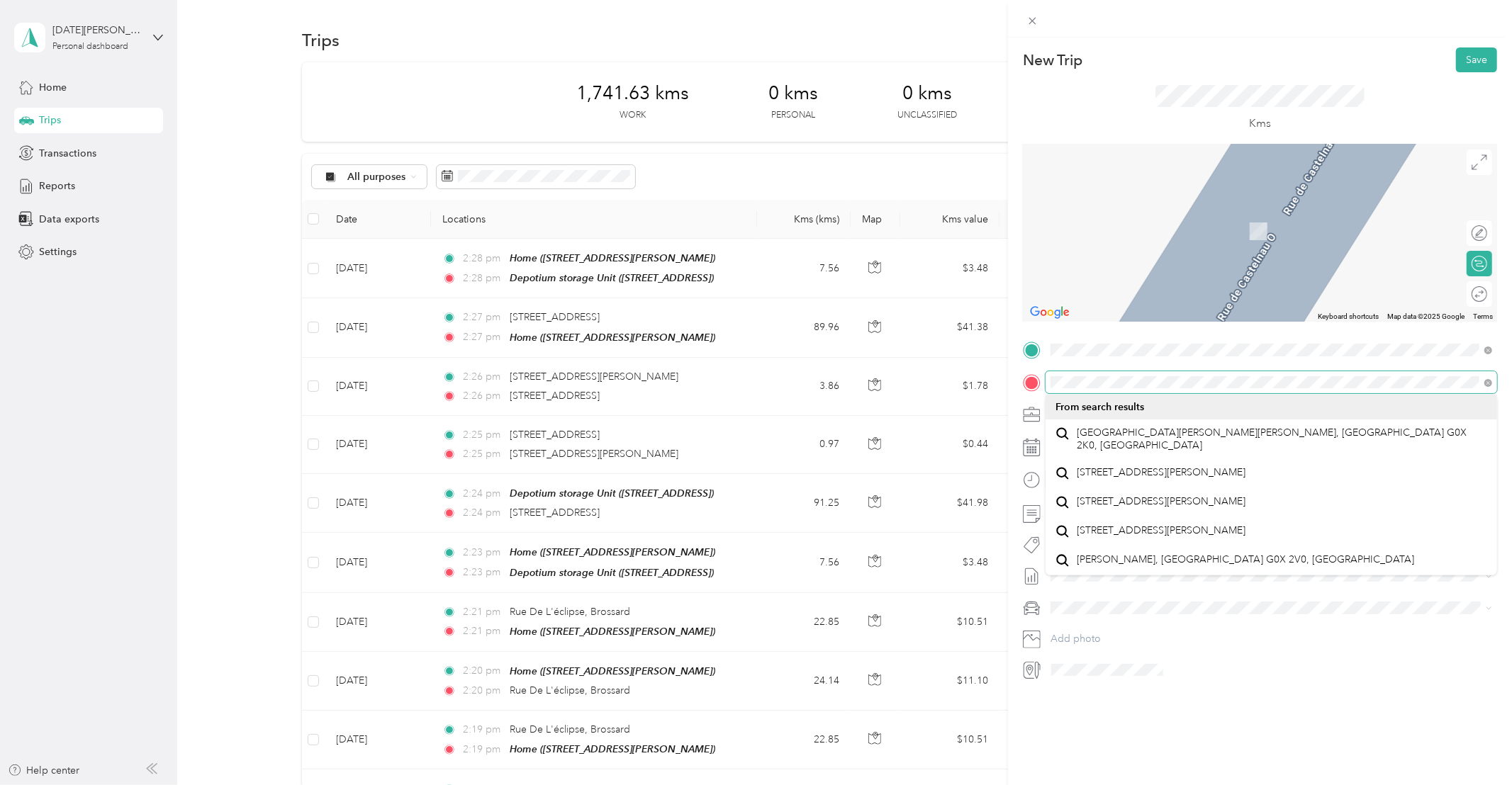
scroll to position [25, 0]
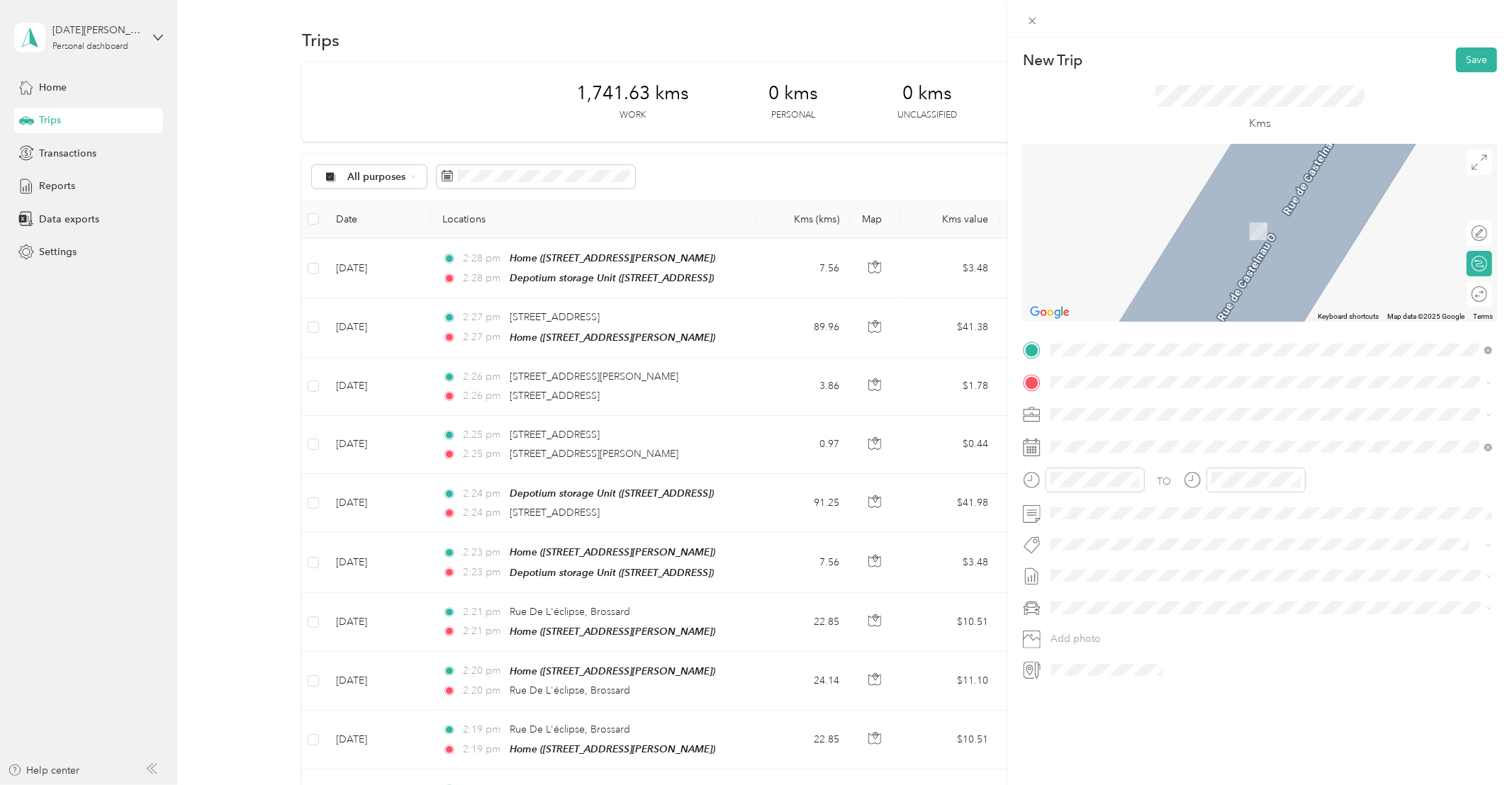
click at [1128, 530] on span "[STREET_ADDRESS][PERSON_NAME]" at bounding box center [1162, 524] width 169 height 13
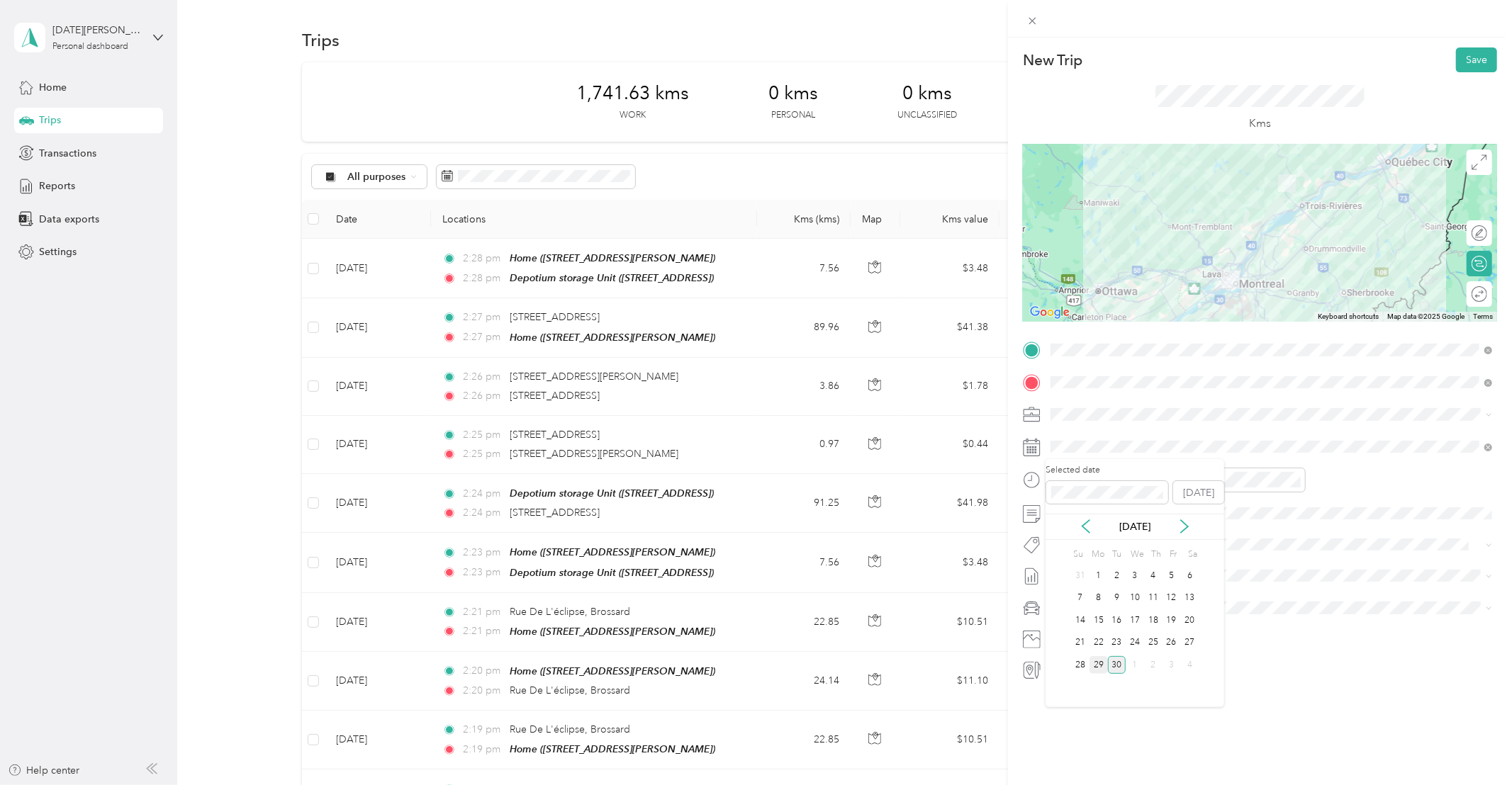
click at [1098, 665] on div "29" at bounding box center [1098, 664] width 19 height 18
click at [1109, 565] on span "Whirlpool Kars" at bounding box center [1094, 566] width 57 height 13
click at [1473, 59] on button "Save" at bounding box center [1476, 59] width 41 height 25
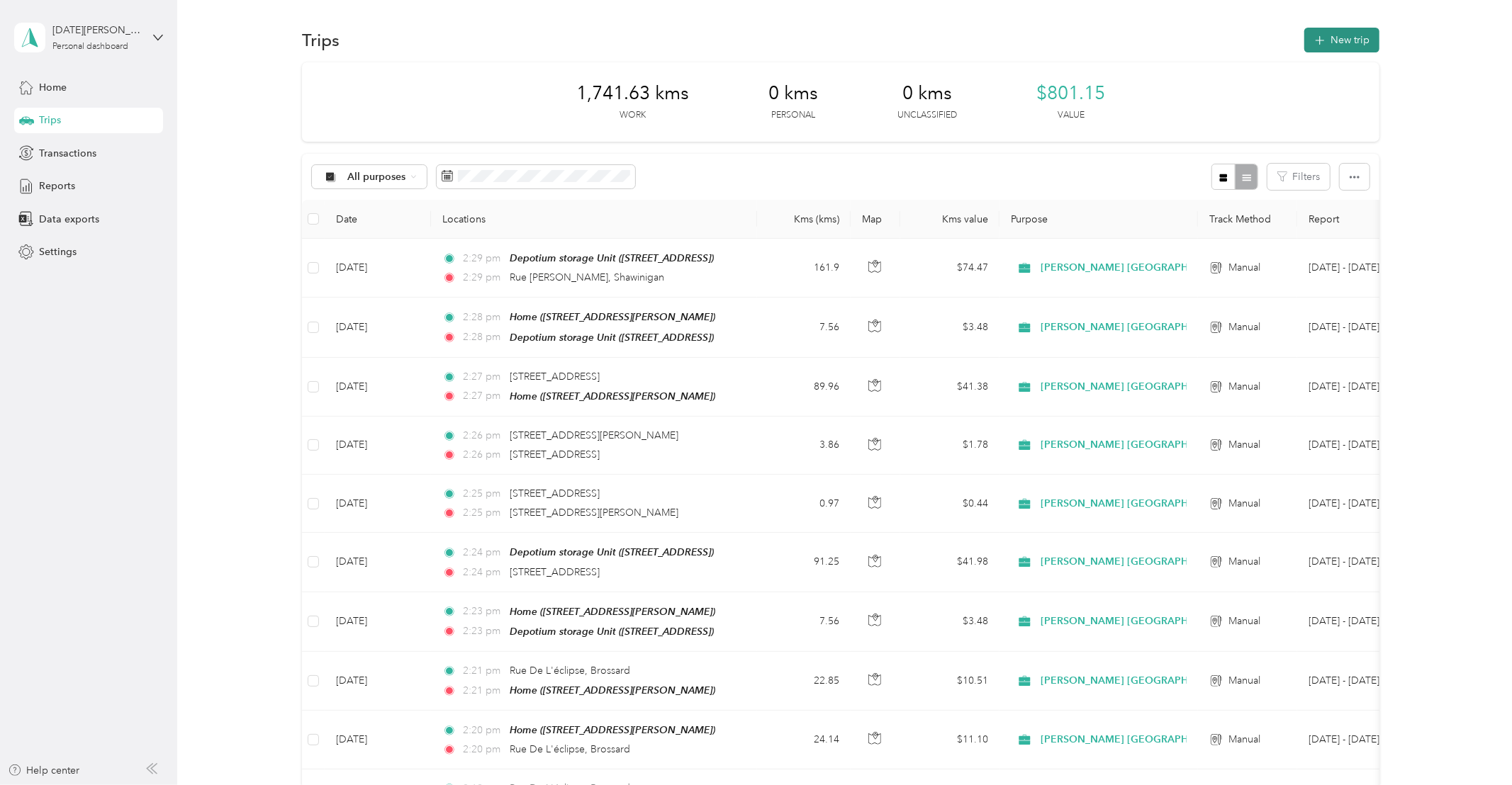
click at [1346, 40] on button "New trip" at bounding box center [1341, 40] width 75 height 25
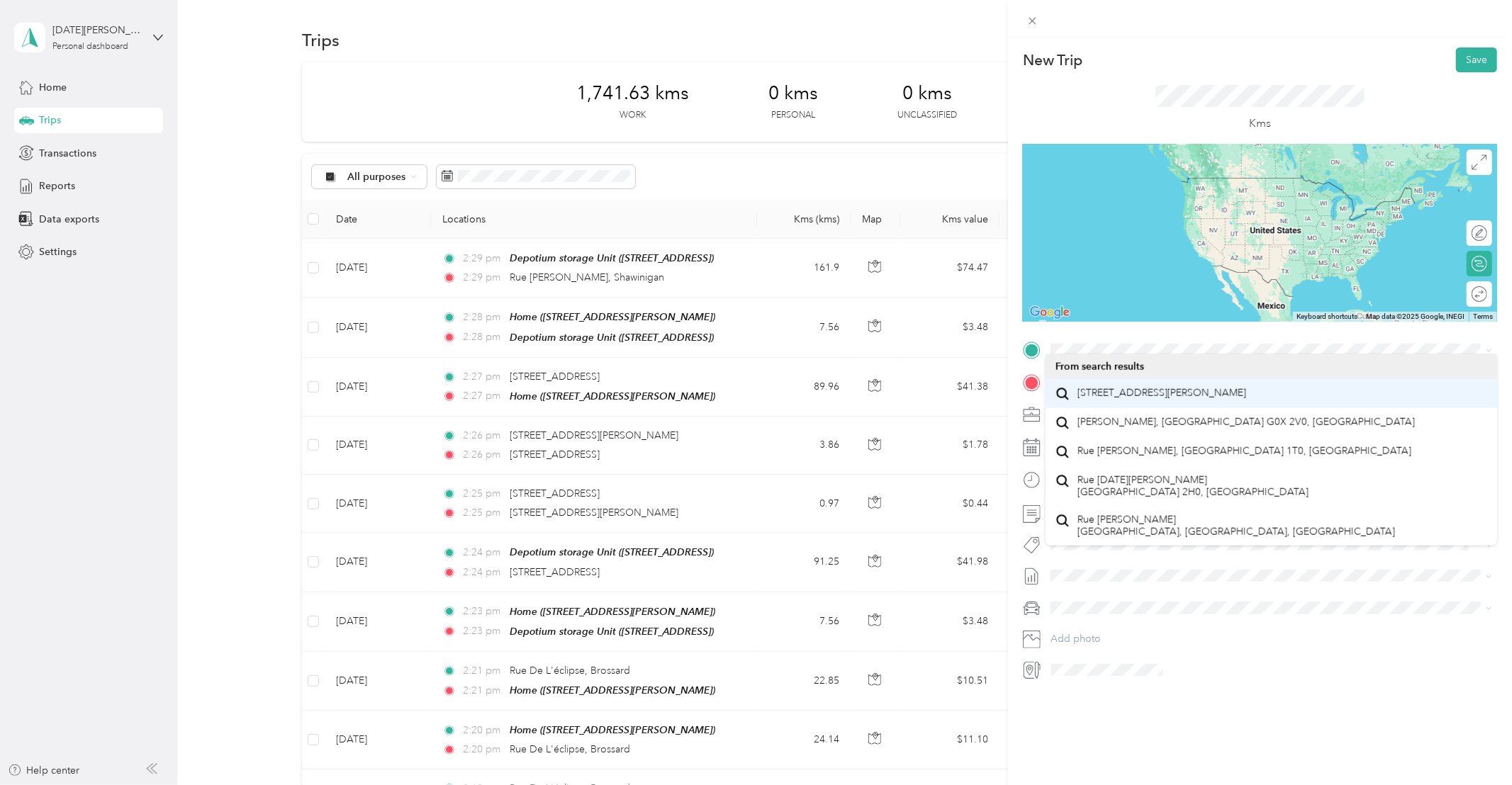
click at [1108, 399] on span "[STREET_ADDRESS][PERSON_NAME]" at bounding box center [1162, 394] width 169 height 13
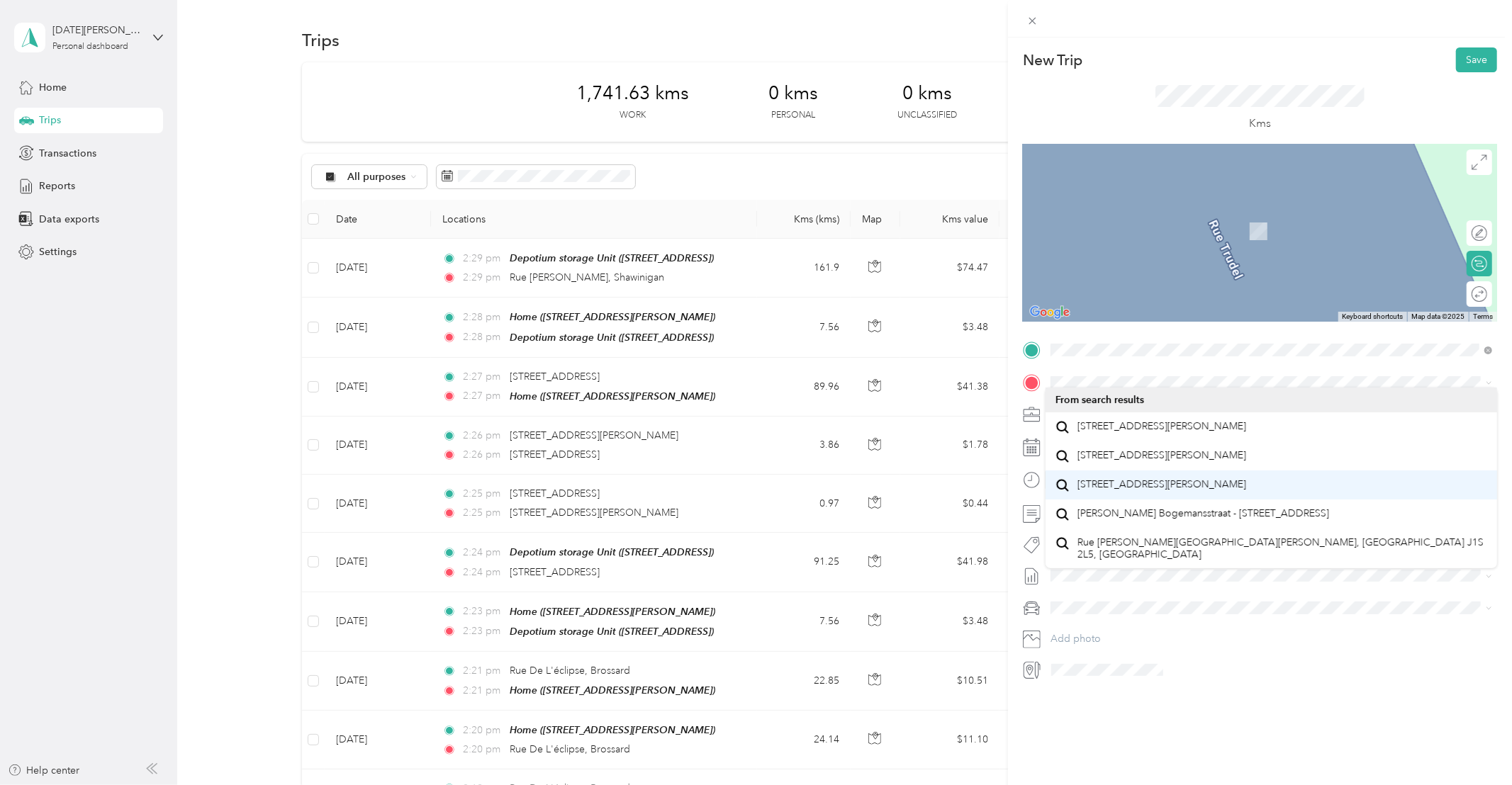
click at [1152, 490] on span "[STREET_ADDRESS][PERSON_NAME]" at bounding box center [1162, 484] width 169 height 13
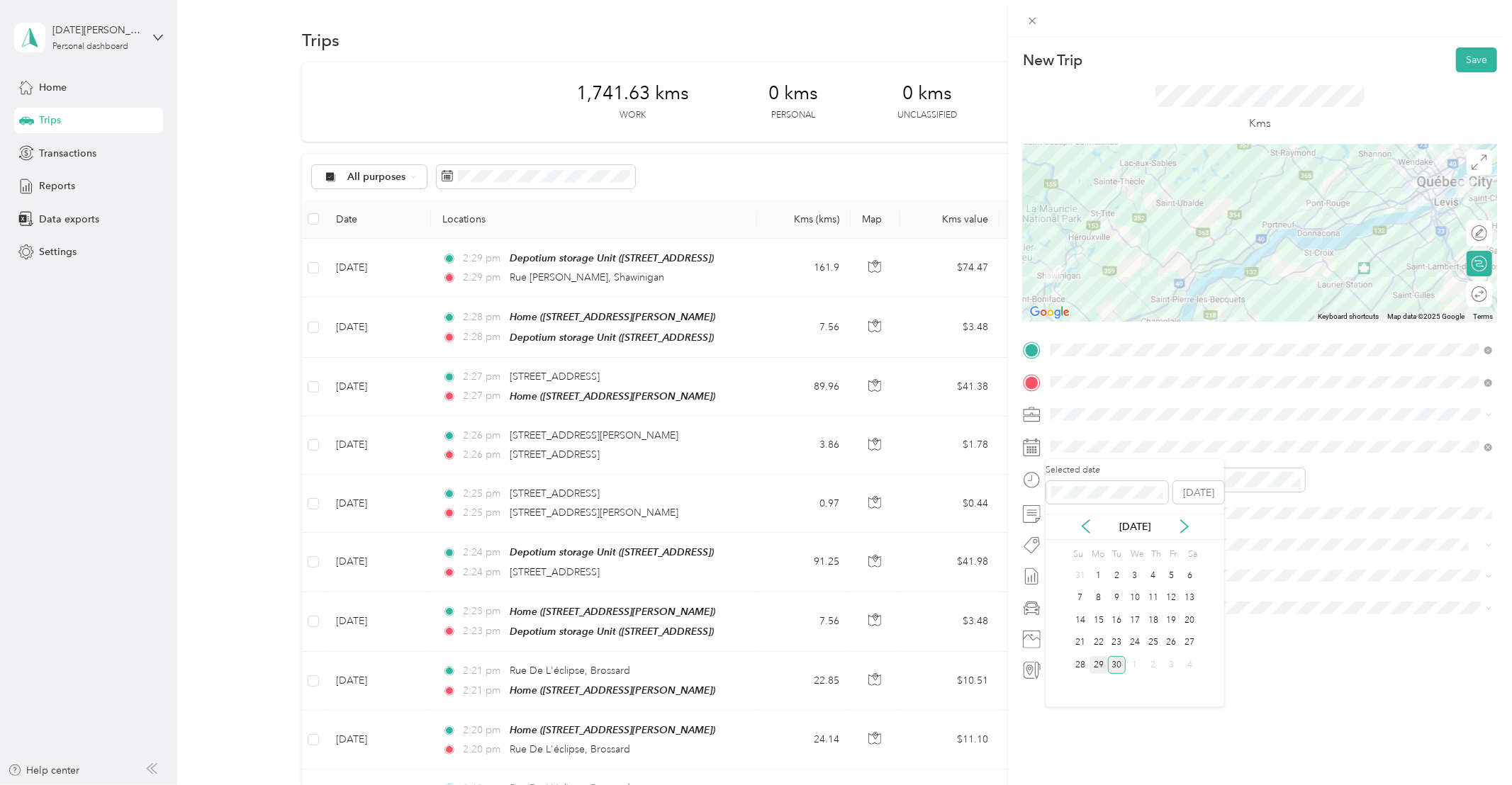
click at [1097, 663] on div "29" at bounding box center [1098, 664] width 19 height 18
click at [1085, 565] on span "Whirlpool Kars" at bounding box center [1094, 561] width 57 height 13
click at [1474, 61] on button "Save" at bounding box center [1476, 59] width 41 height 25
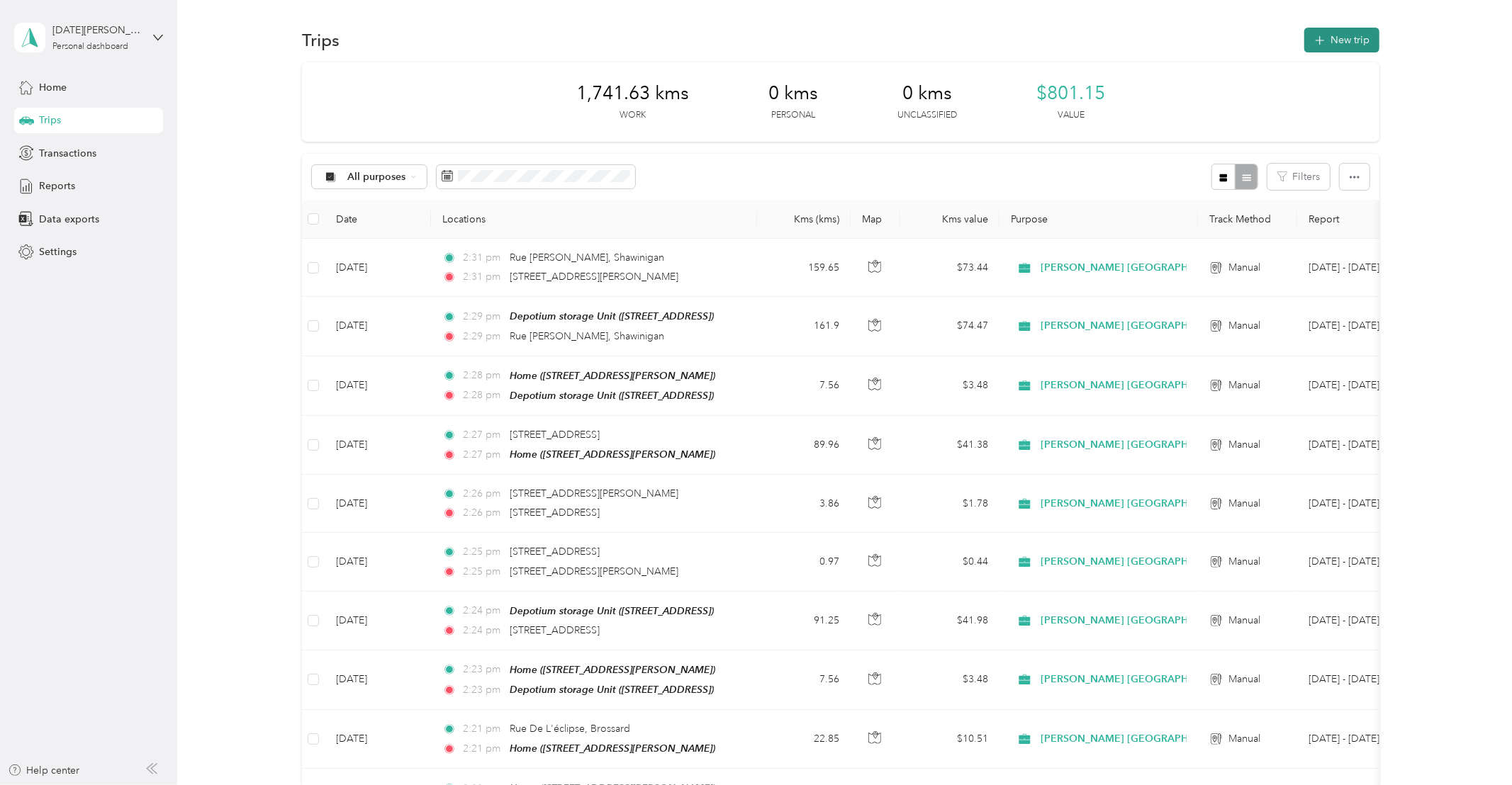
click at [1346, 42] on button "New trip" at bounding box center [1341, 40] width 75 height 25
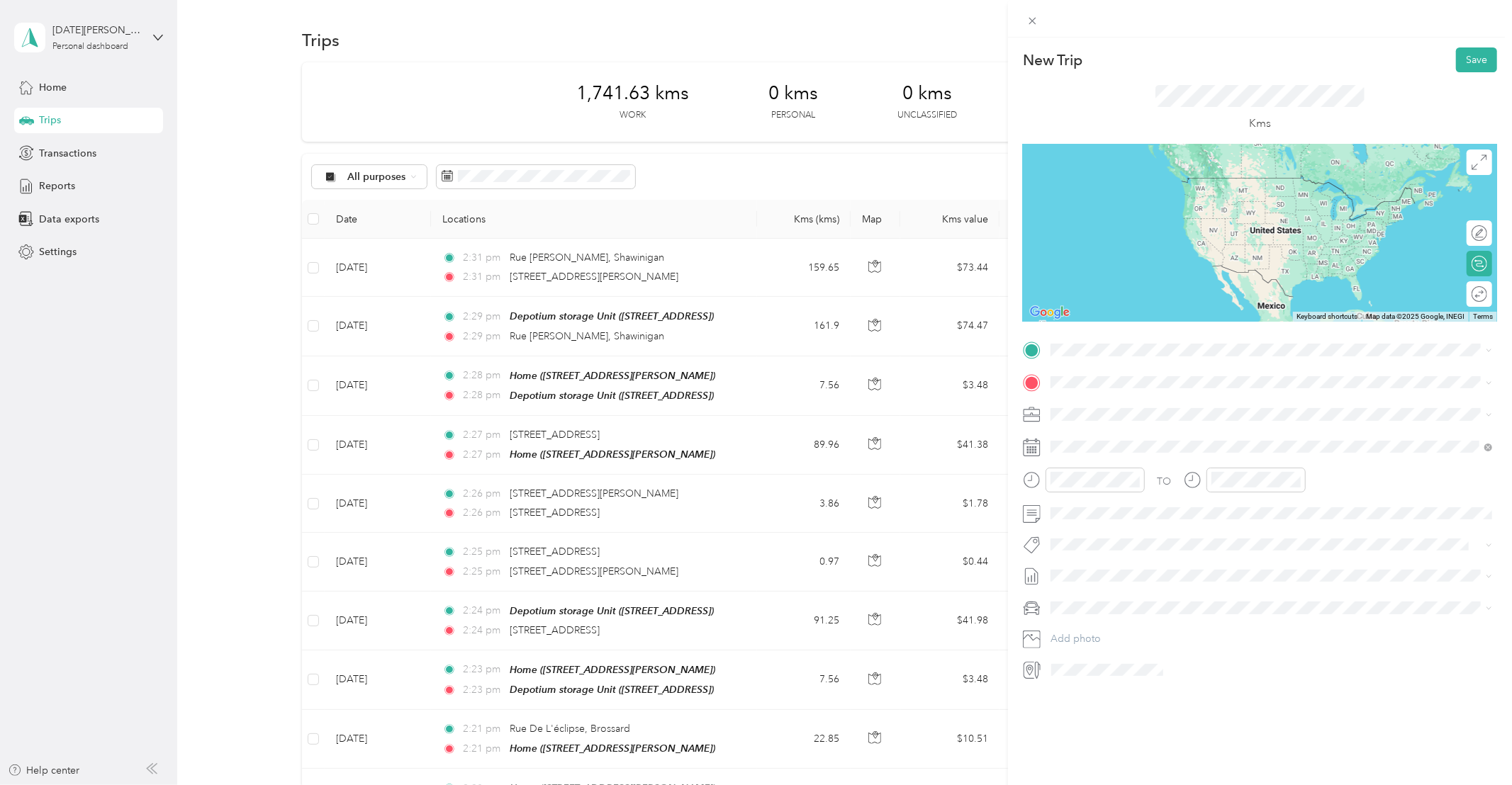
click at [1152, 400] on span "[STREET_ADDRESS][PERSON_NAME]" at bounding box center [1162, 394] width 169 height 13
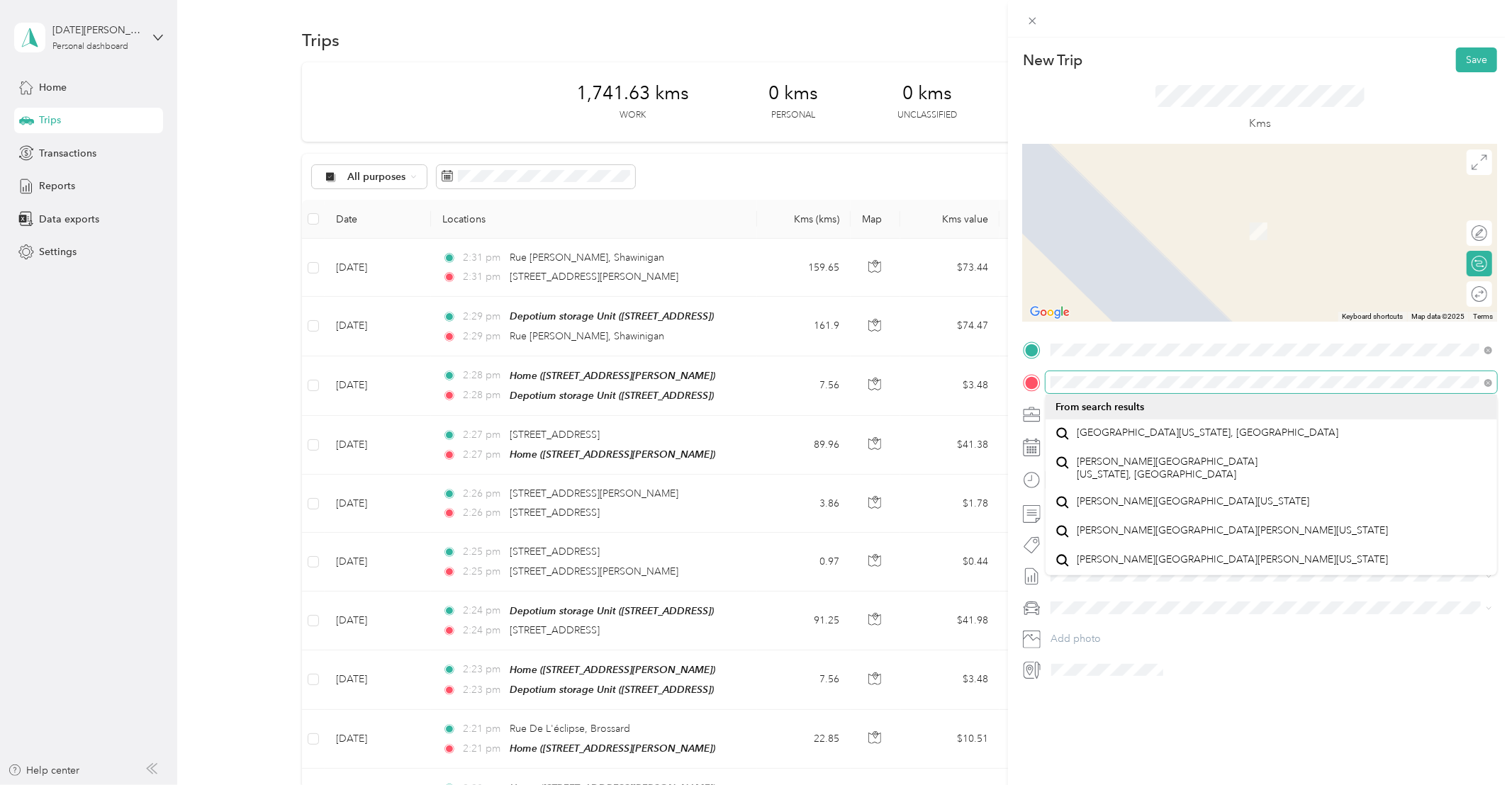
scroll to position [0, 0]
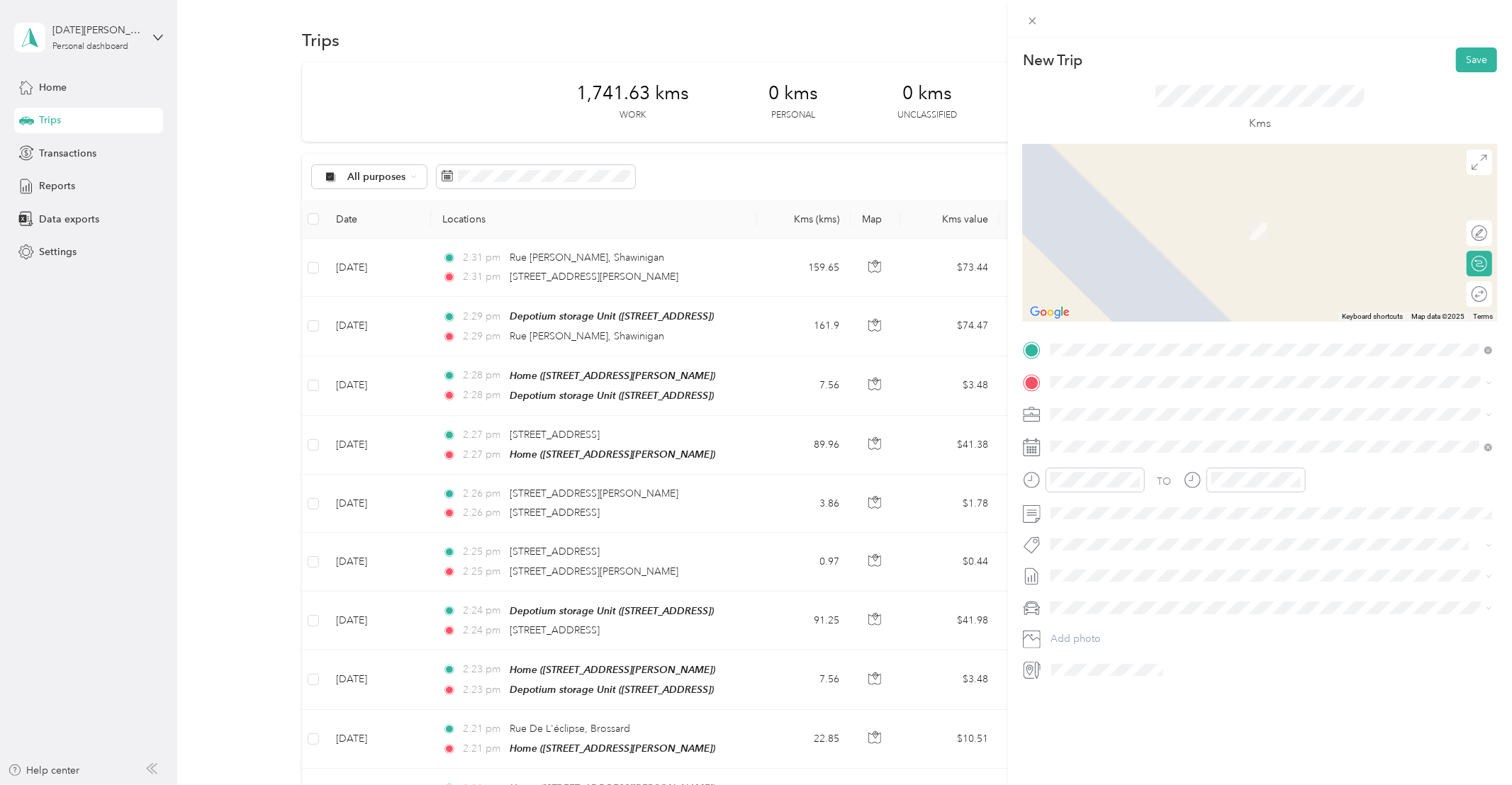
click at [1110, 432] on span "[STREET_ADDRESS][PERSON_NAME]" at bounding box center [1162, 426] width 169 height 13
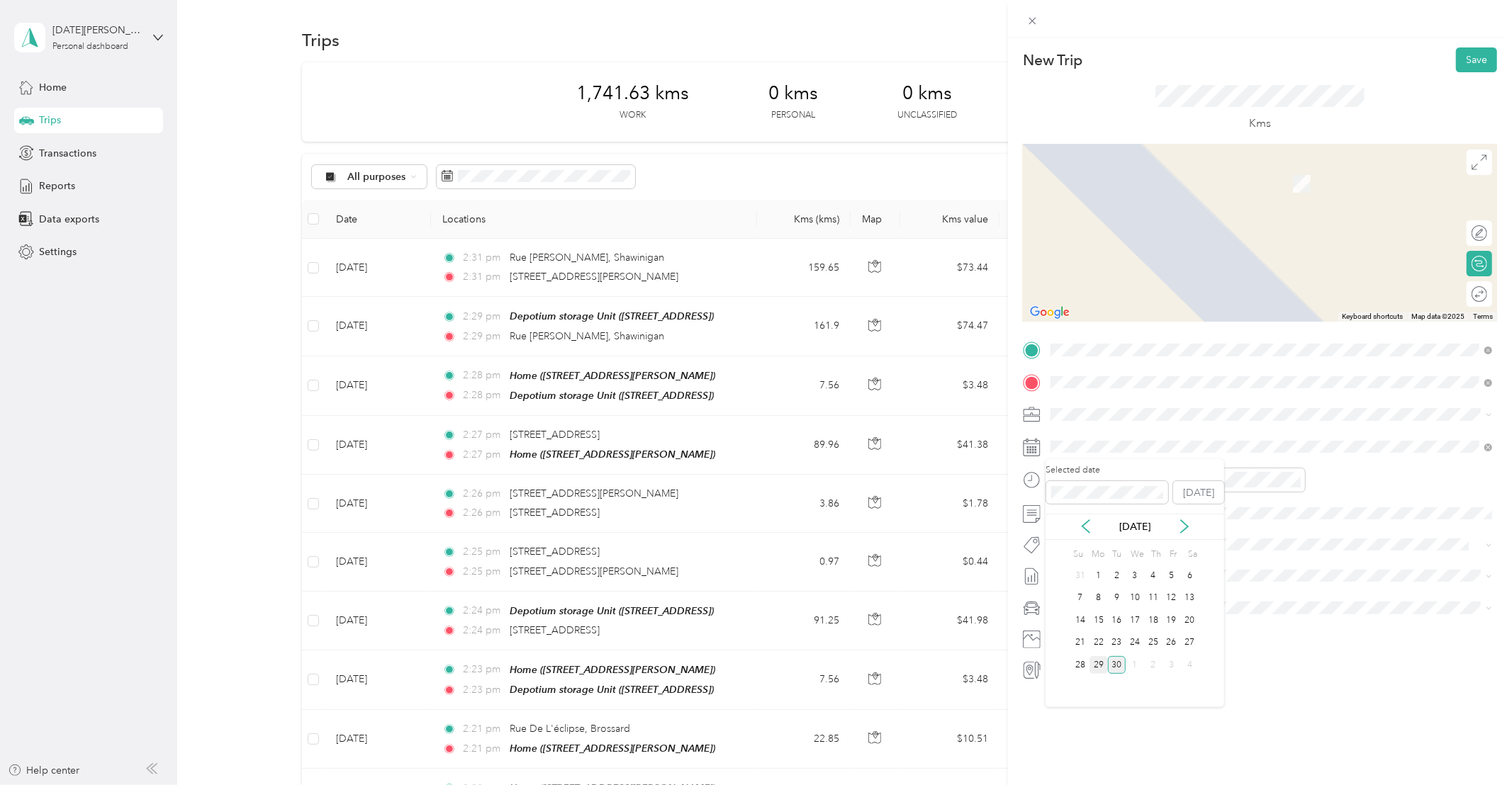
click at [1100, 666] on div "29" at bounding box center [1098, 664] width 19 height 18
click at [1098, 568] on button "Whirlpool Kars" at bounding box center [1094, 562] width 77 height 18
click at [1471, 58] on button "Save" at bounding box center [1476, 59] width 41 height 25
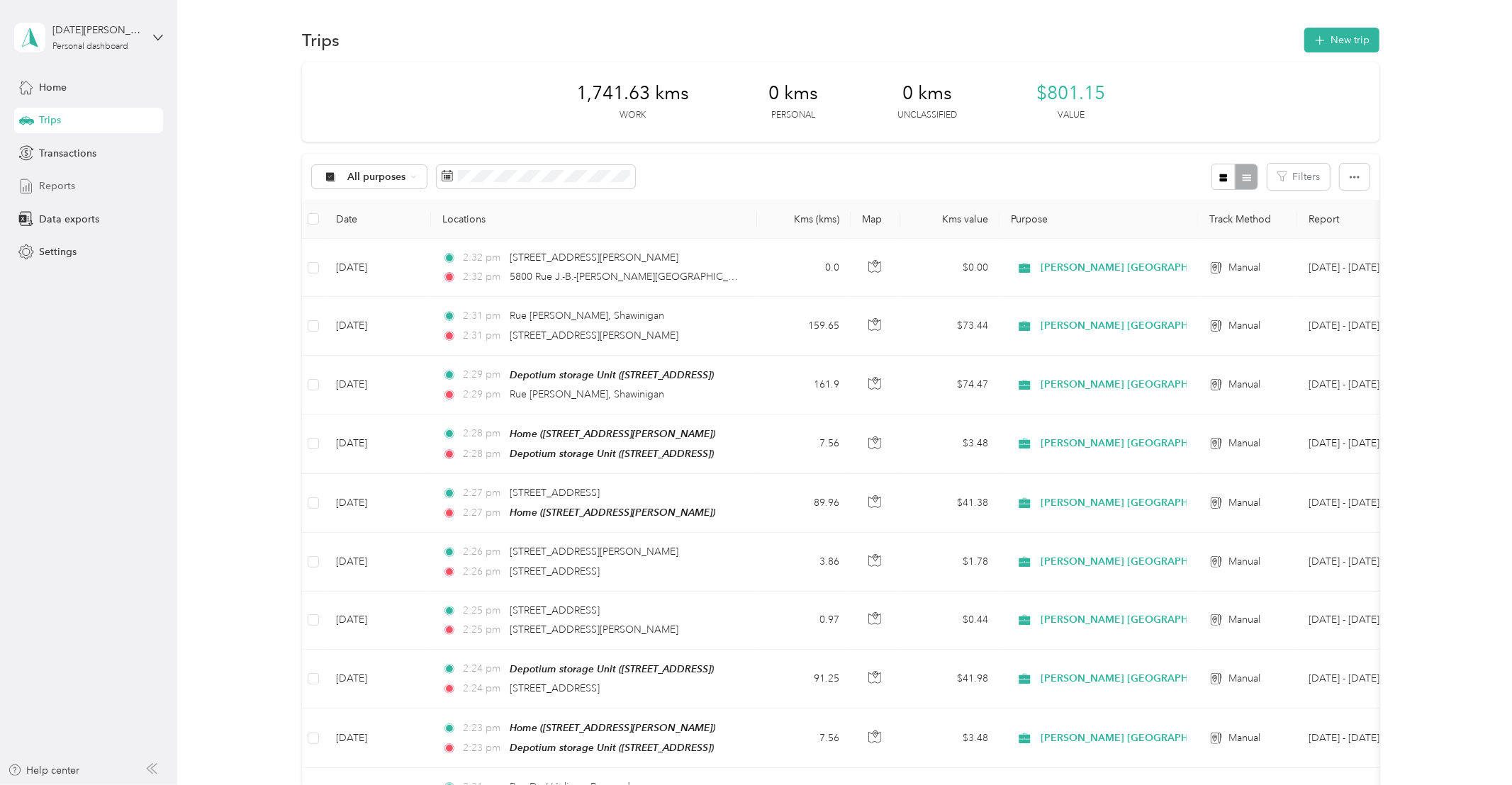
click at [56, 184] on span "Reports" at bounding box center [57, 186] width 36 height 15
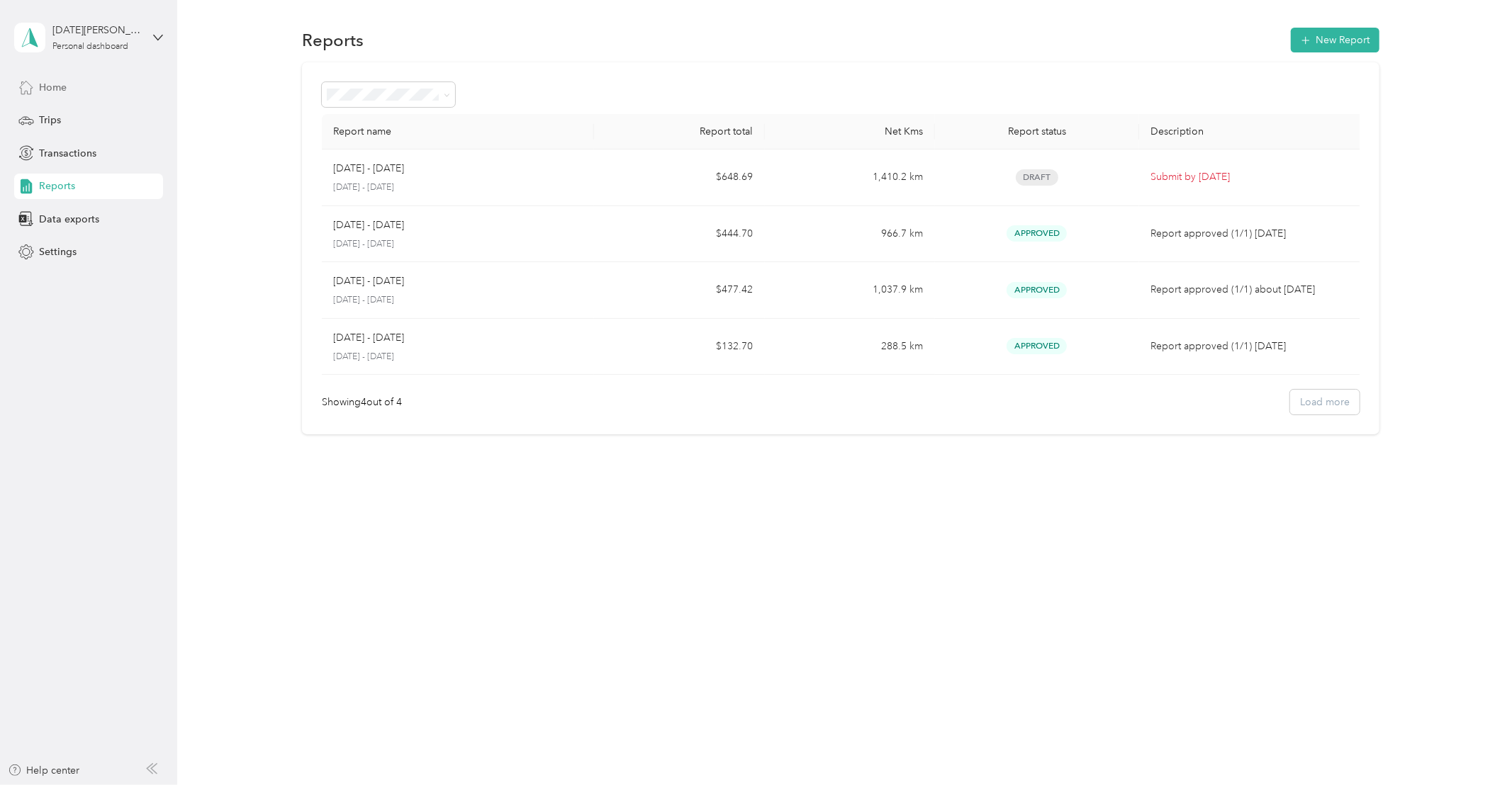
click at [47, 84] on span "Home" at bounding box center [53, 87] width 28 height 15
